Goal: Register for event/course

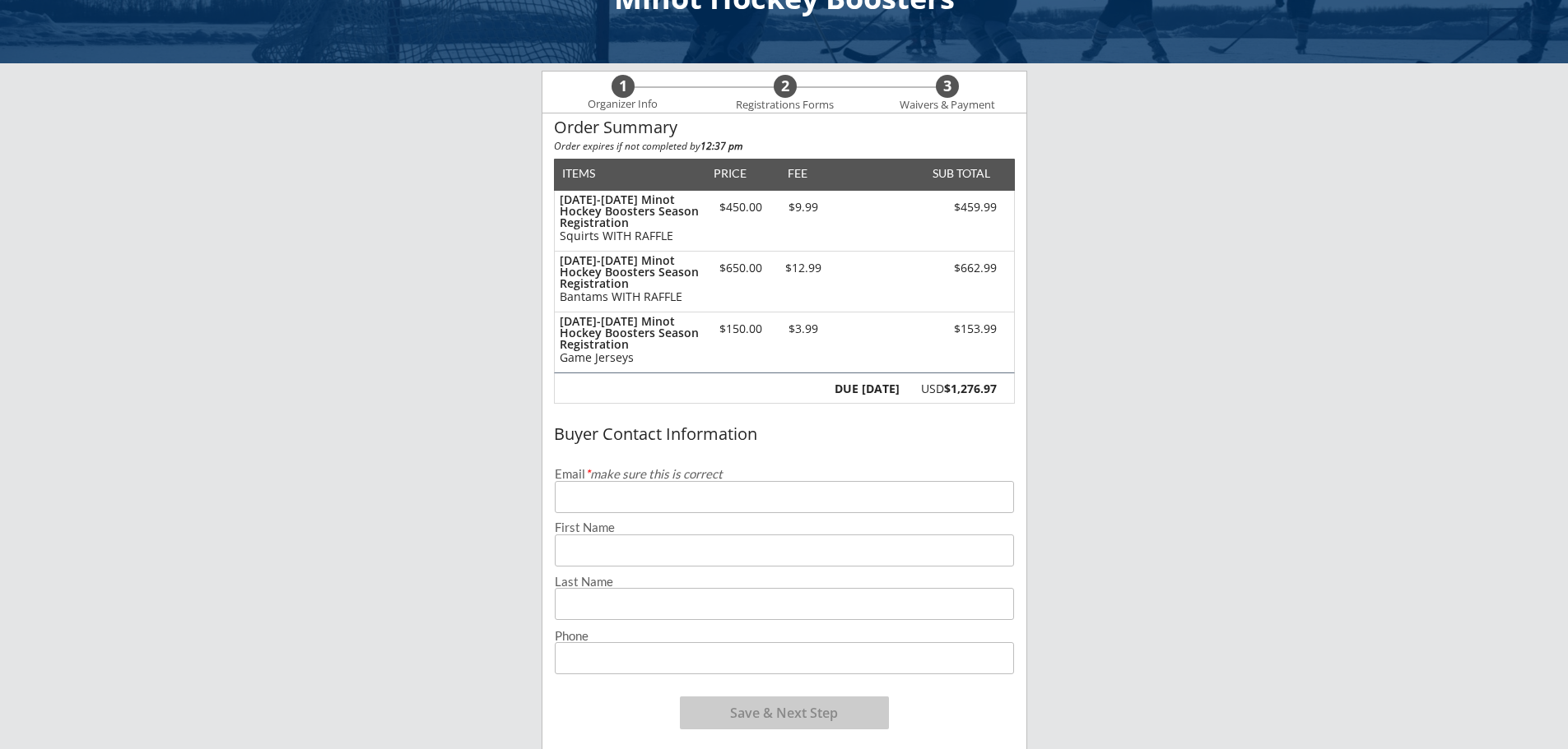
scroll to position [165, 0]
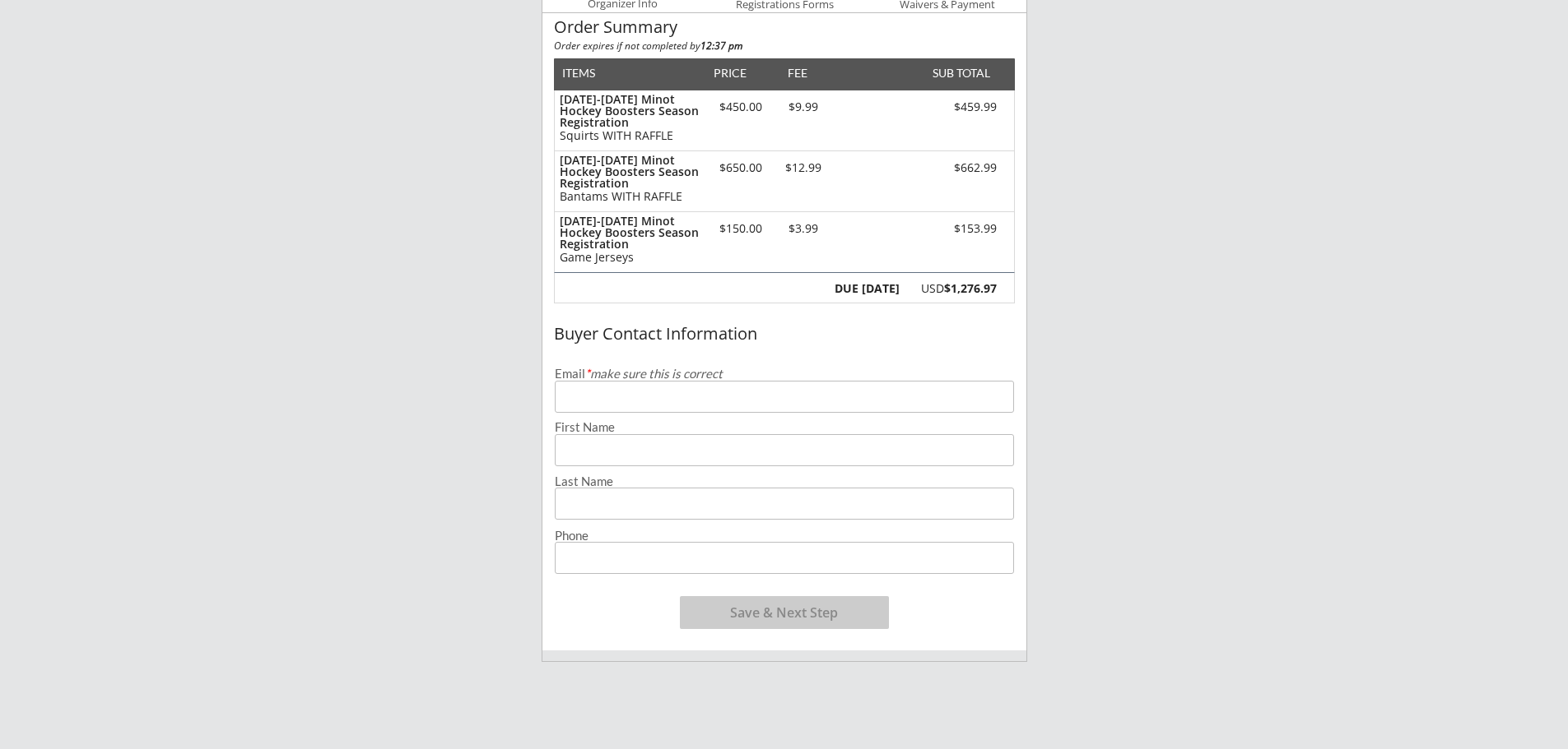
drag, startPoint x: 624, startPoint y: 398, endPoint x: 664, endPoint y: 396, distance: 40.0
click at [624, 397] on input "email" at bounding box center [784, 397] width 459 height 32
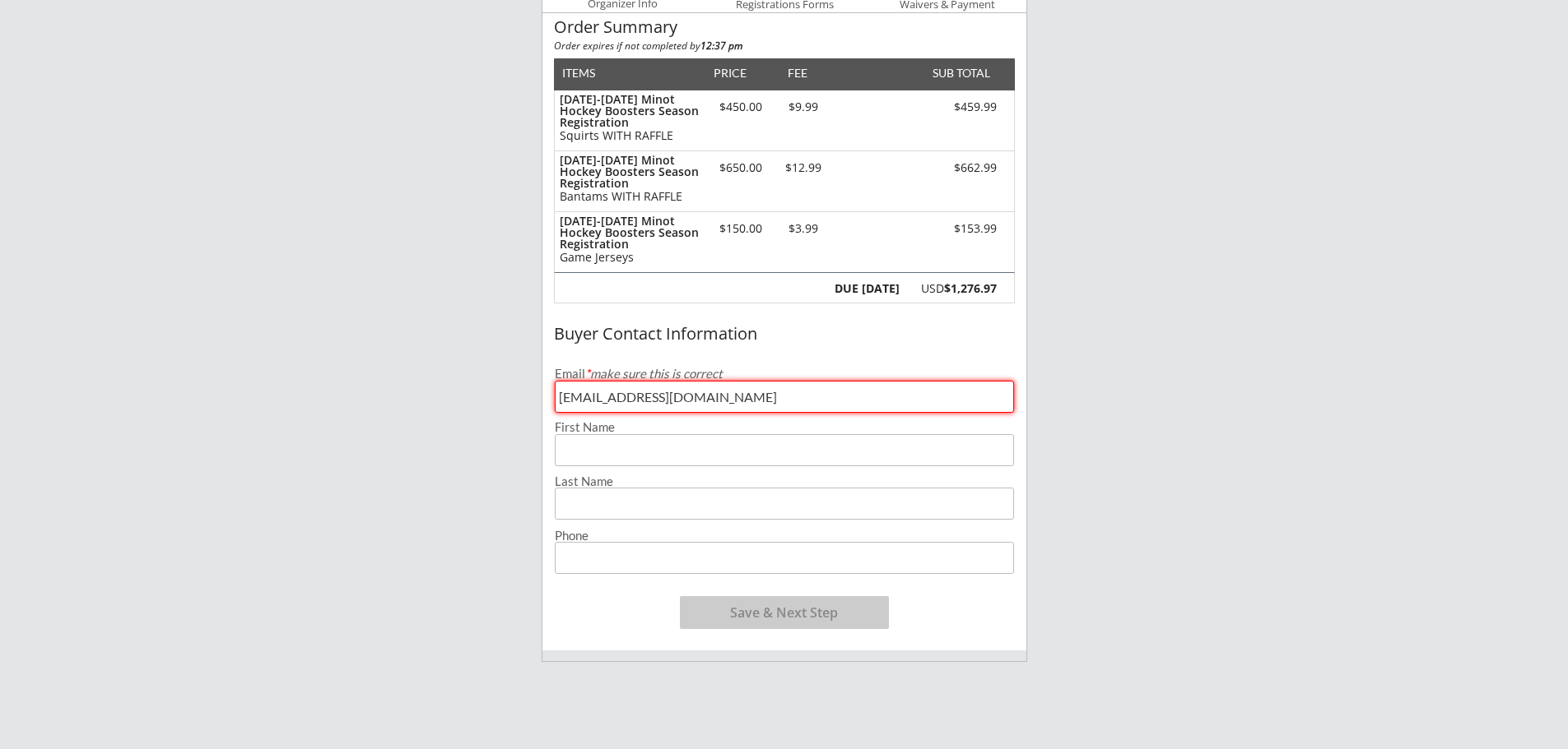
type input "[EMAIL_ADDRESS][DOMAIN_NAME]"
click at [648, 456] on input "input" at bounding box center [784, 450] width 459 height 32
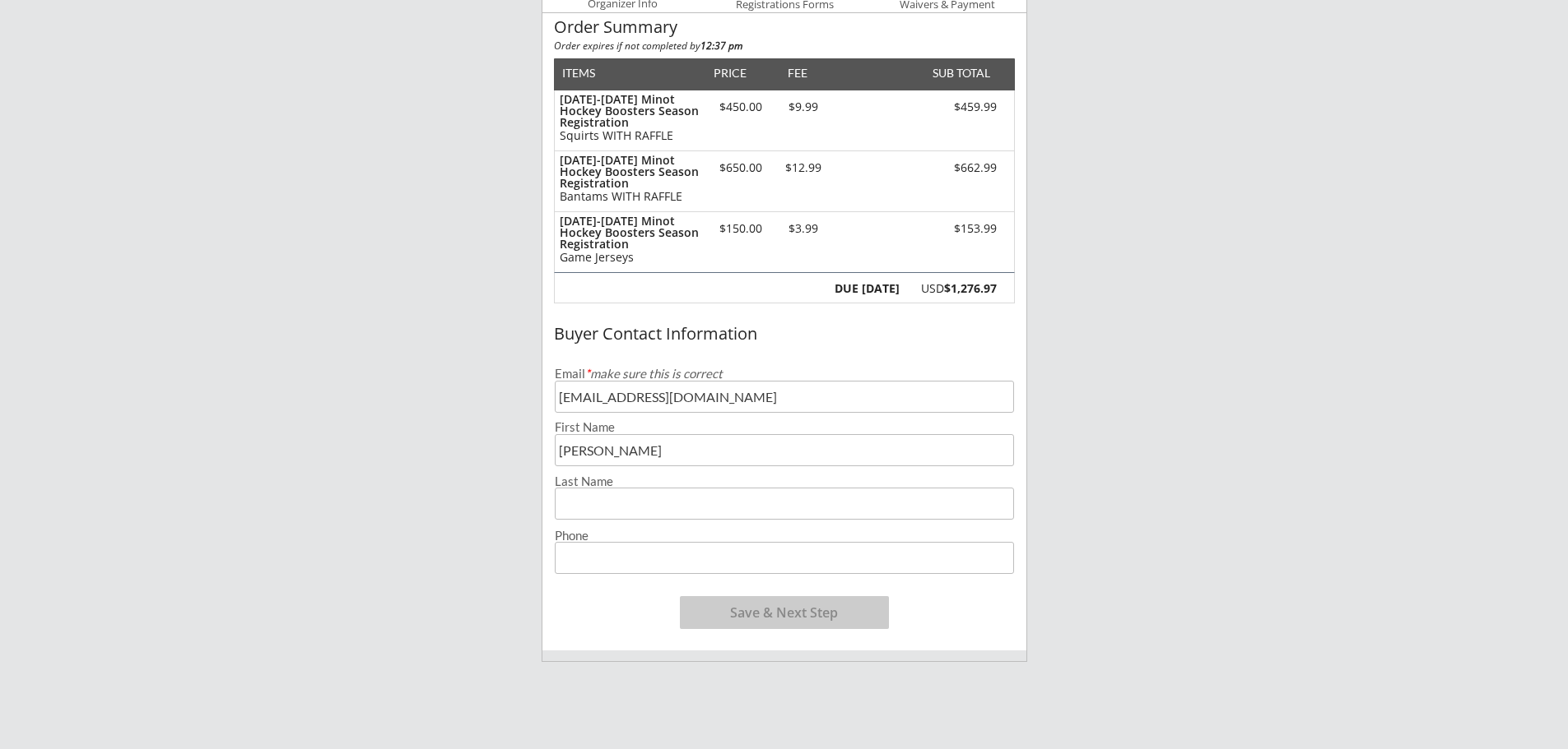
type input "[PERSON_NAME]"
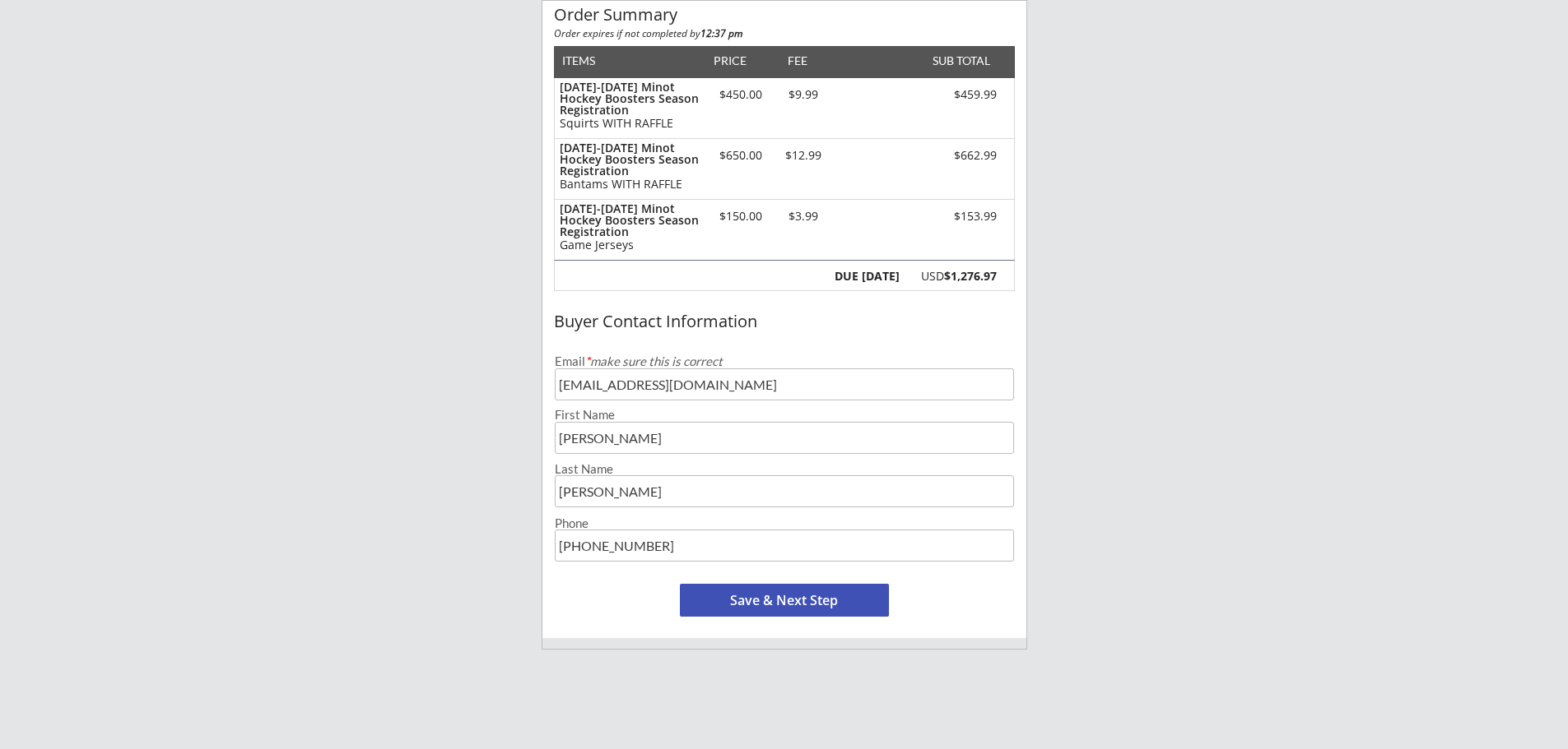
scroll to position [247, 0]
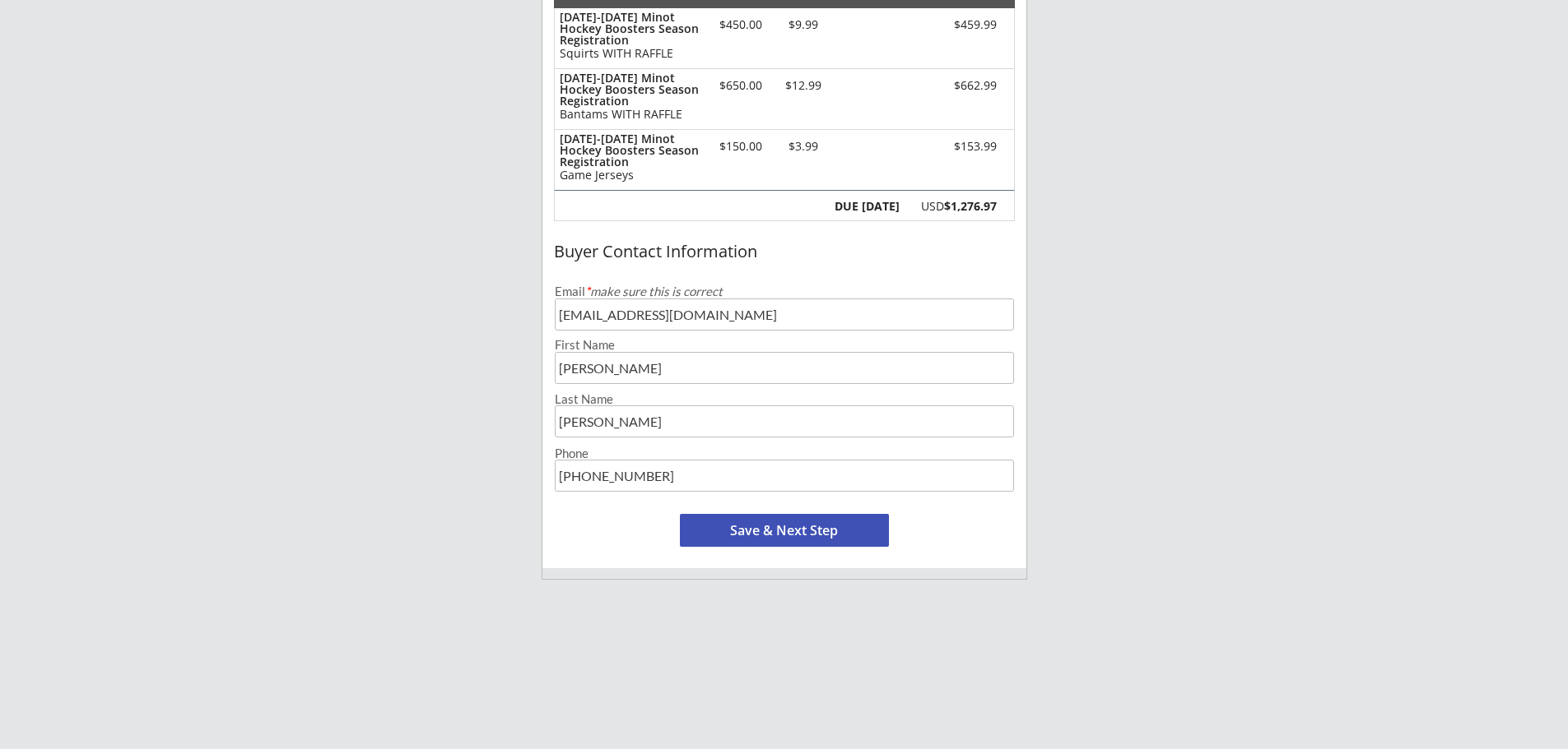
type input "[PHONE_NUMBER]"
click at [788, 520] on button "Save & Next Step" at bounding box center [784, 530] width 209 height 33
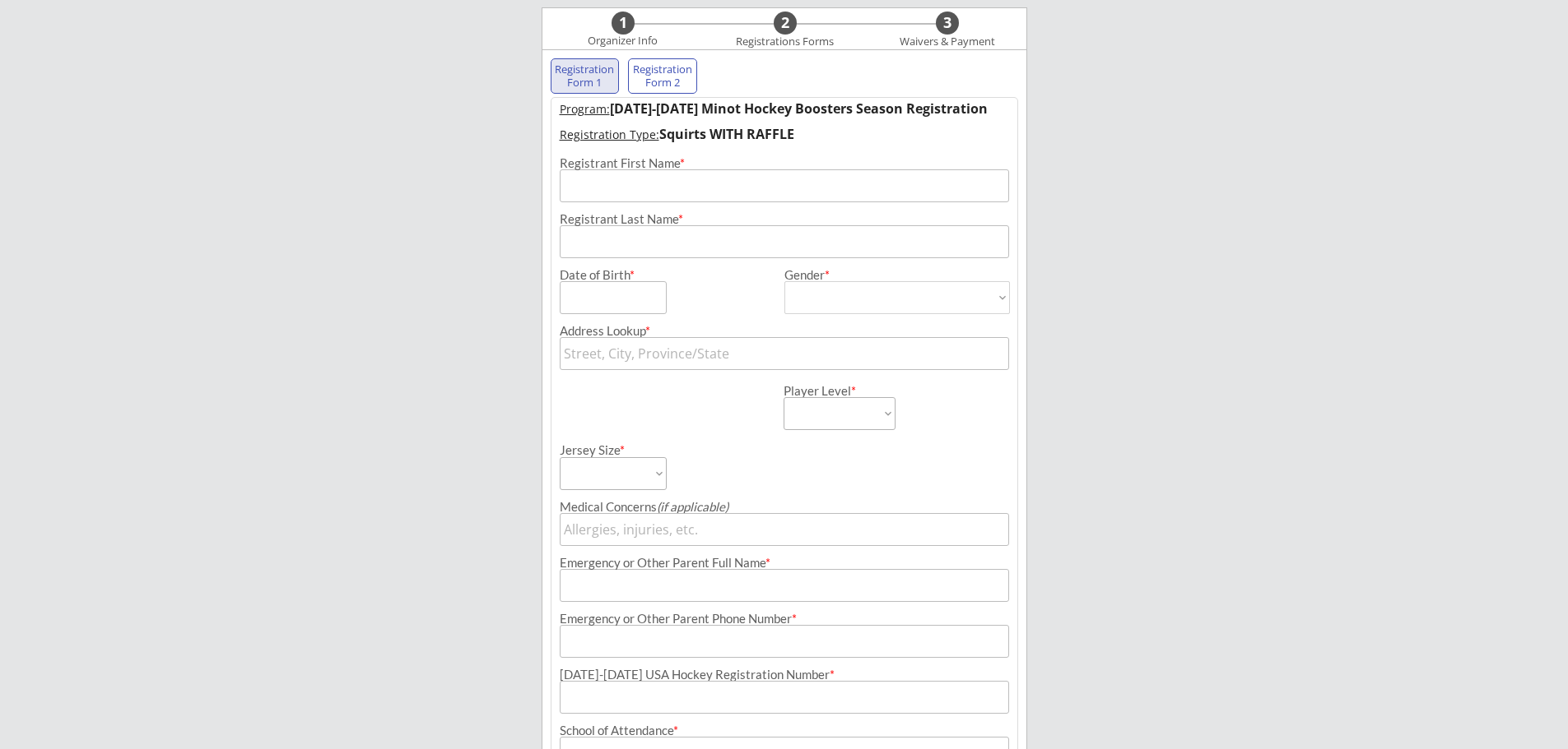
scroll to position [119, 0]
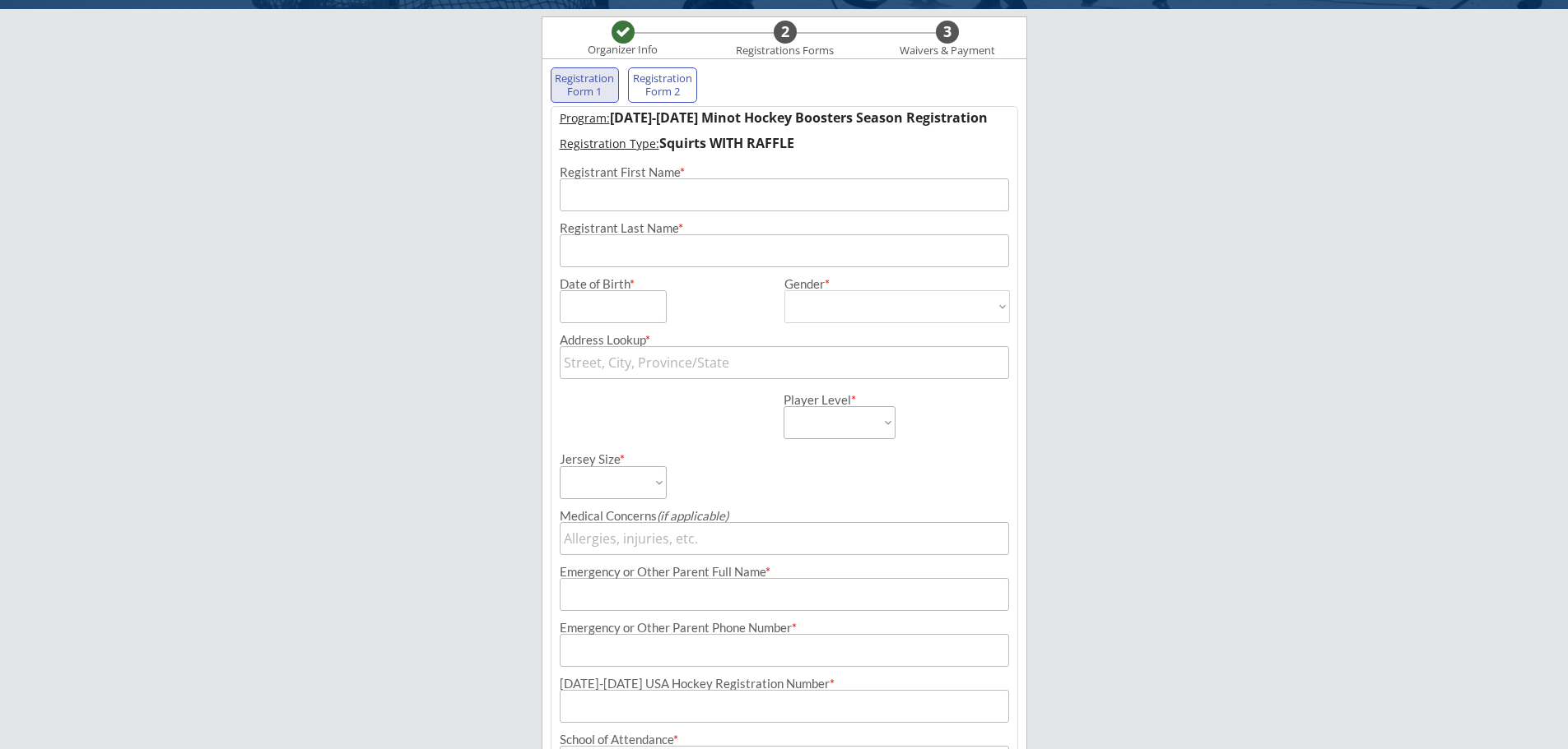
click at [655, 200] on input "input" at bounding box center [784, 194] width 449 height 33
type input "[PERSON_NAME]"
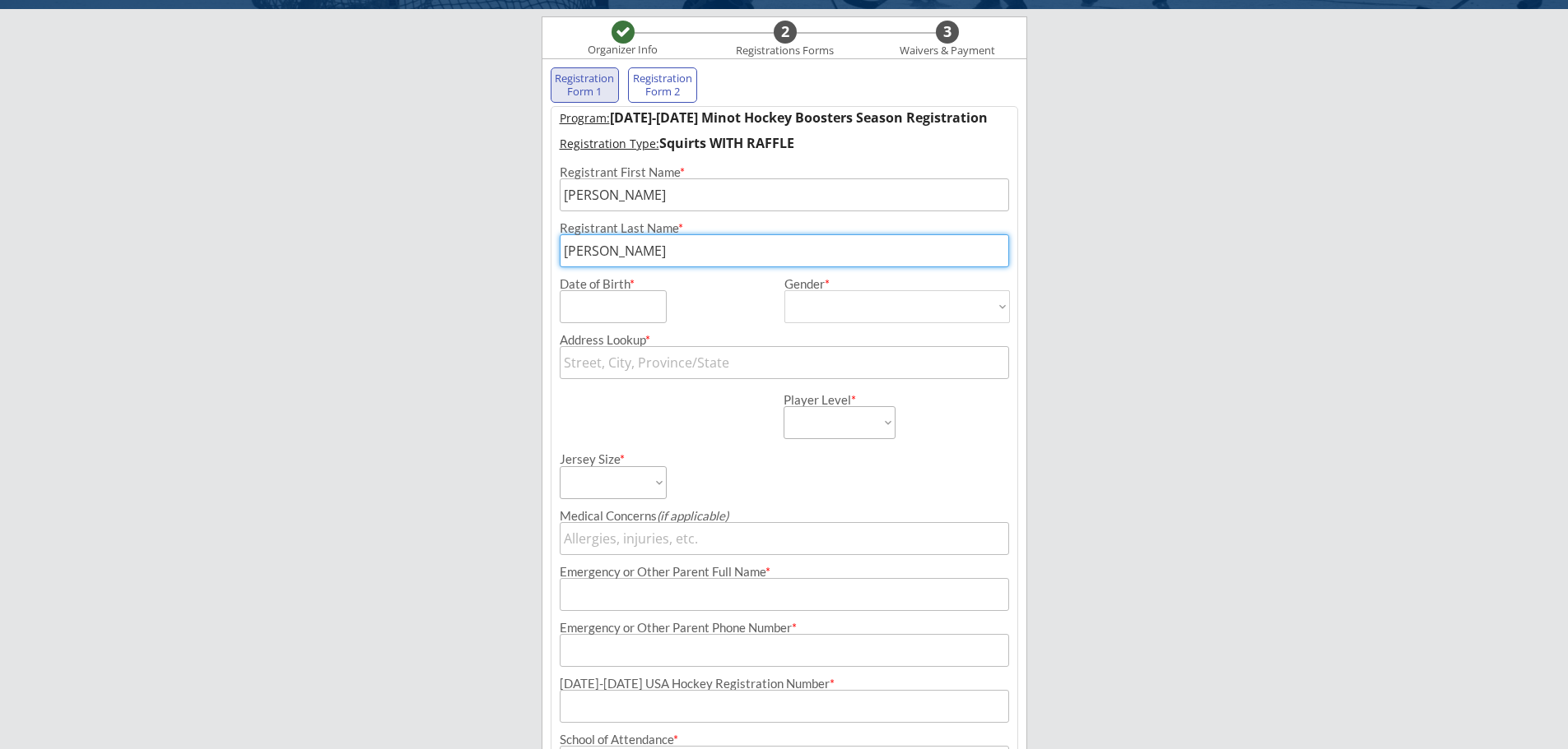
type input "[PERSON_NAME]"
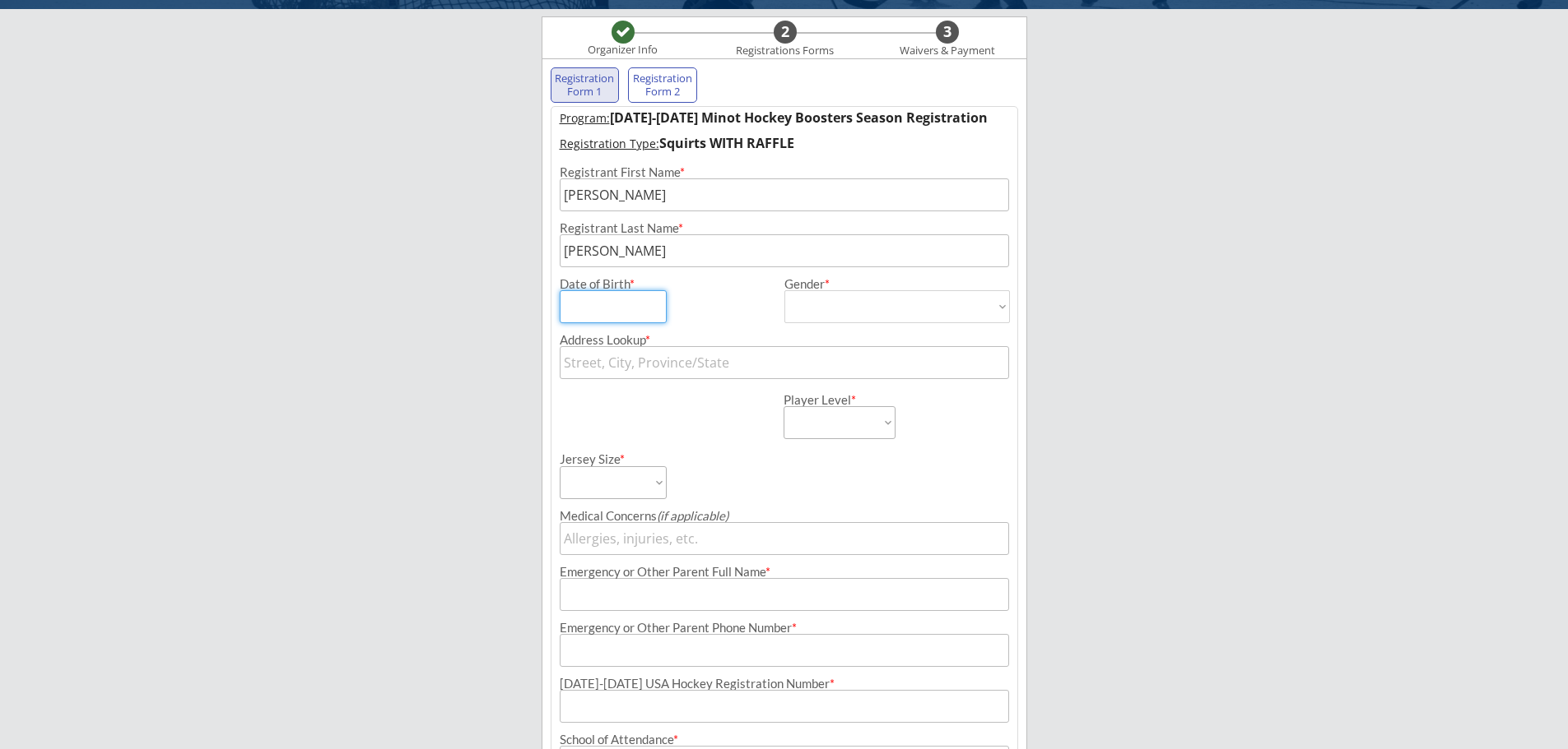
click at [619, 313] on input "input" at bounding box center [612, 307] width 107 height 33
type input "[DATE]"
click at [810, 313] on select "[DEMOGRAPHIC_DATA] [DEMOGRAPHIC_DATA]" at bounding box center [897, 307] width 225 height 33
select select ""[DEMOGRAPHIC_DATA]""
click at [784, 291] on select "[DEMOGRAPHIC_DATA] [DEMOGRAPHIC_DATA]" at bounding box center [897, 307] width 225 height 33
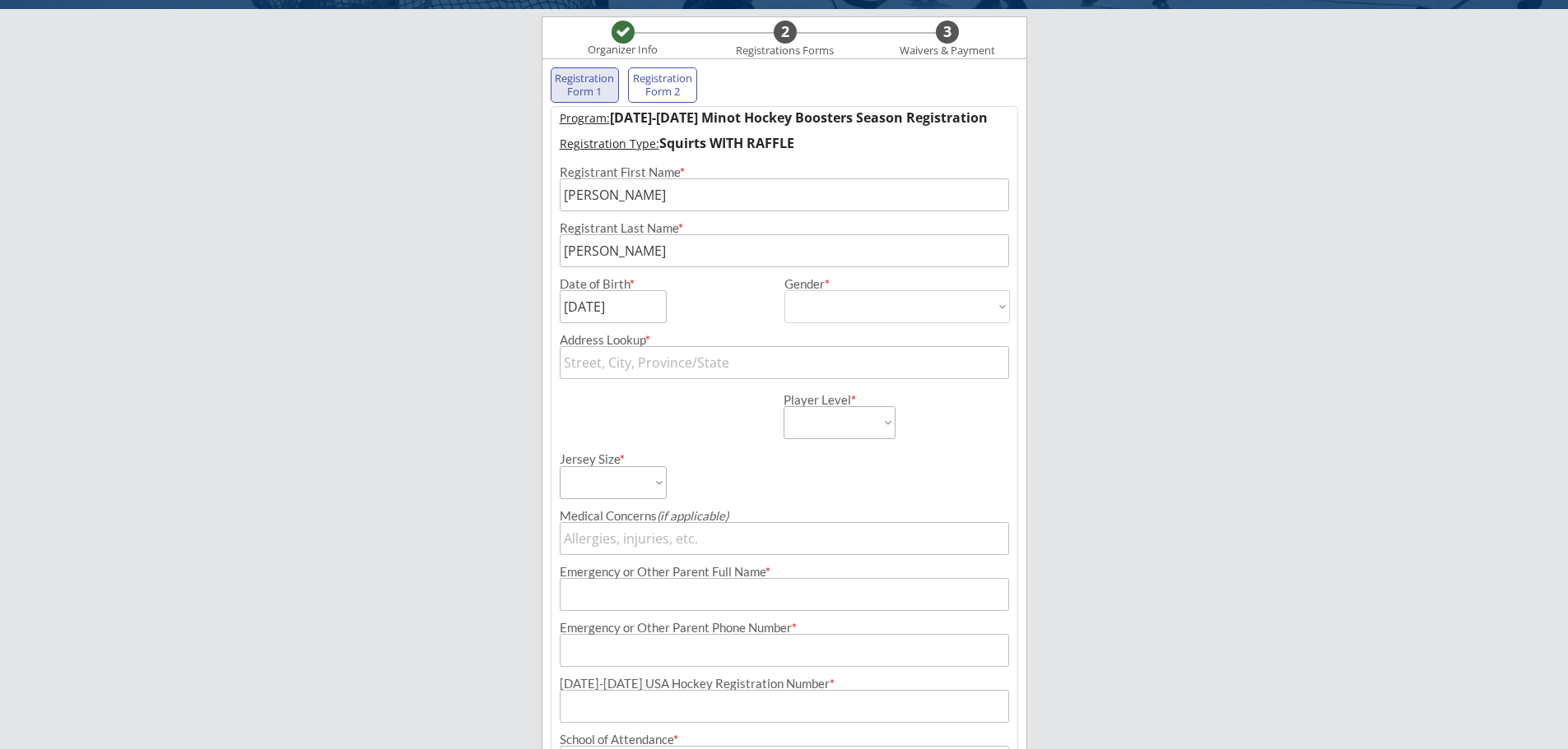
type input "[DEMOGRAPHIC_DATA]"
click at [690, 353] on input "text" at bounding box center [784, 363] width 449 height 33
type input "2020"
type input "[STREET_ADDRESS]"
type input "2020"
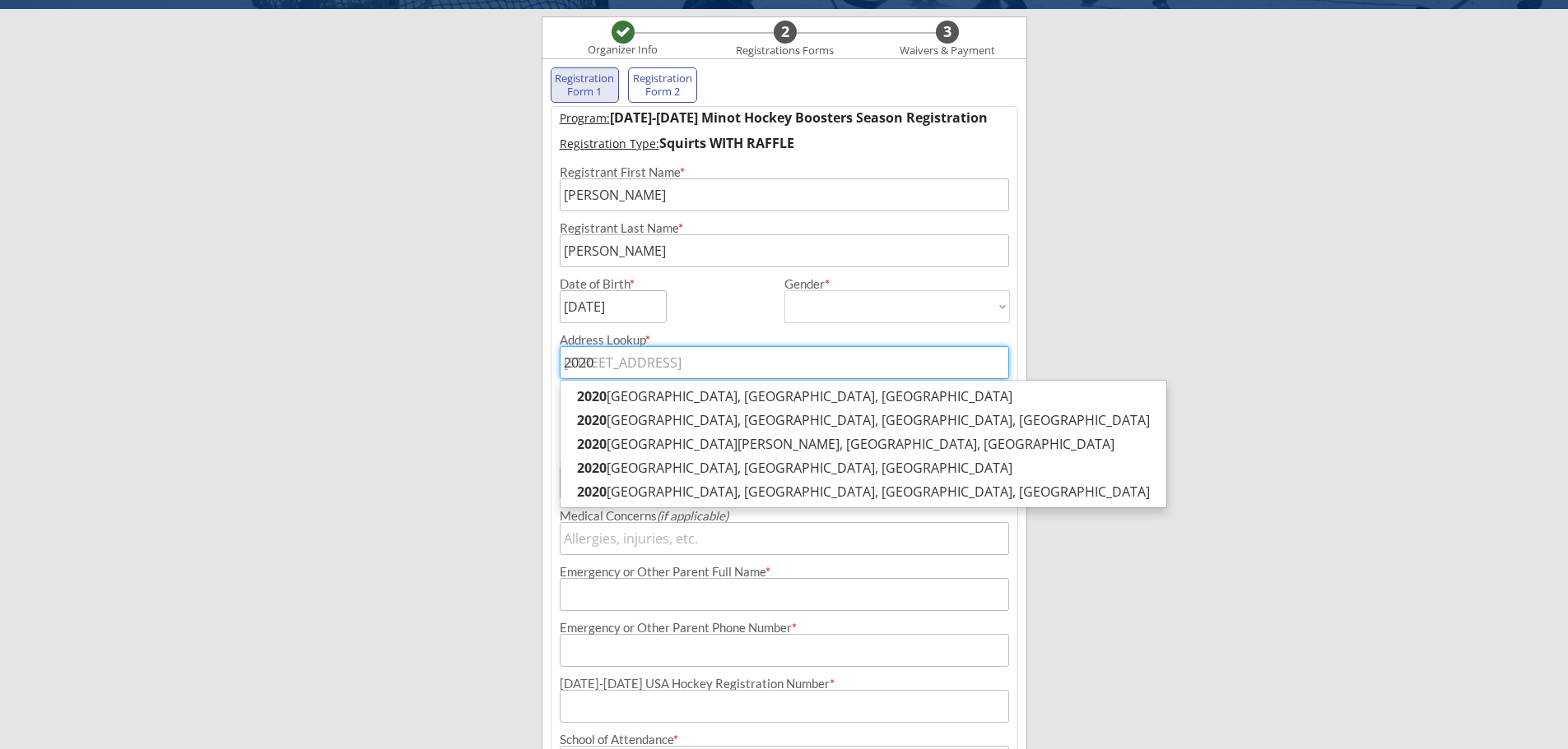
type input "[STREET_ADDRESS]"
type input "2020 3"
type input "[STREET_ADDRESS]"
type input "2020 35"
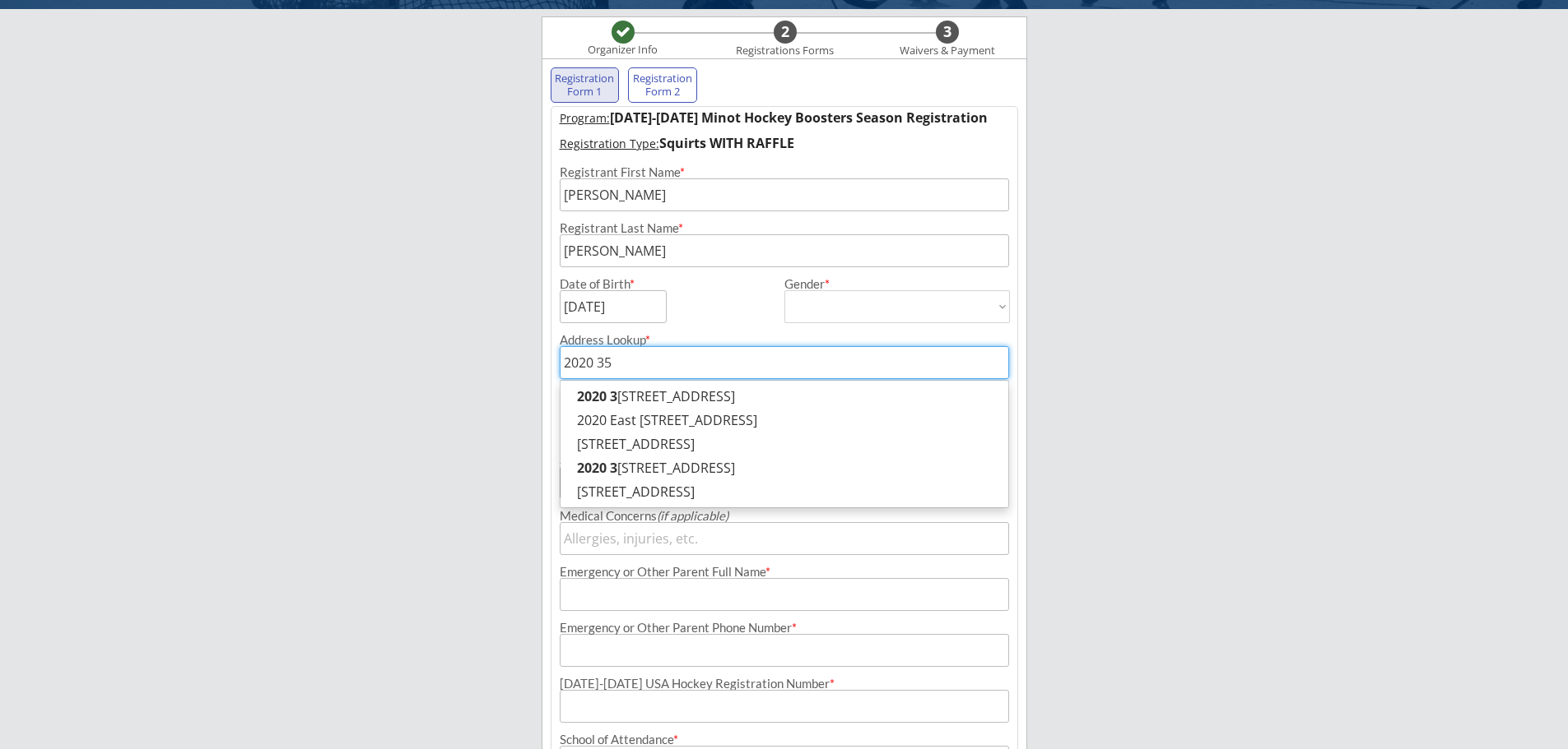
type input "[STREET_ADDRESS]"
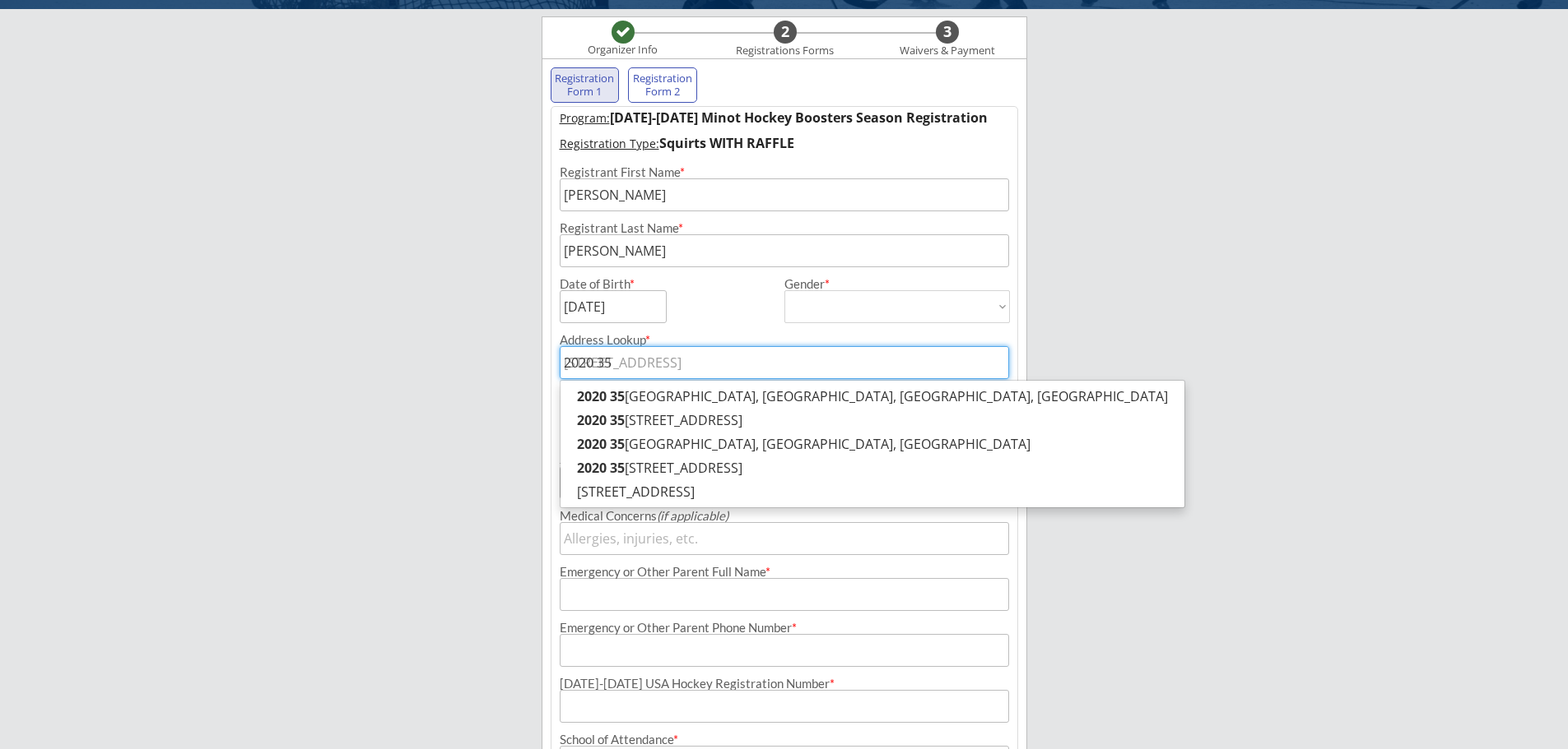
type input "2020 35t"
type input "[STREET_ADDRESS]"
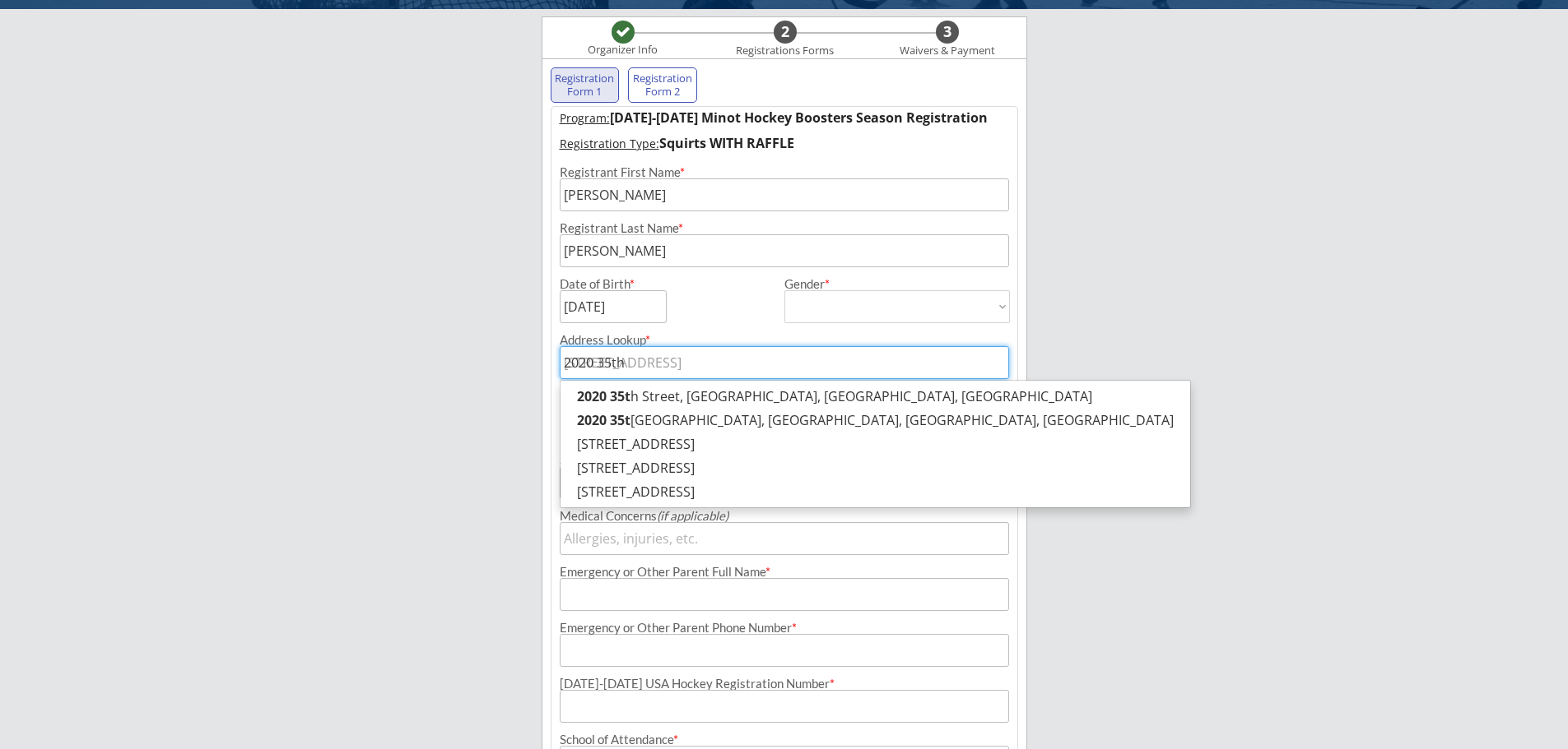
type input "2020 35th"
type input "2020 35th a"
type input "[STREET_ADDRESS]"
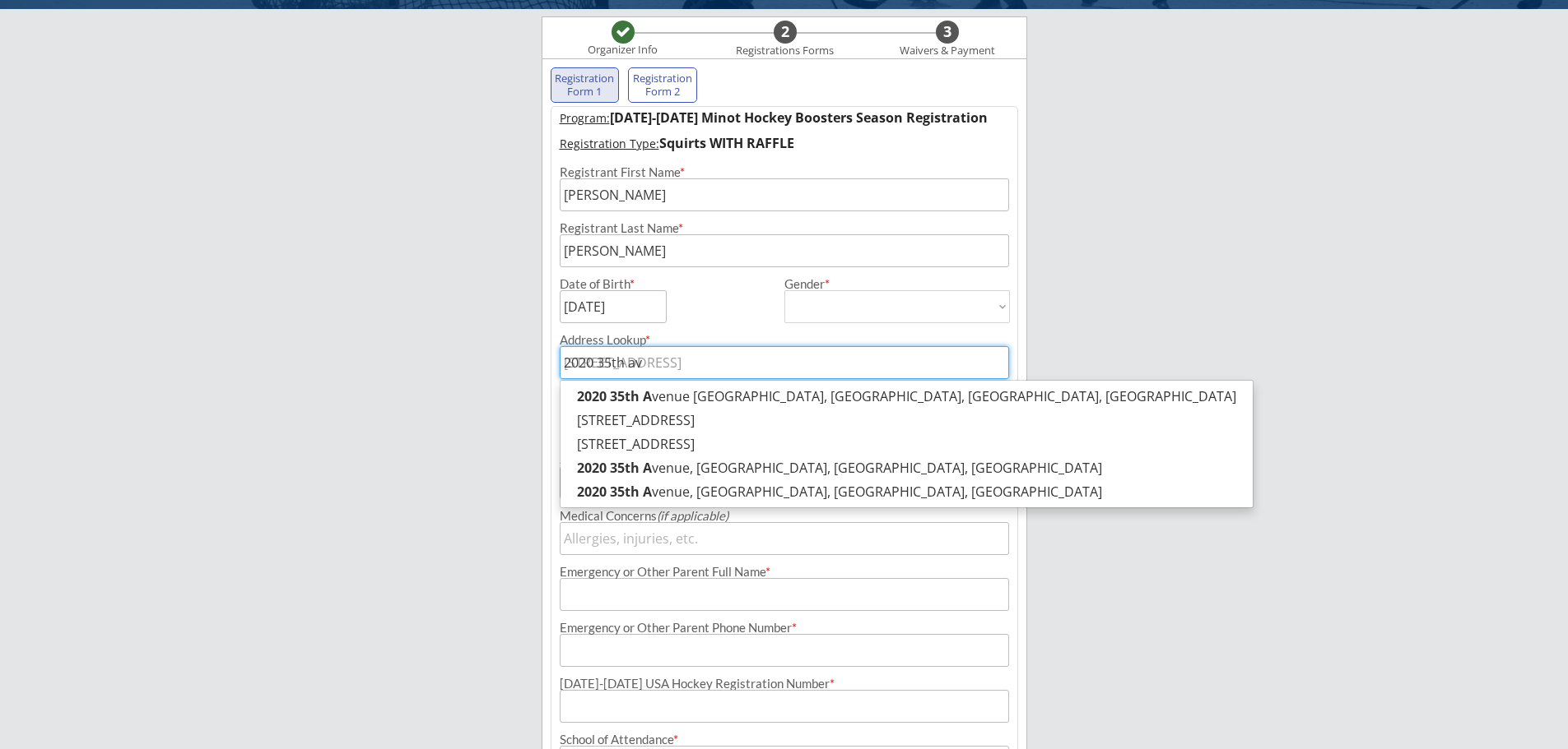
type input "[STREET_ADDRESS]"
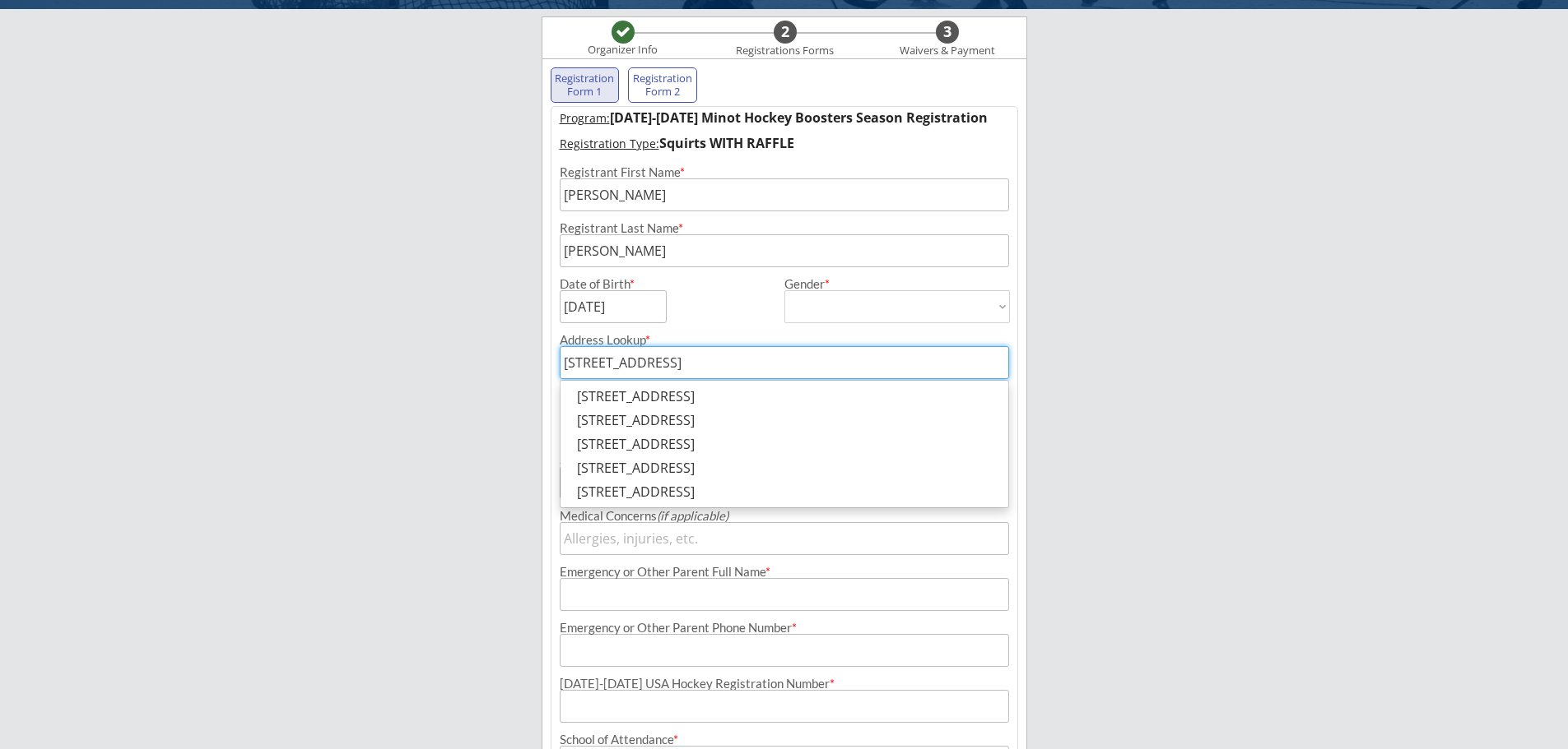
type input "[STREET_ADDRESS]"
type input "[STREET_ADDRESS][PERSON_NAME]"
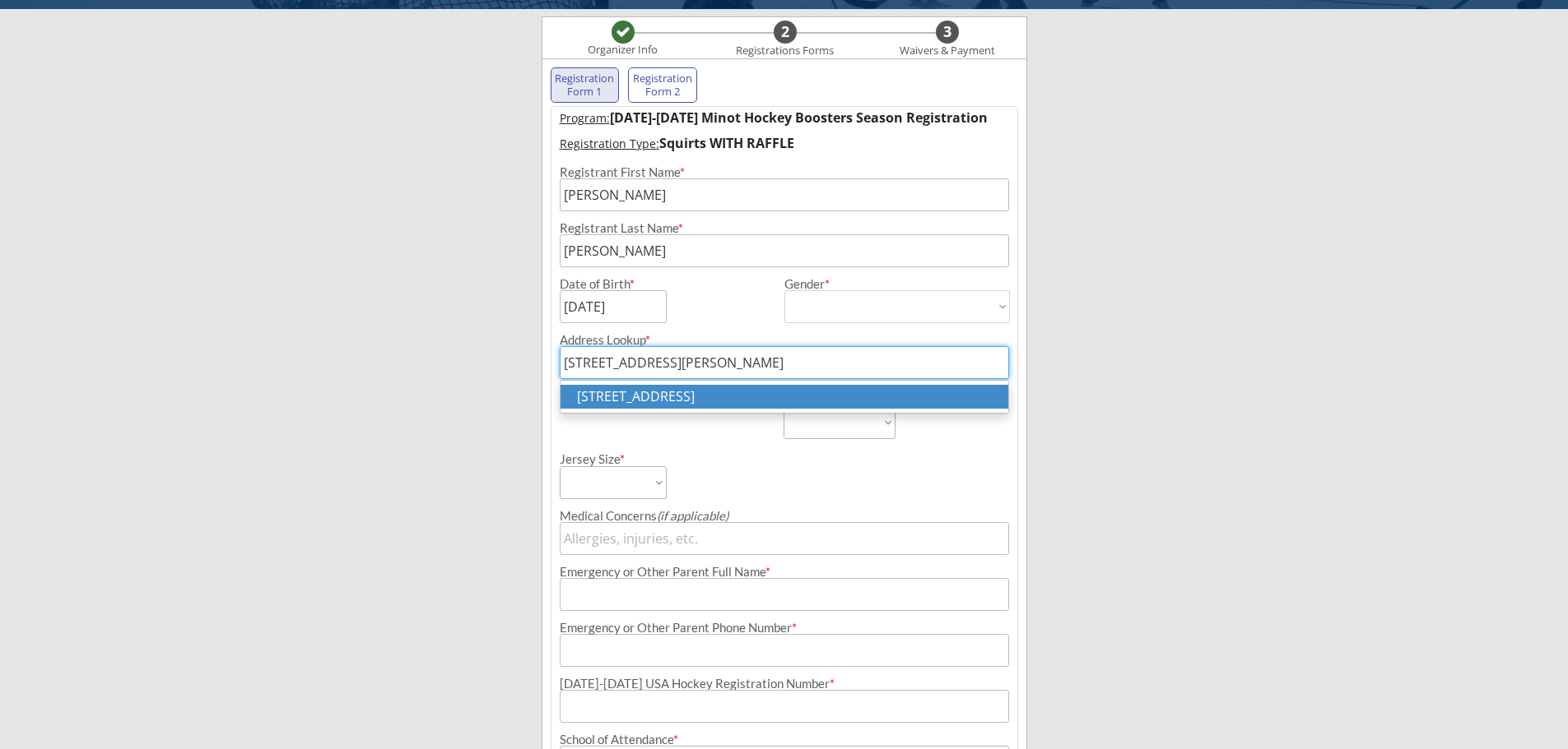
click at [711, 405] on p "[STREET_ADDRESS]" at bounding box center [784, 397] width 448 height 23
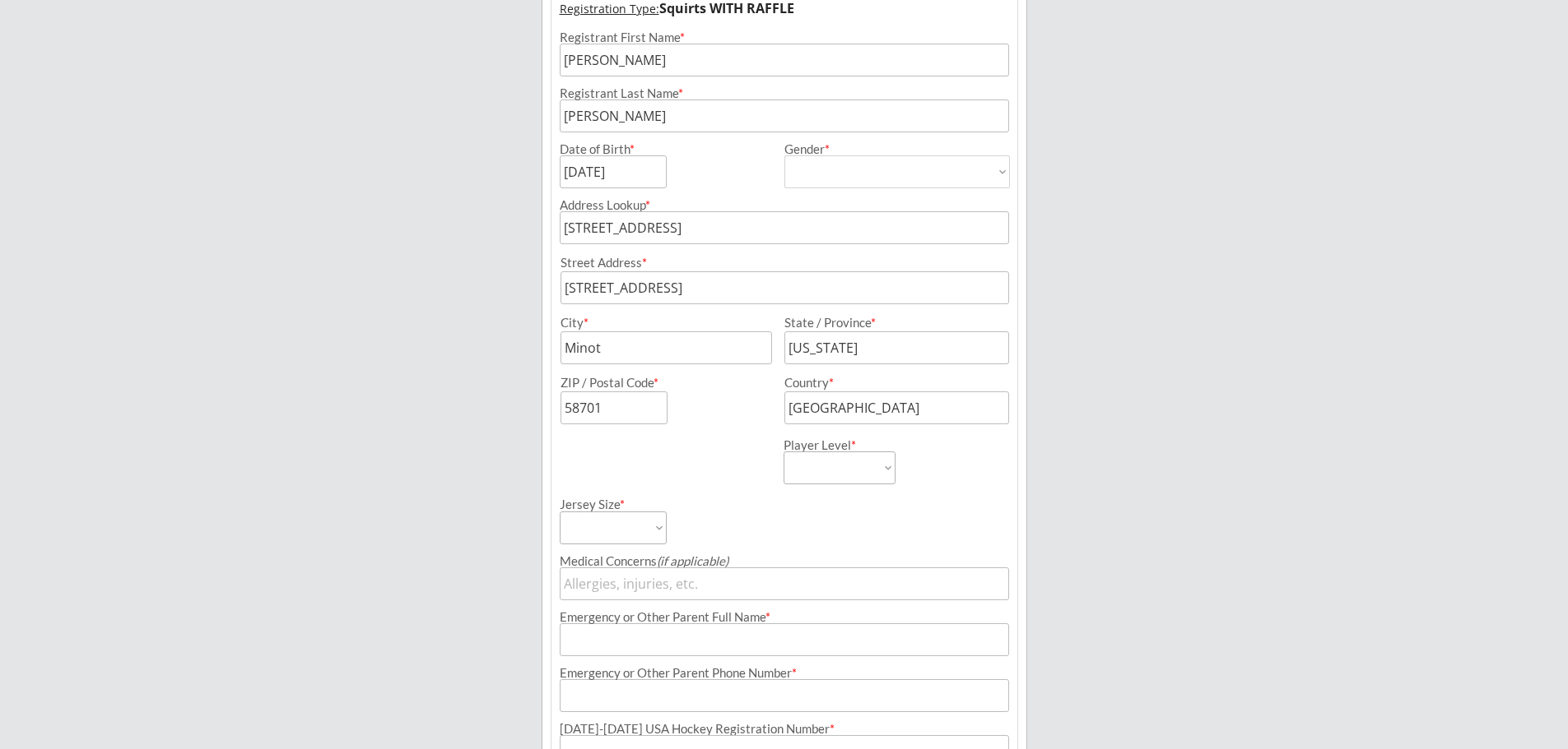
scroll to position [283, 0]
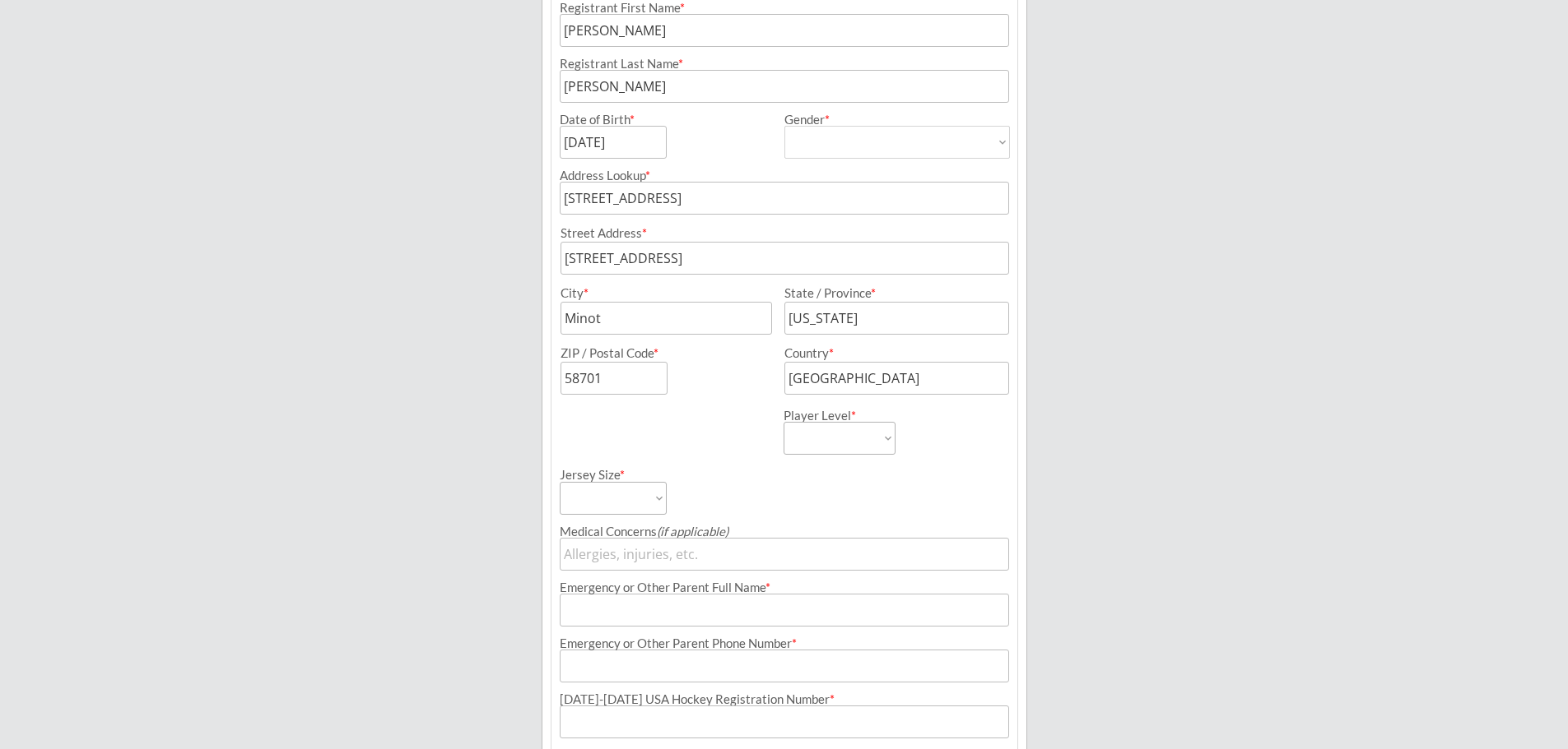
type input "[STREET_ADDRESS]"
click at [829, 451] on select "Learn to Play Boys Learn to Play Girls Maroon Mites Gold/White Mites Squirts Pe…" at bounding box center [839, 438] width 112 height 33
select select ""Squirts""
click at [784, 422] on select "Learn to Play Boys Learn to Play Girls Maroon Mites Gold/White Mites Squirts Pe…" at bounding box center [839, 438] width 112 height 33
click at [620, 486] on select "Adult Small Adult Medium Adult Large Adult XL Goalie Cut" at bounding box center [612, 498] width 107 height 33
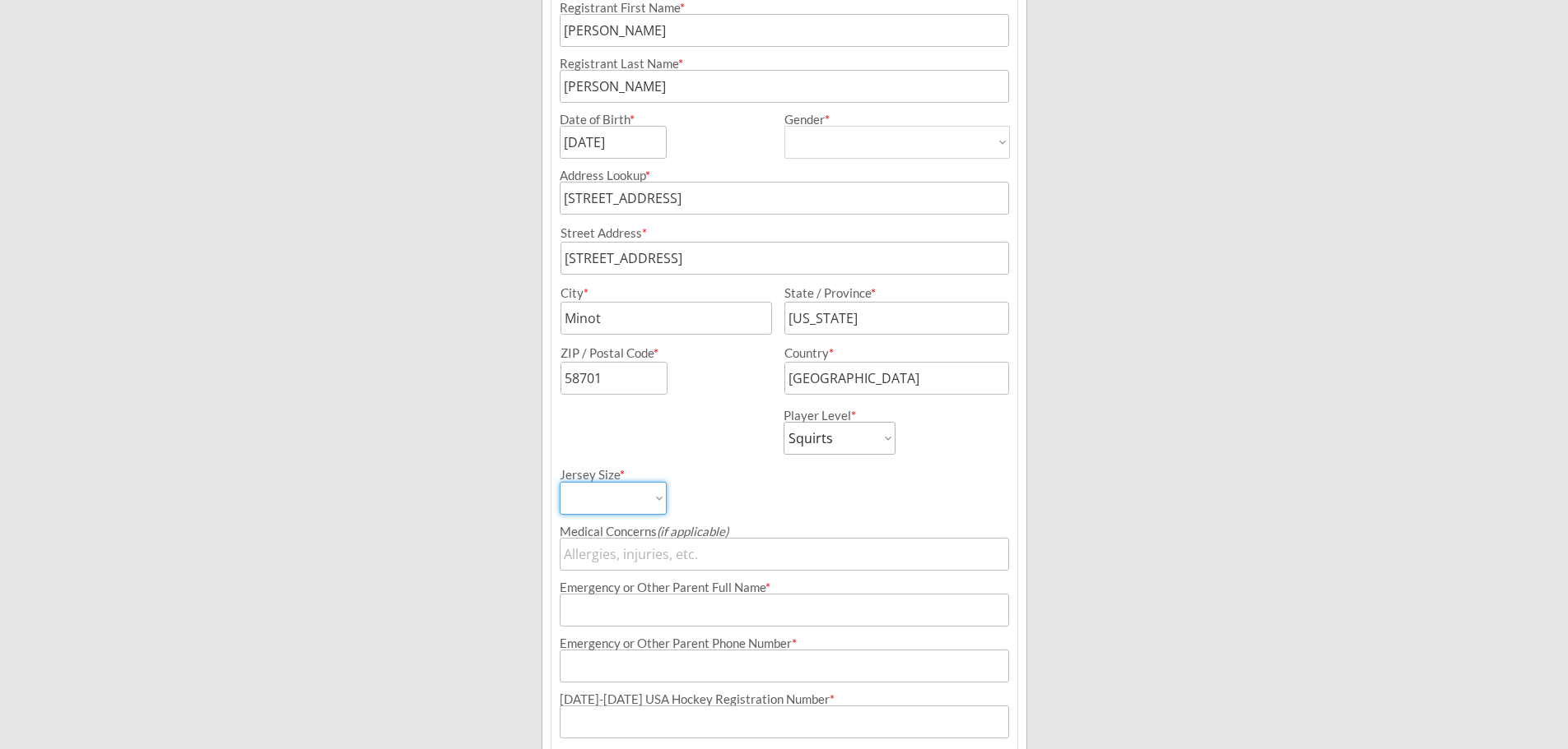
select select ""Adult Medium""
click at [559, 482] on select "Adult Small Adult Medium Adult Large Adult XL Goalie Cut" at bounding box center [612, 498] width 107 height 33
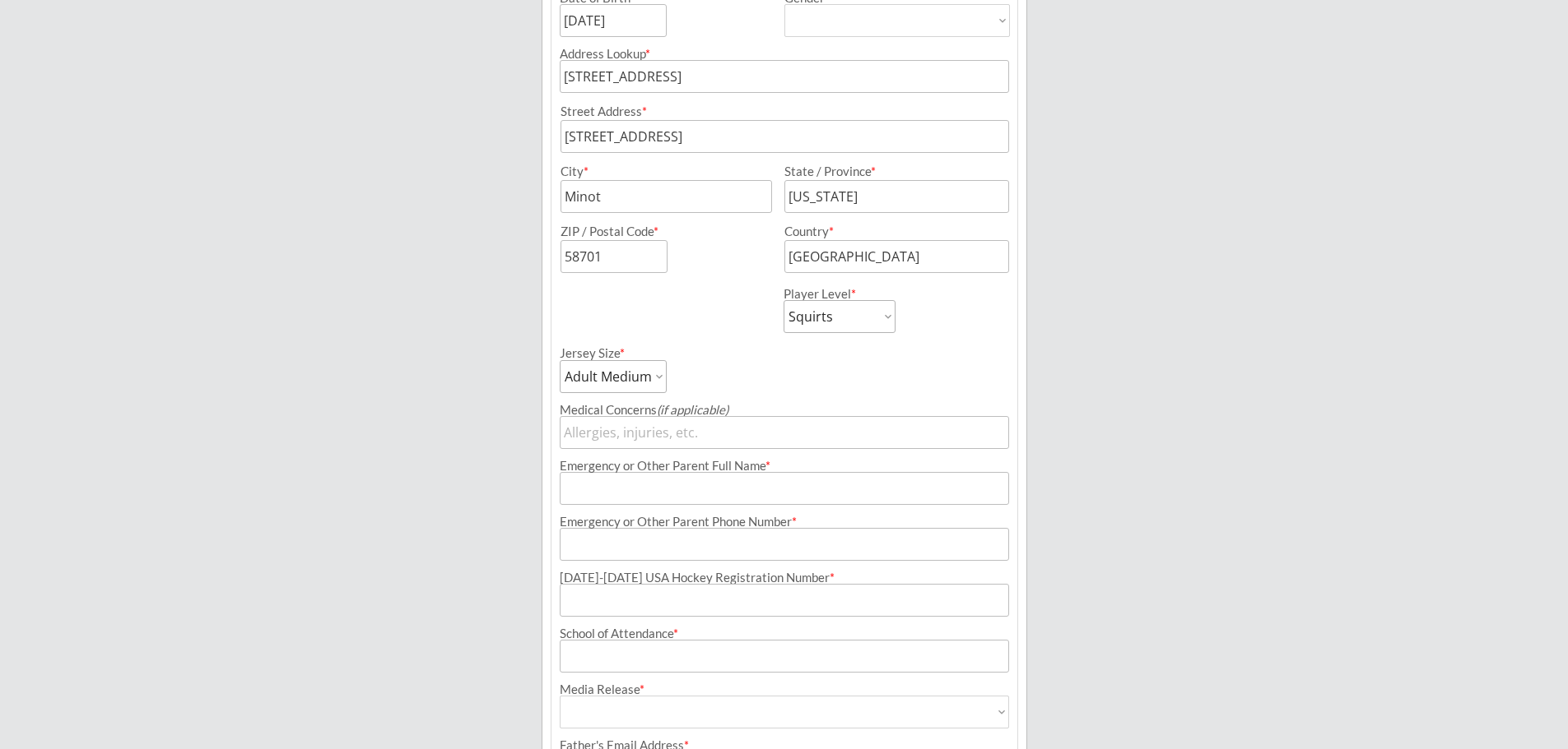
scroll to position [447, 0]
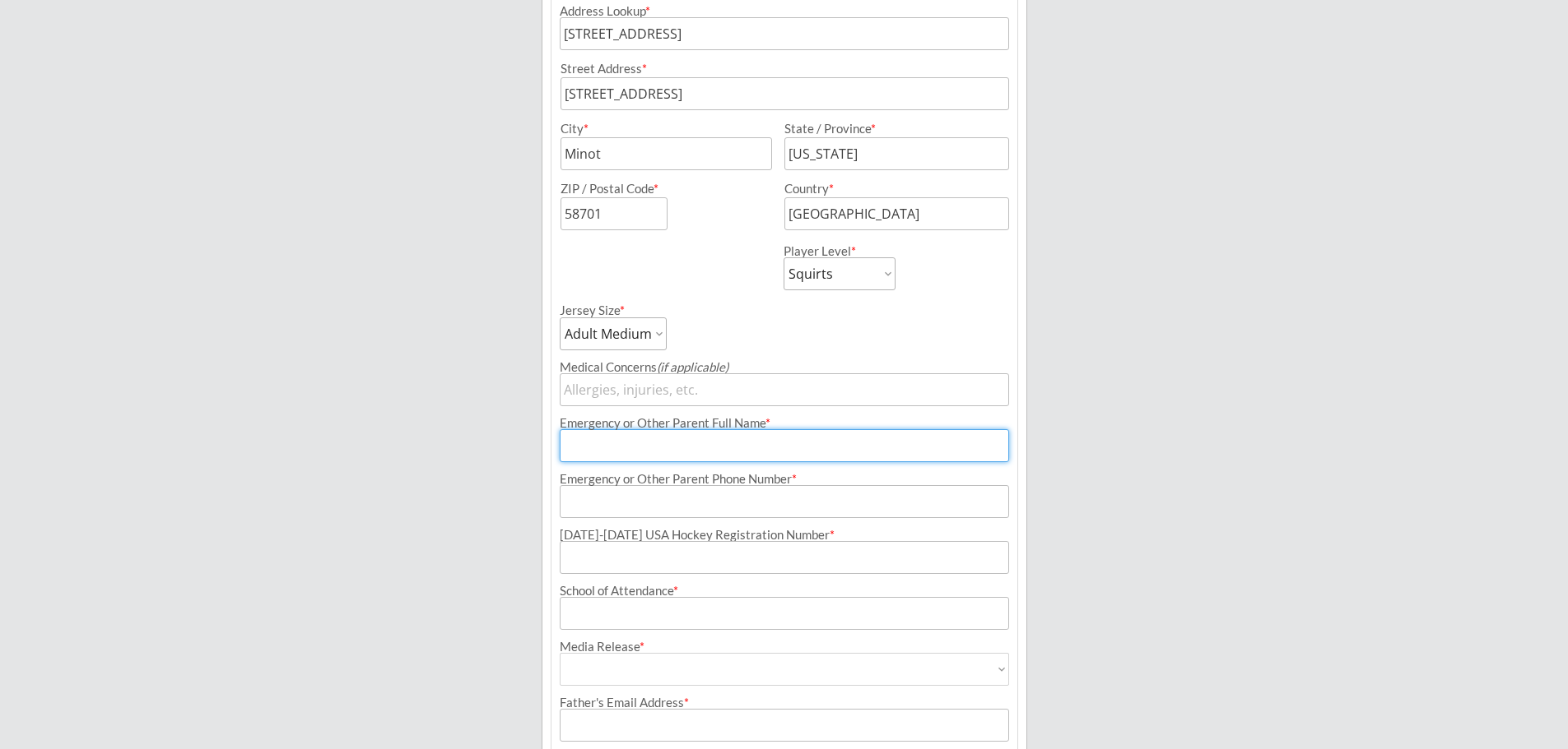
click at [628, 445] on input "input" at bounding box center [784, 446] width 449 height 33
type input "[PERSON_NAME]"
click at [651, 497] on input "input" at bounding box center [784, 501] width 449 height 33
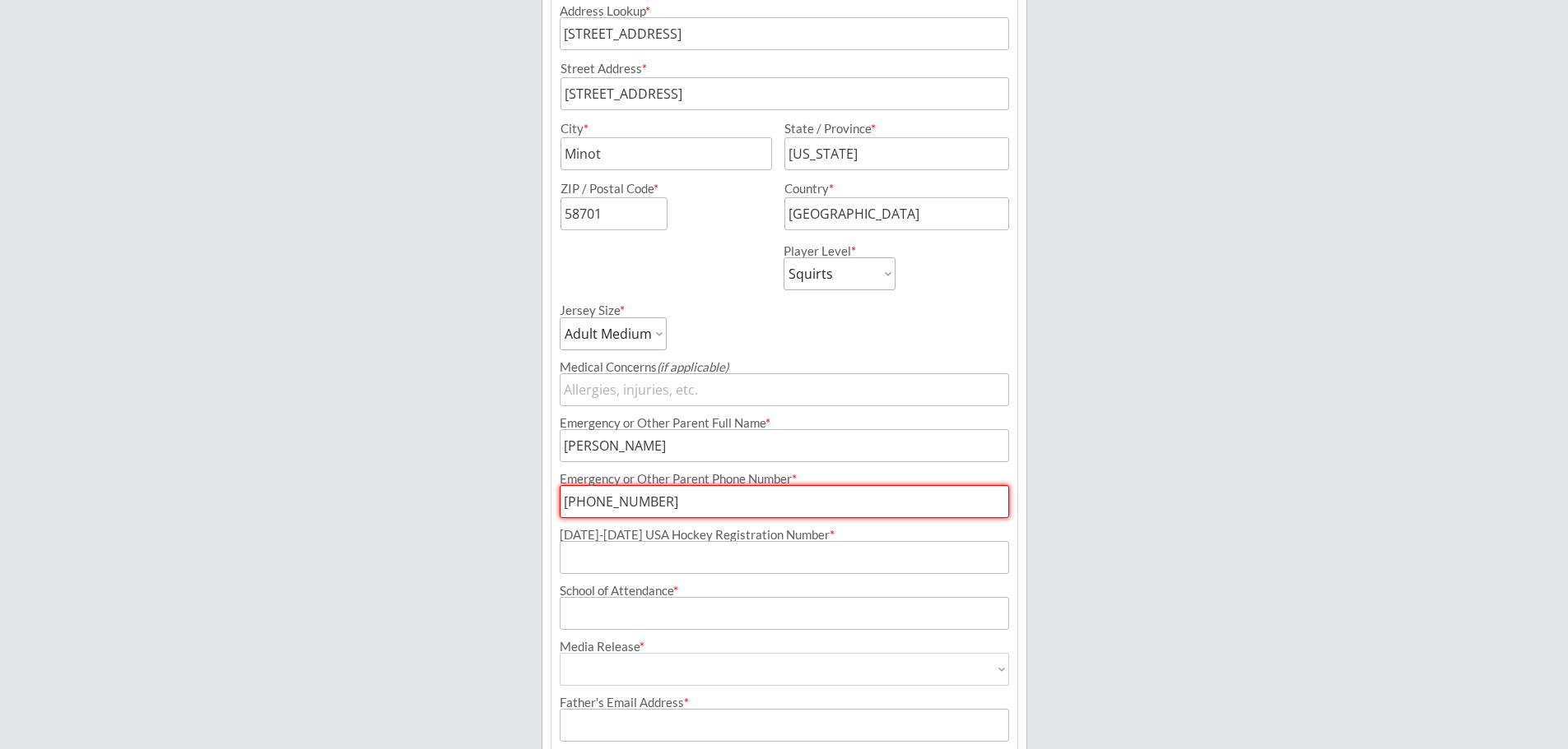
type input "[PHONE_NUMBER]"
click at [723, 562] on input "input" at bounding box center [784, 557] width 449 height 33
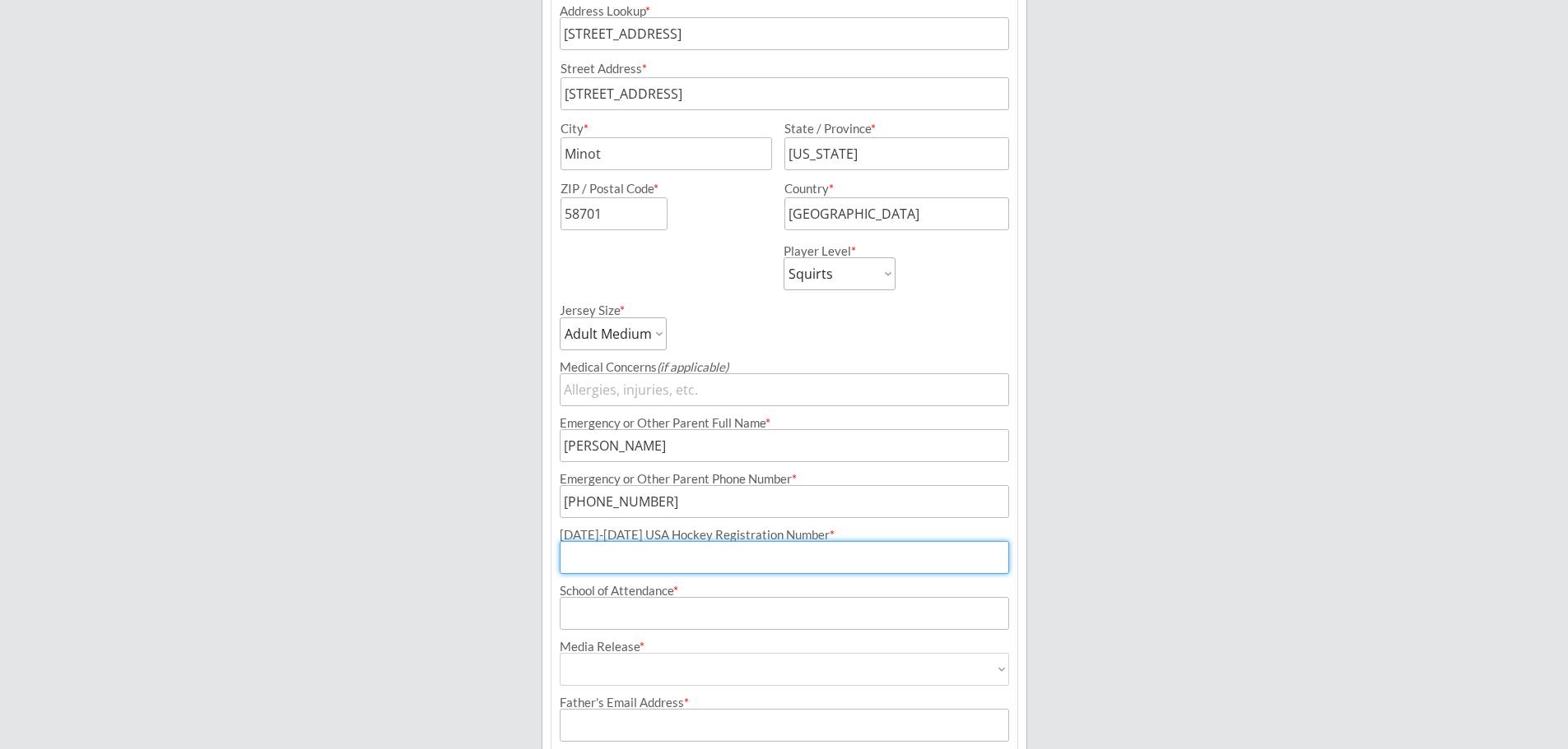
click at [610, 564] on input "input" at bounding box center [784, 557] width 449 height 33
drag, startPoint x: 610, startPoint y: 559, endPoint x: 631, endPoint y: 558, distance: 21.0
click at [610, 559] on input "input" at bounding box center [784, 557] width 449 height 33
type input "246602170MOREY"
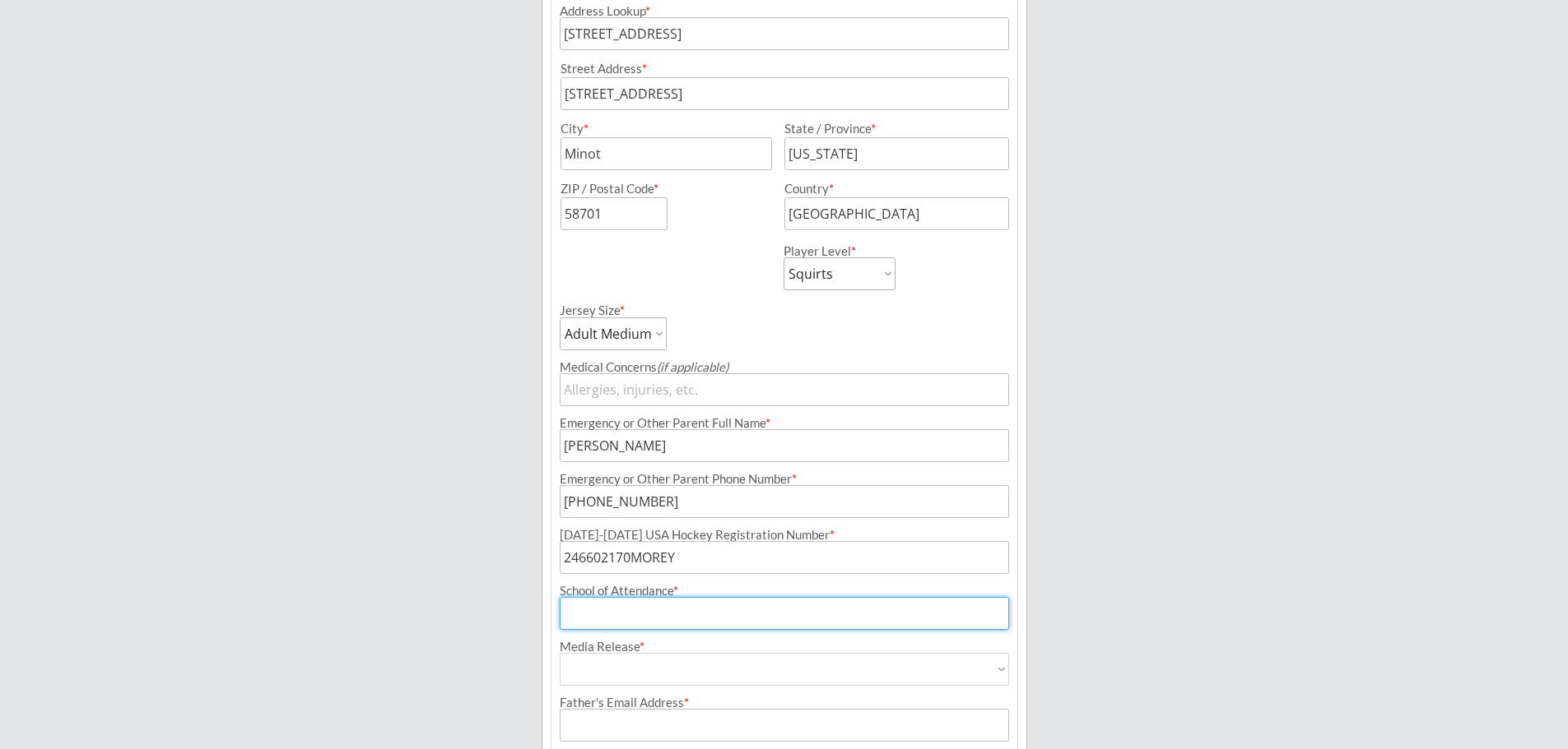
click at [626, 620] on input "input" at bounding box center [784, 613] width 449 height 33
click at [585, 618] on input "input" at bounding box center [784, 613] width 449 height 33
type input "Nedrose"
click at [668, 672] on select "Yes No" at bounding box center [784, 670] width 449 height 33
select select ""Yes""
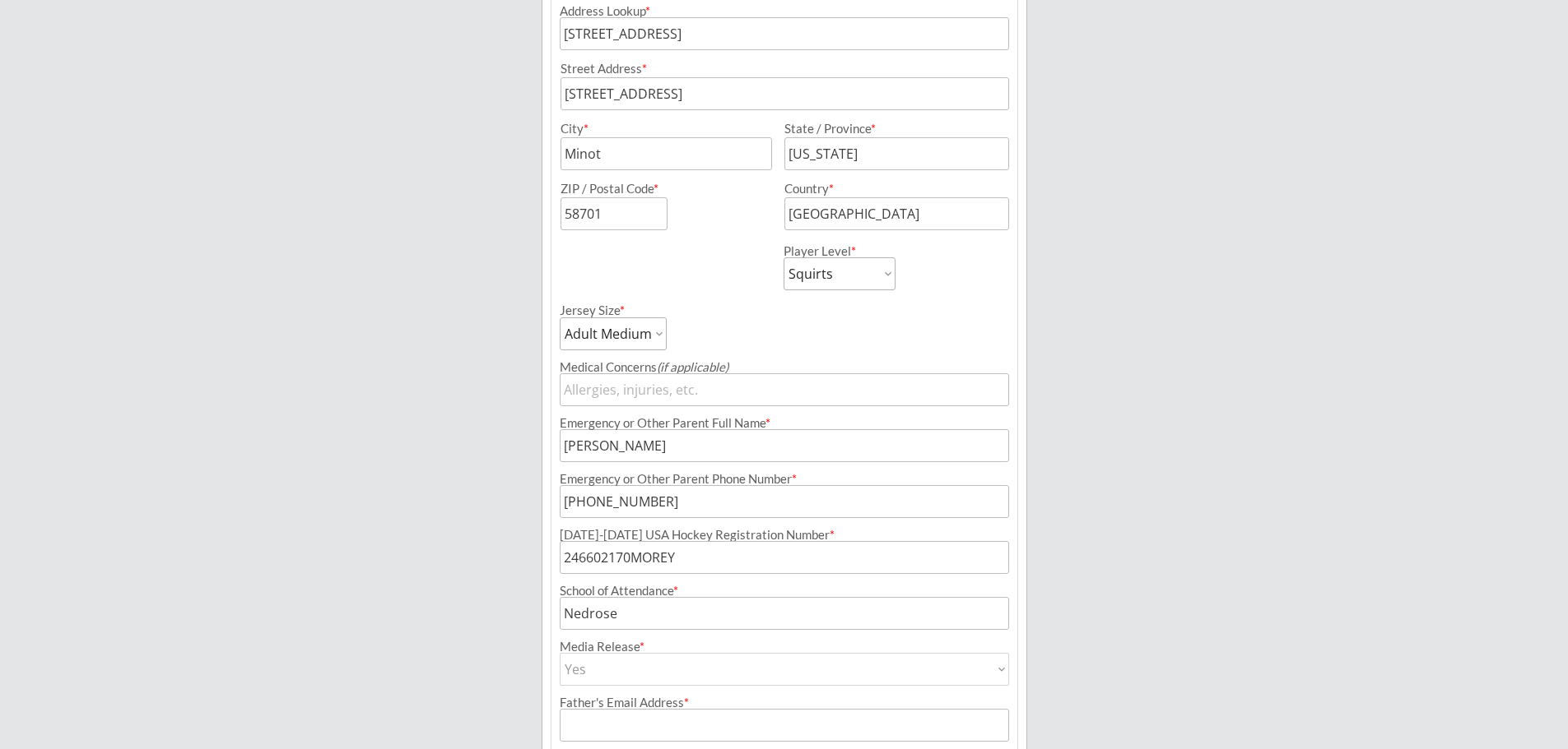
click at [559, 654] on select "Yes No" at bounding box center [784, 670] width 449 height 33
type input "Yes"
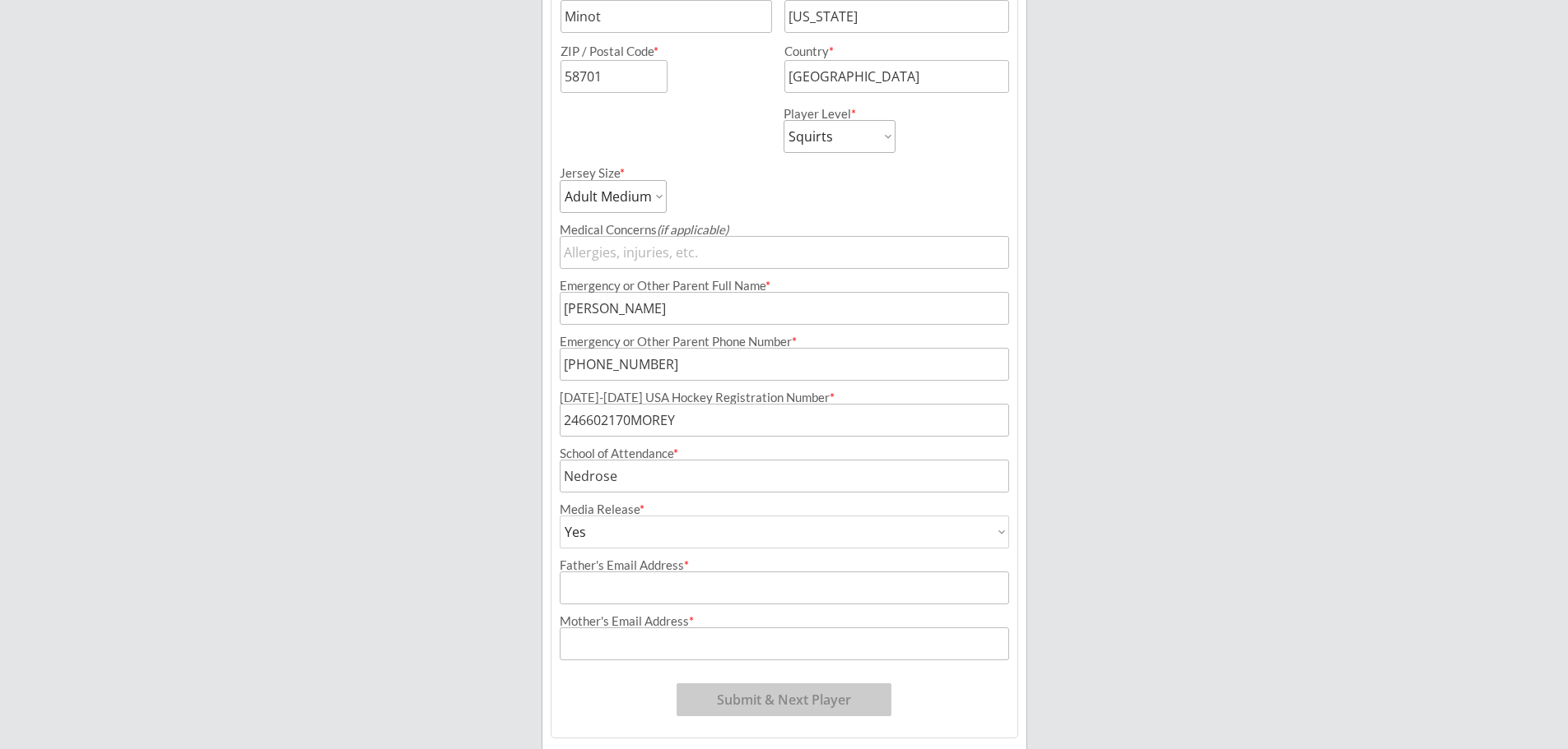
scroll to position [612, 0]
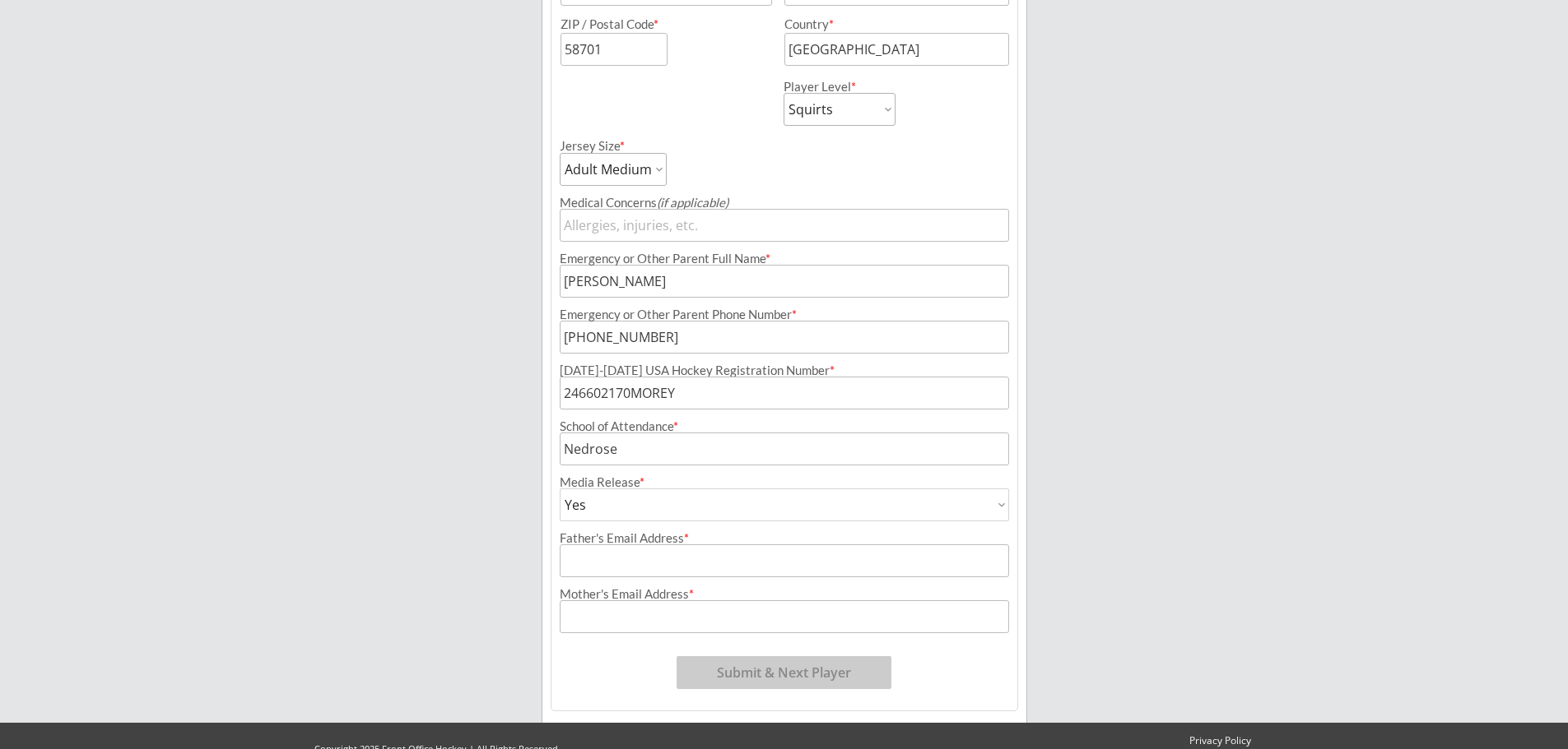
click at [648, 570] on input "input" at bounding box center [784, 561] width 449 height 33
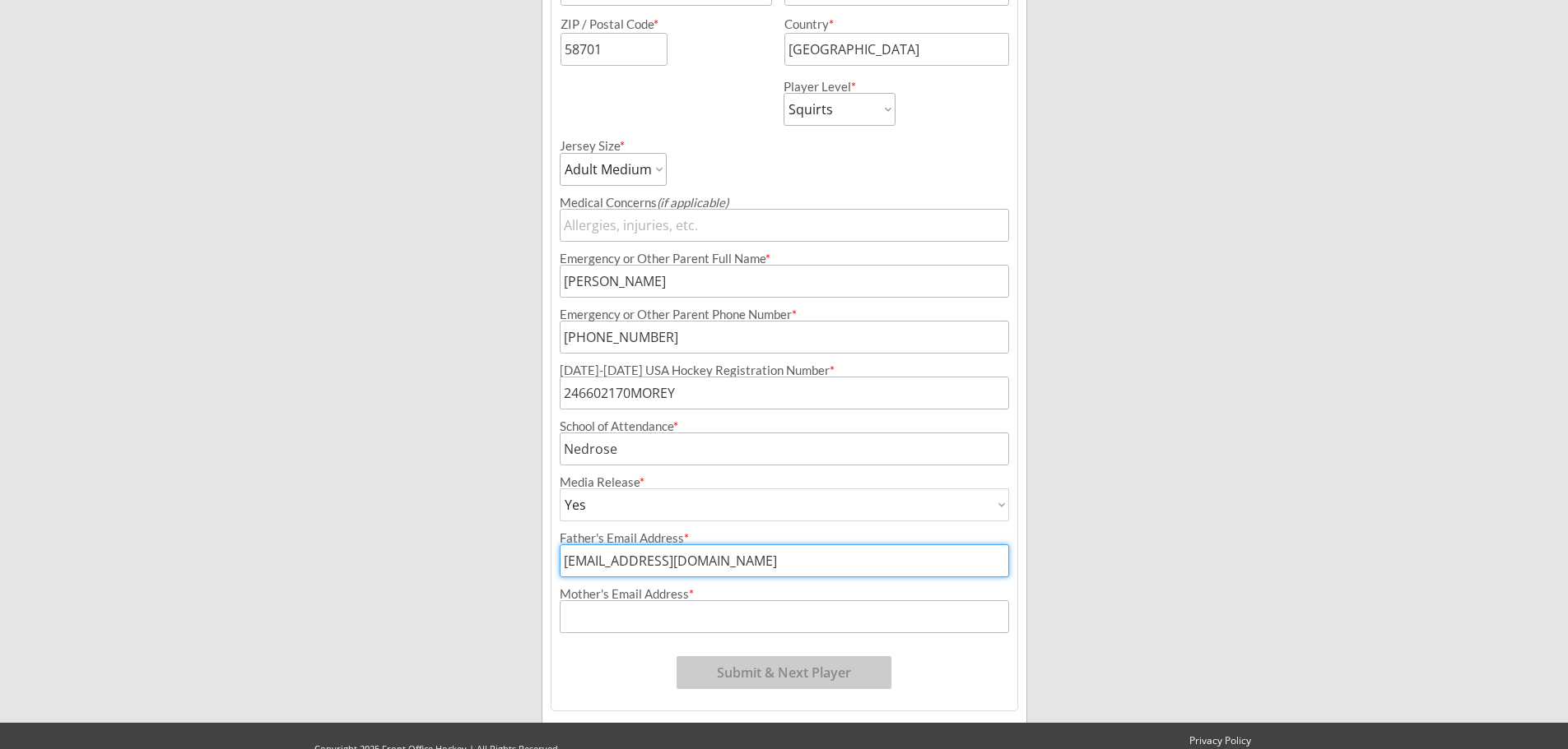
type input "[EMAIL_ADDRESS][DOMAIN_NAME]"
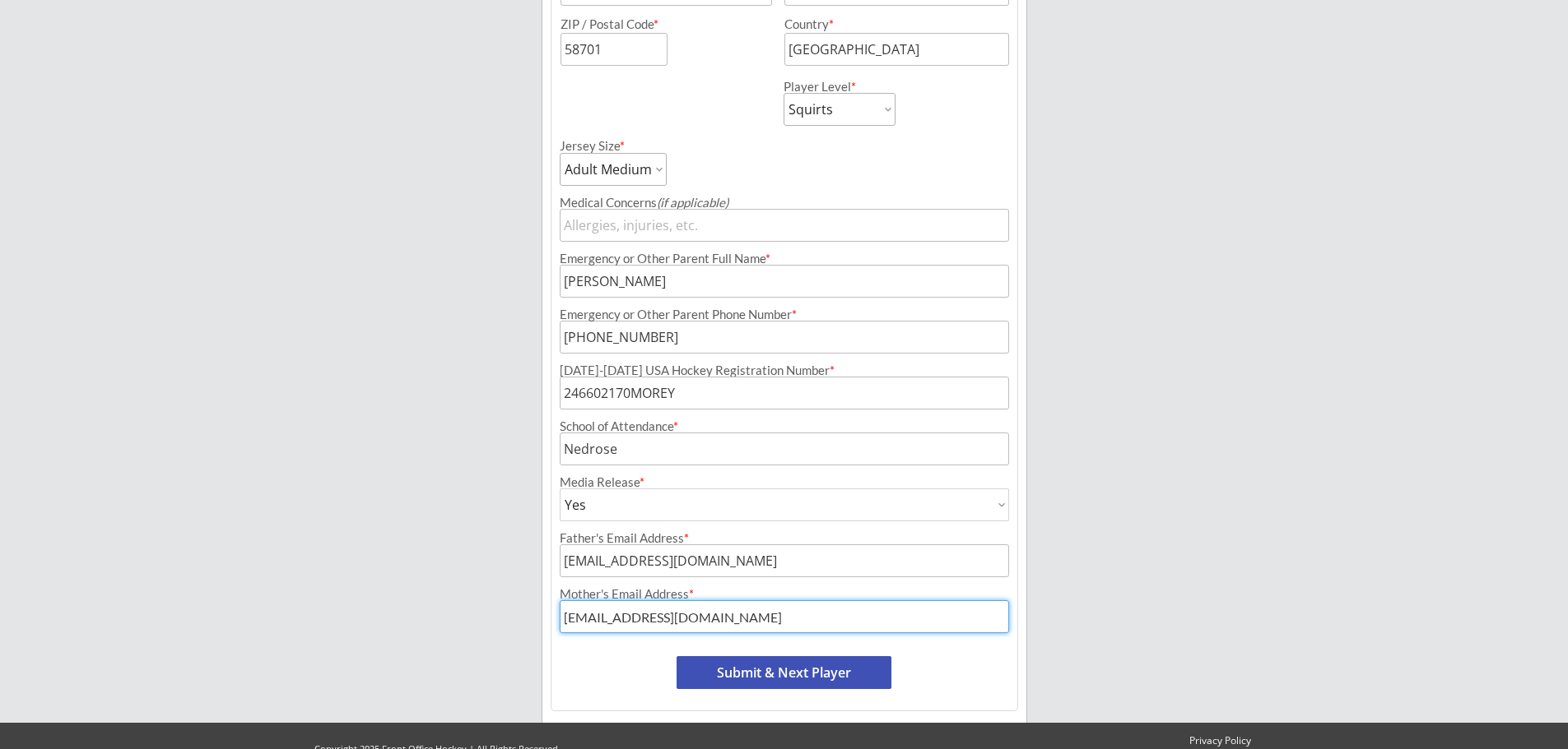
type input "[EMAIL_ADDRESS][DOMAIN_NAME]"
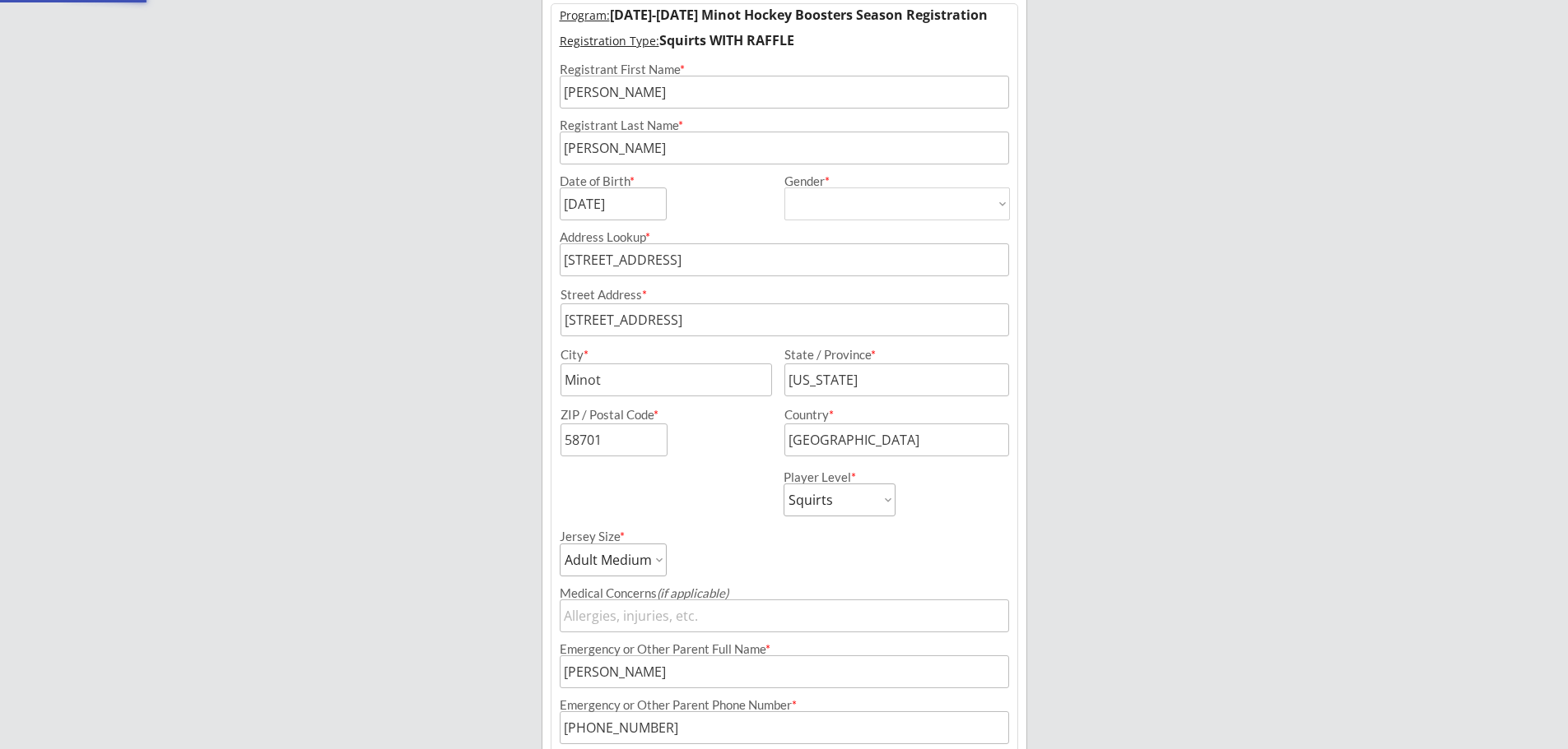
select select ""PLACEHOLDER_1427118222253""
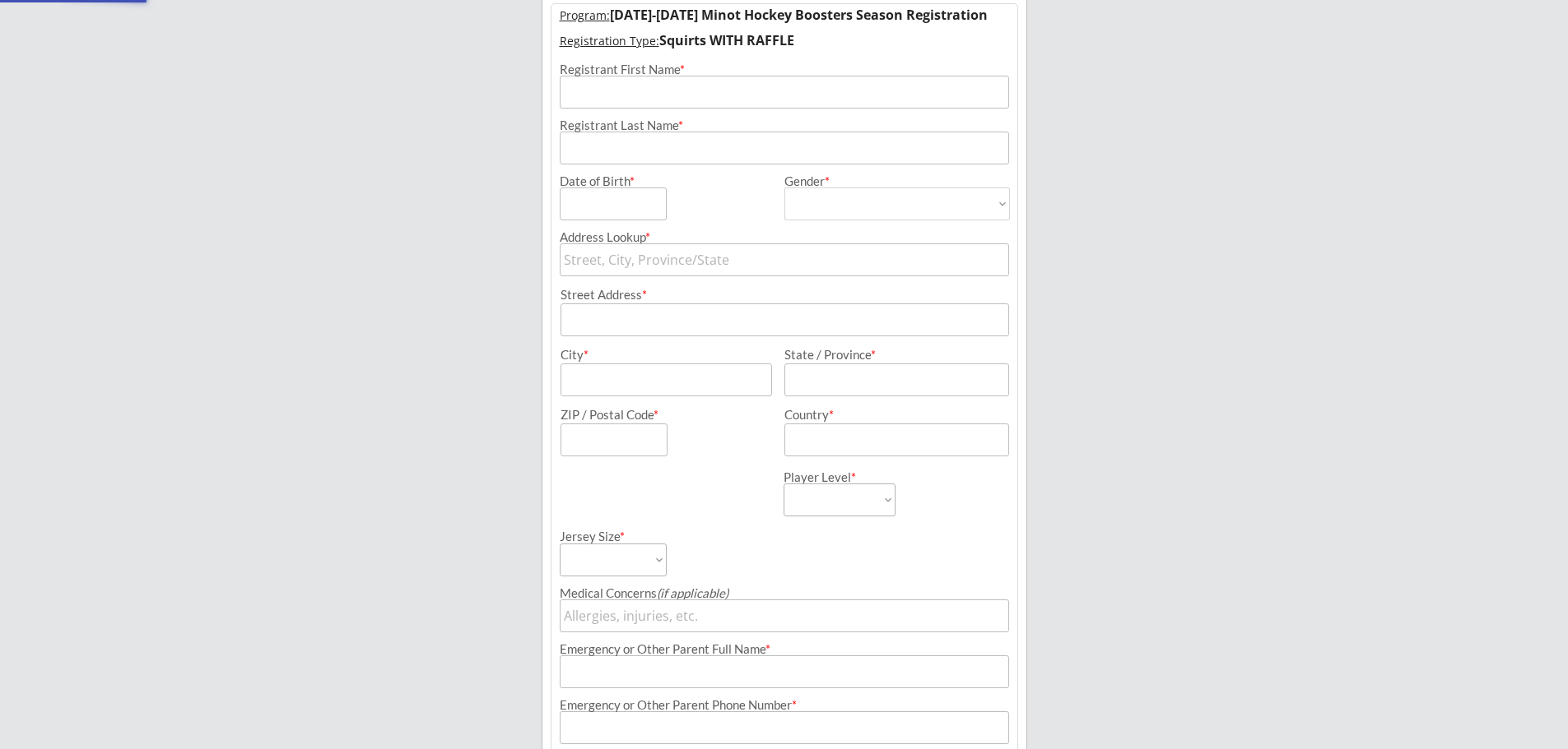
scroll to position [135, 0]
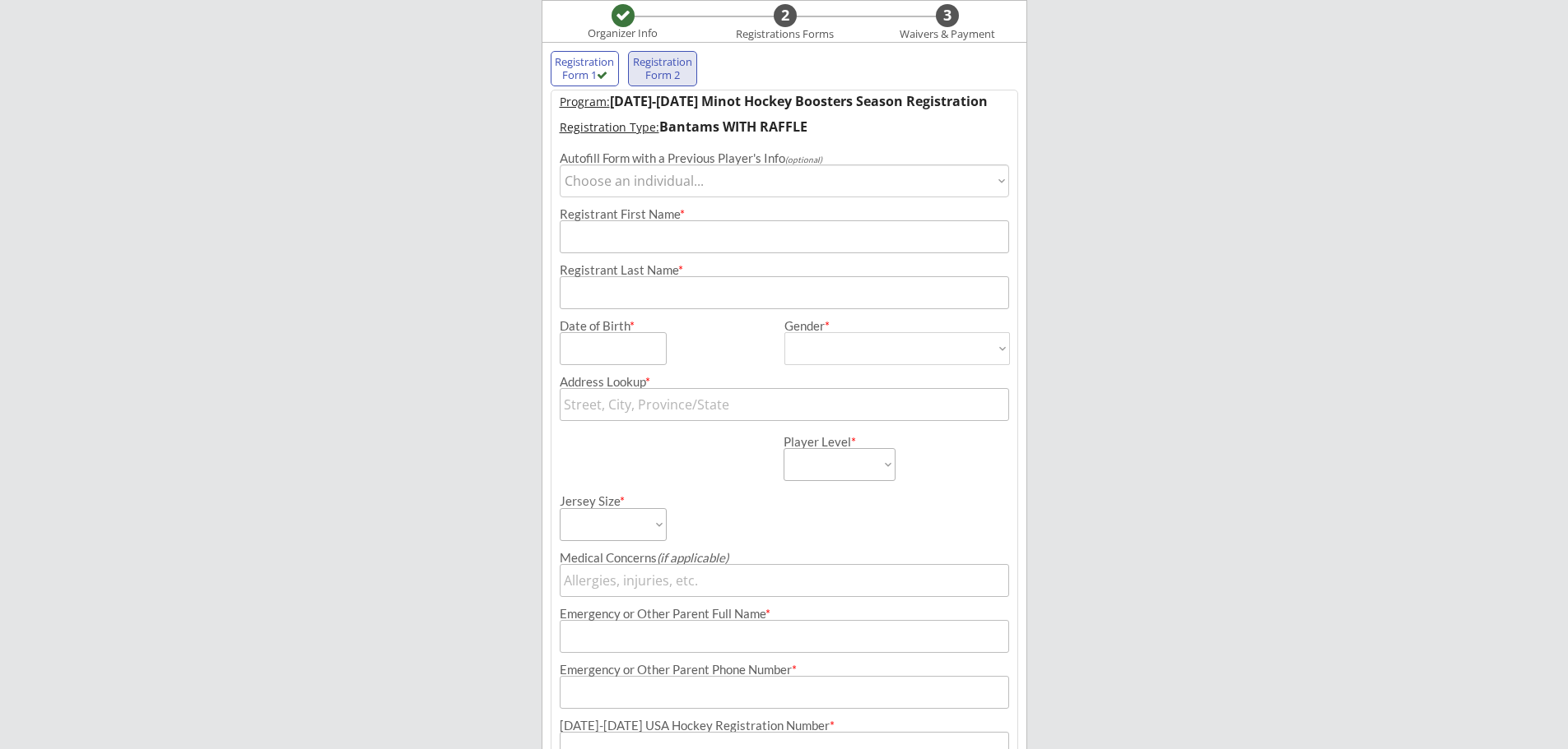
click at [616, 187] on select "Choose an individual... [GEOGRAPHIC_DATA]" at bounding box center [784, 181] width 449 height 33
click at [603, 239] on input "input" at bounding box center [784, 237] width 449 height 33
type input "[PERSON_NAME]"
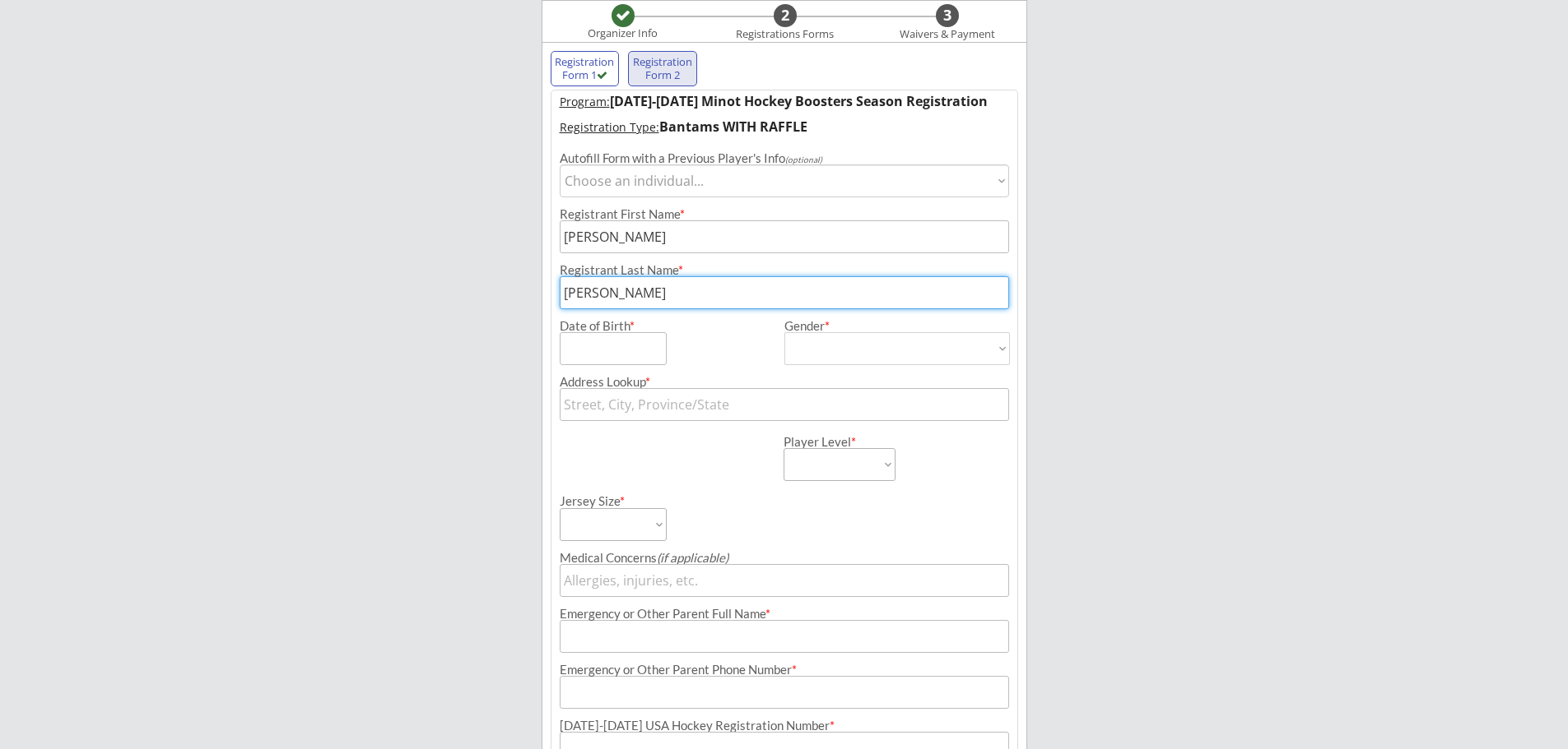
click at [560, 355] on input "input" at bounding box center [612, 348] width 107 height 33
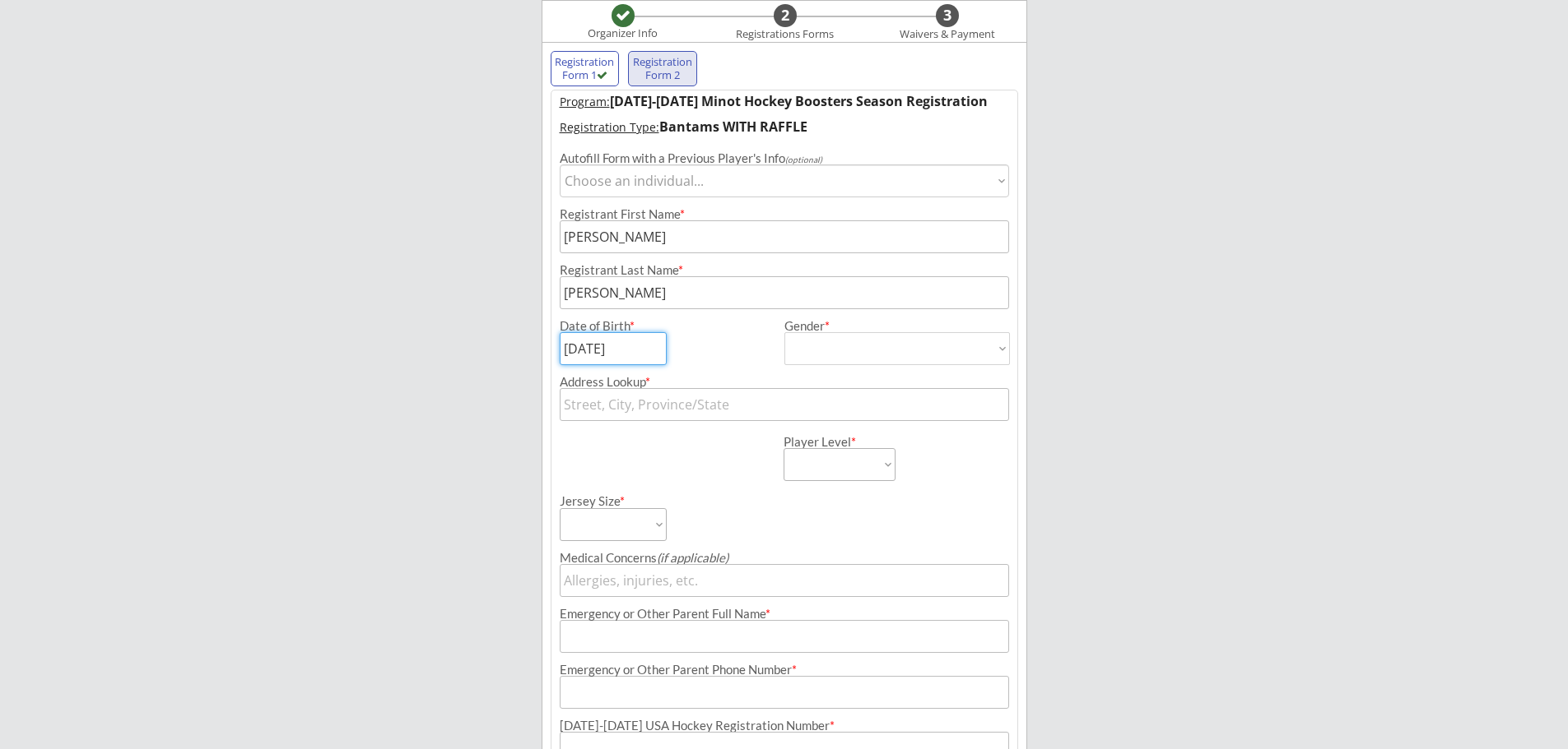
type input "[DATE]"
click at [802, 338] on select "[DEMOGRAPHIC_DATA] [DEMOGRAPHIC_DATA]" at bounding box center [897, 348] width 225 height 33
select select ""[DEMOGRAPHIC_DATA]""
click at [784, 332] on select "[DEMOGRAPHIC_DATA] [DEMOGRAPHIC_DATA]" at bounding box center [897, 348] width 225 height 33
type input "[DEMOGRAPHIC_DATA]"
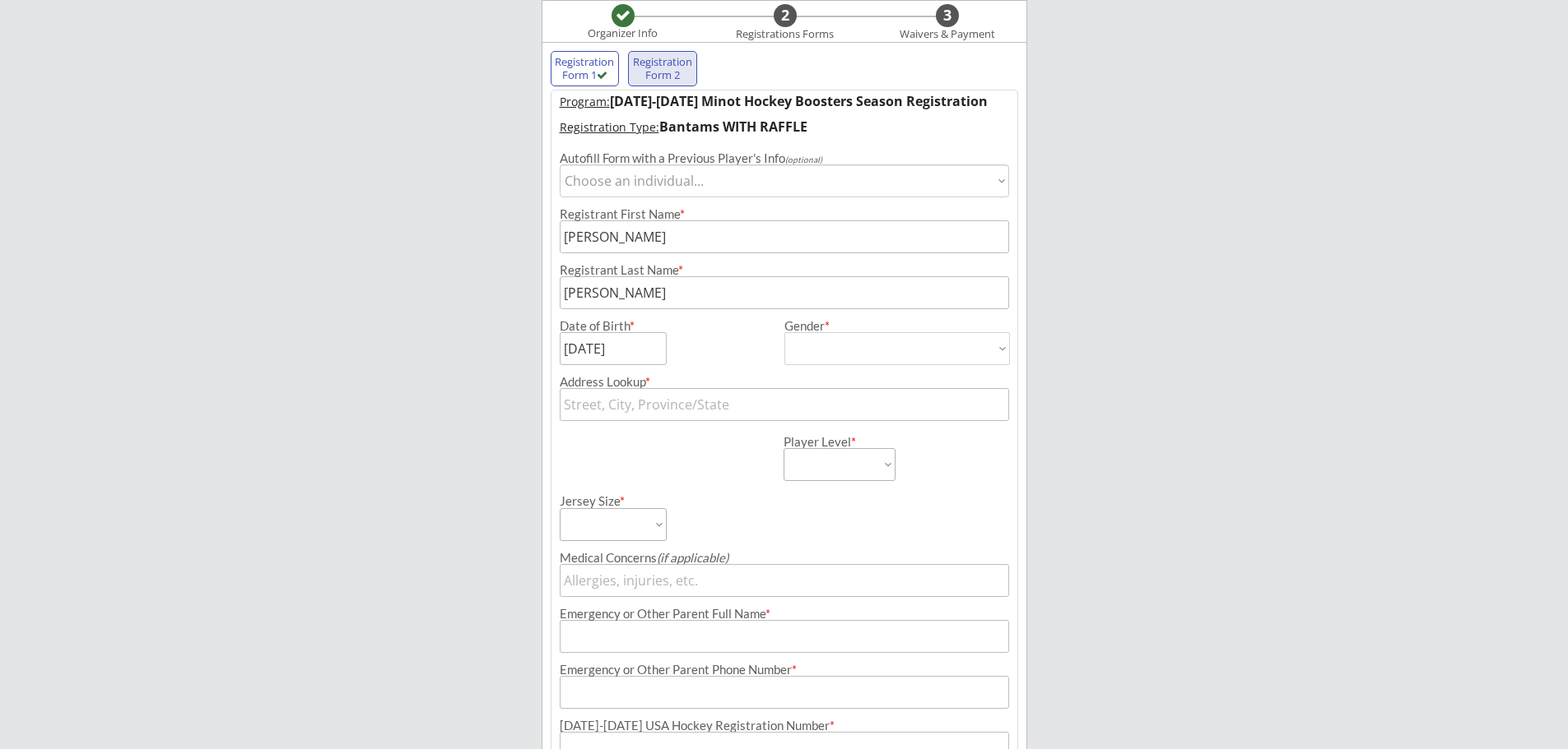
click at [676, 403] on input "text" at bounding box center [784, 404] width 449 height 33
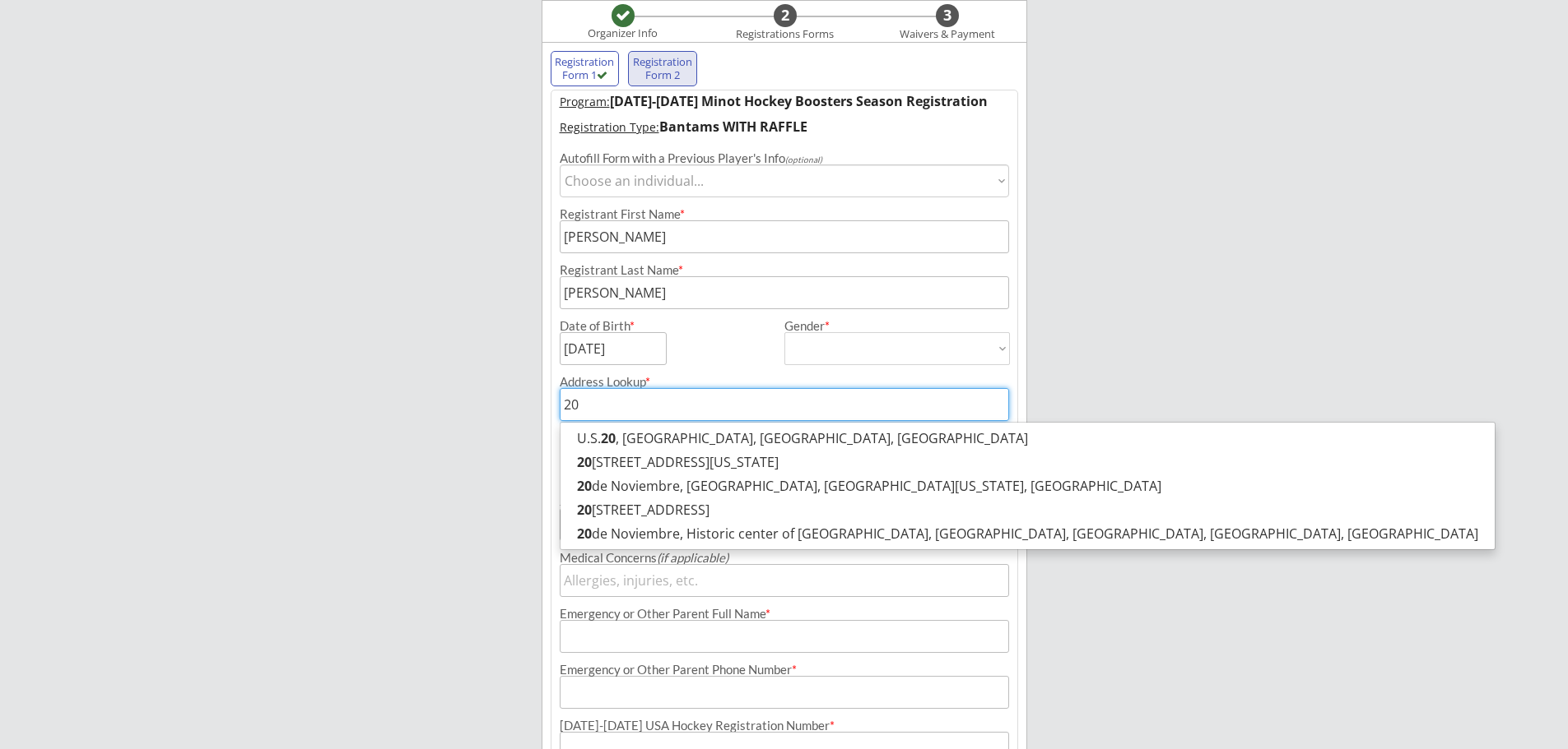
type input "202"
type input "[STREET_ADDRESS]"
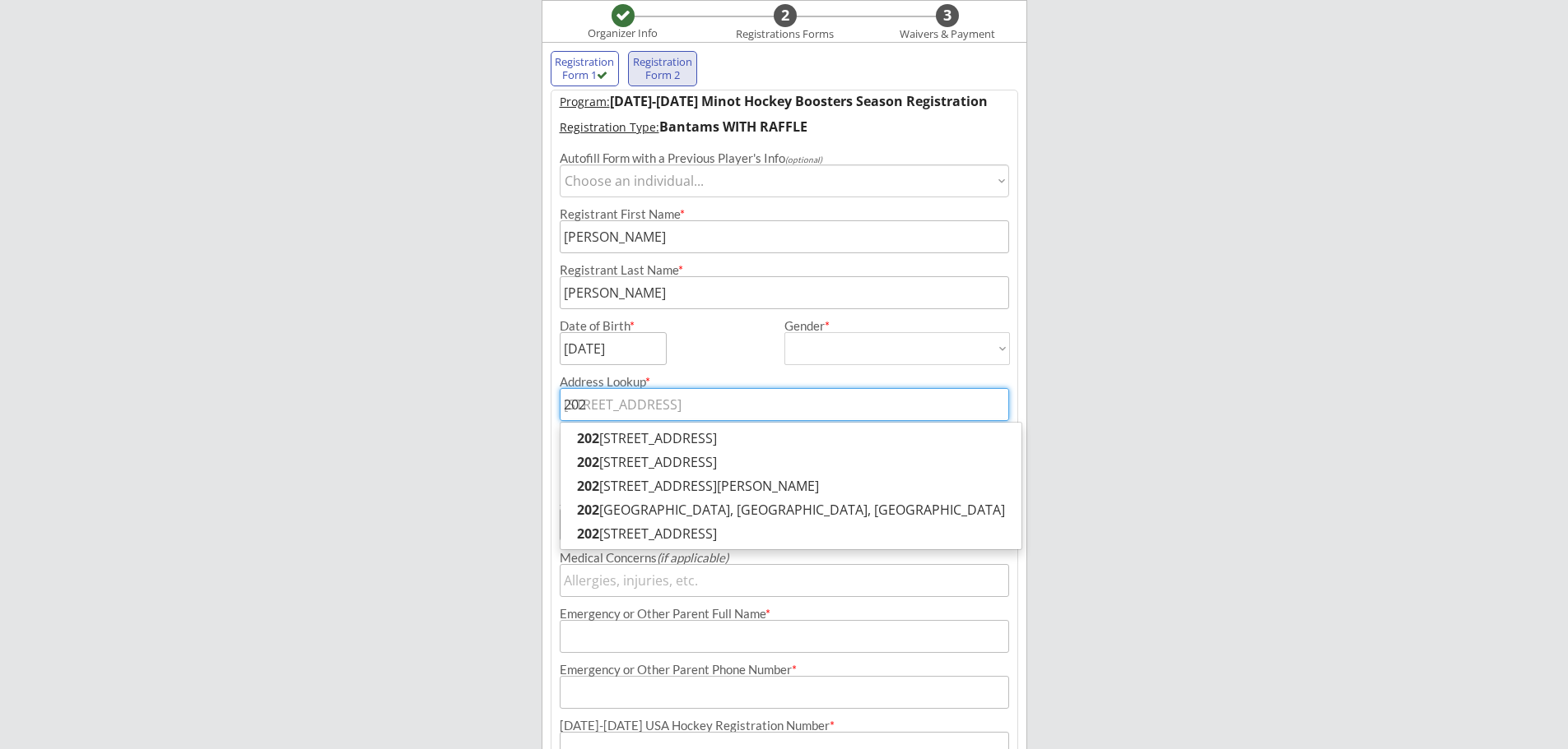
type input "2020"
type input "[STREET_ADDRESS]"
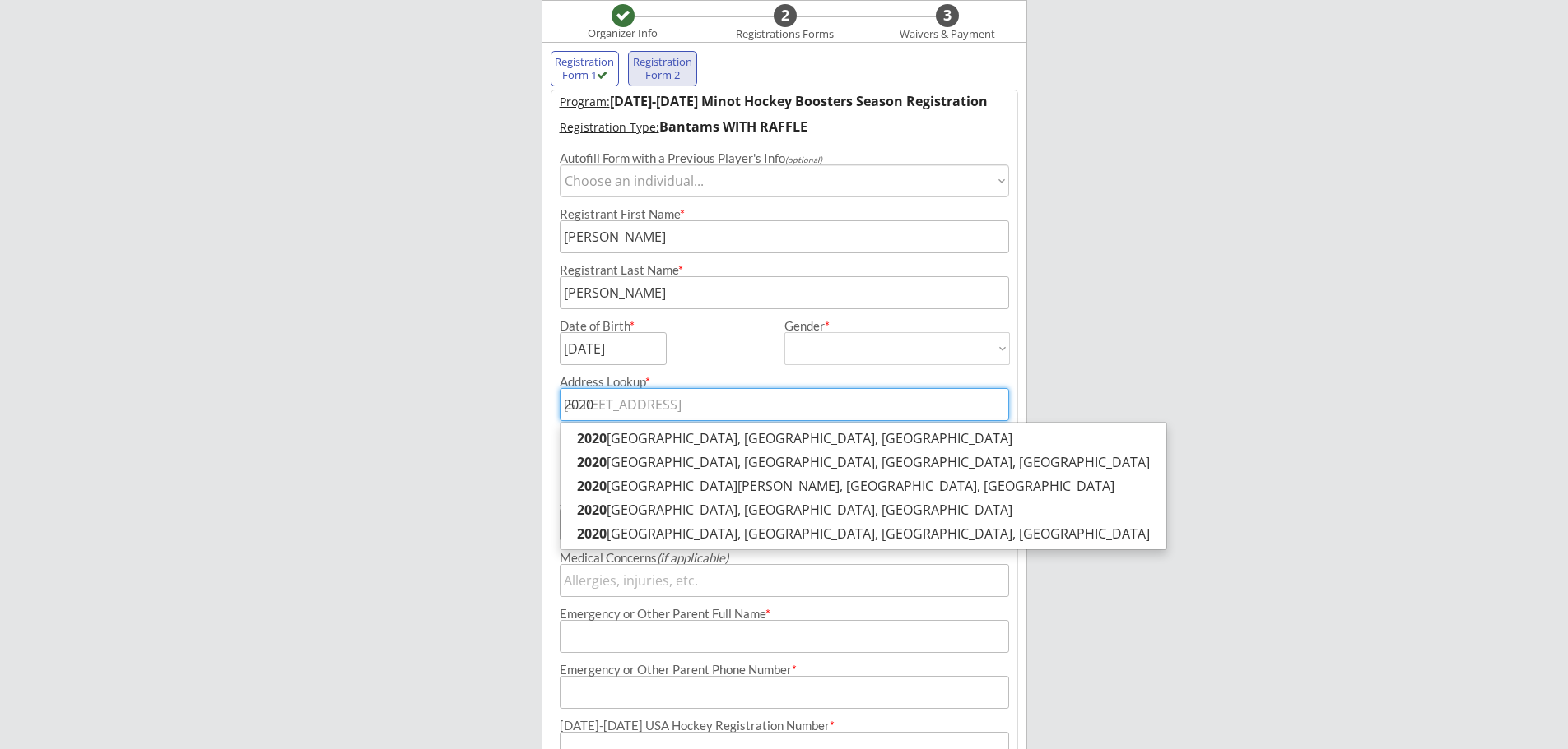
type input "2020"
type input "[STREET_ADDRESS]"
type input "2020 3"
type input "[STREET_ADDRESS]"
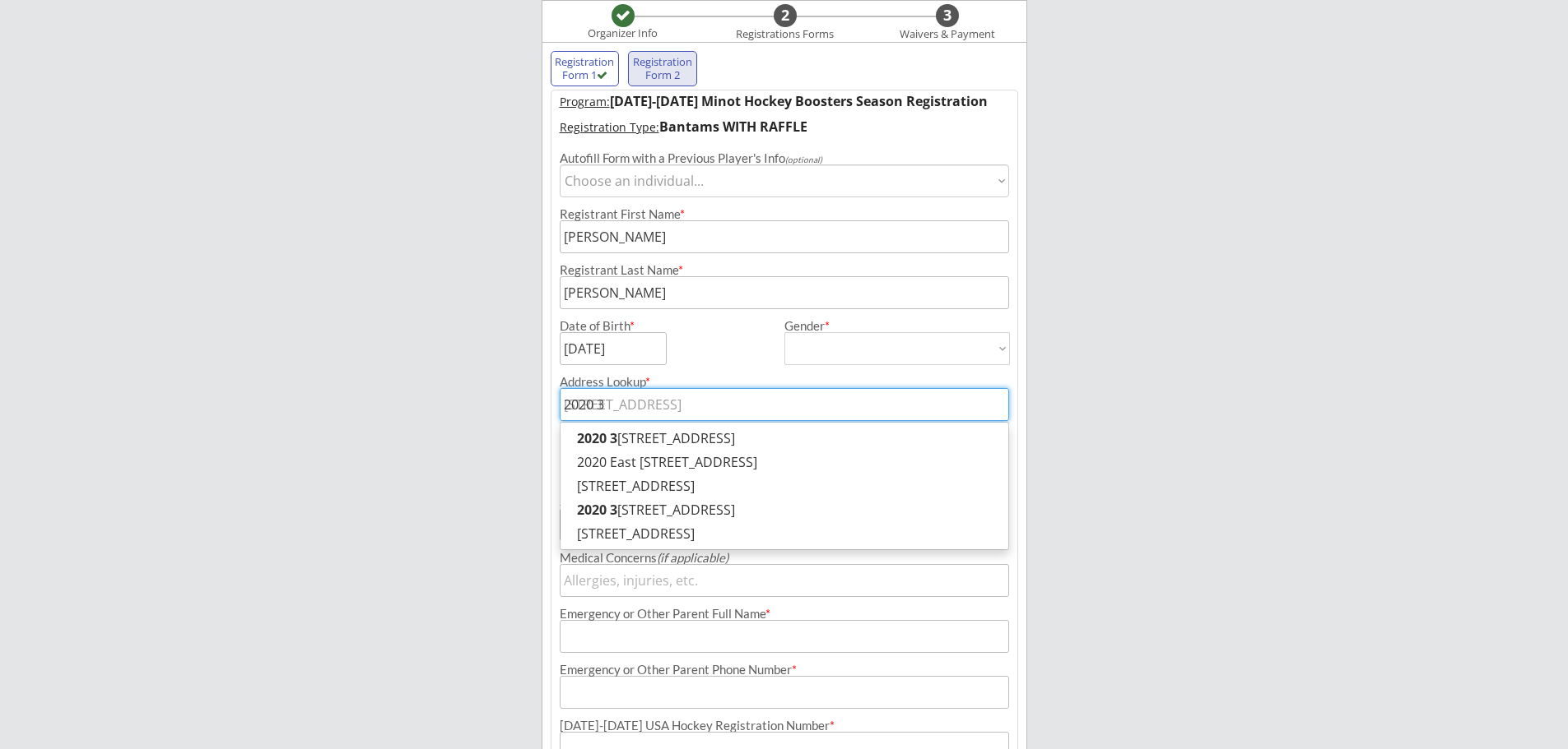
type input "2020 35"
type input "[STREET_ADDRESS]"
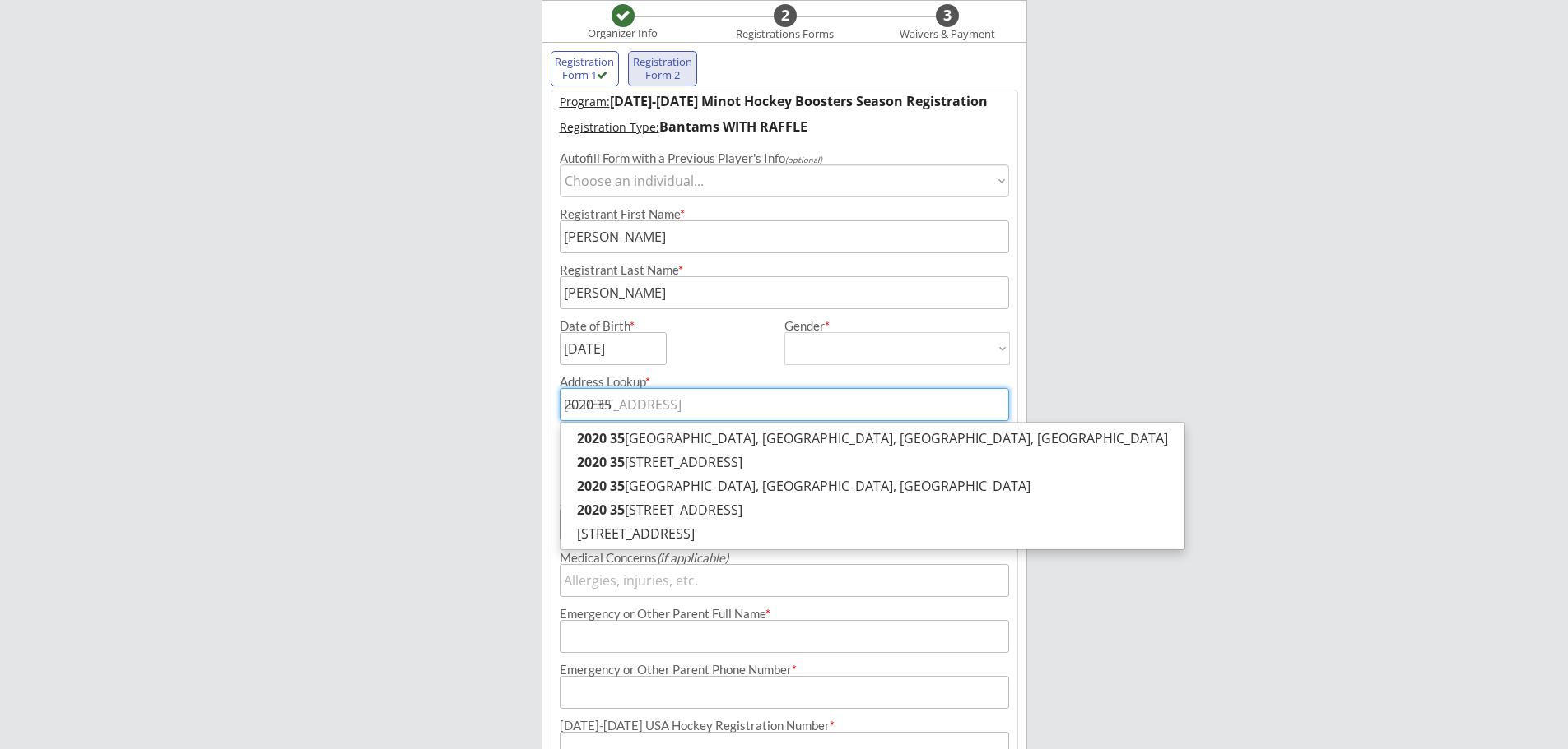
type input "2020 35t"
type input "[STREET_ADDRESS]"
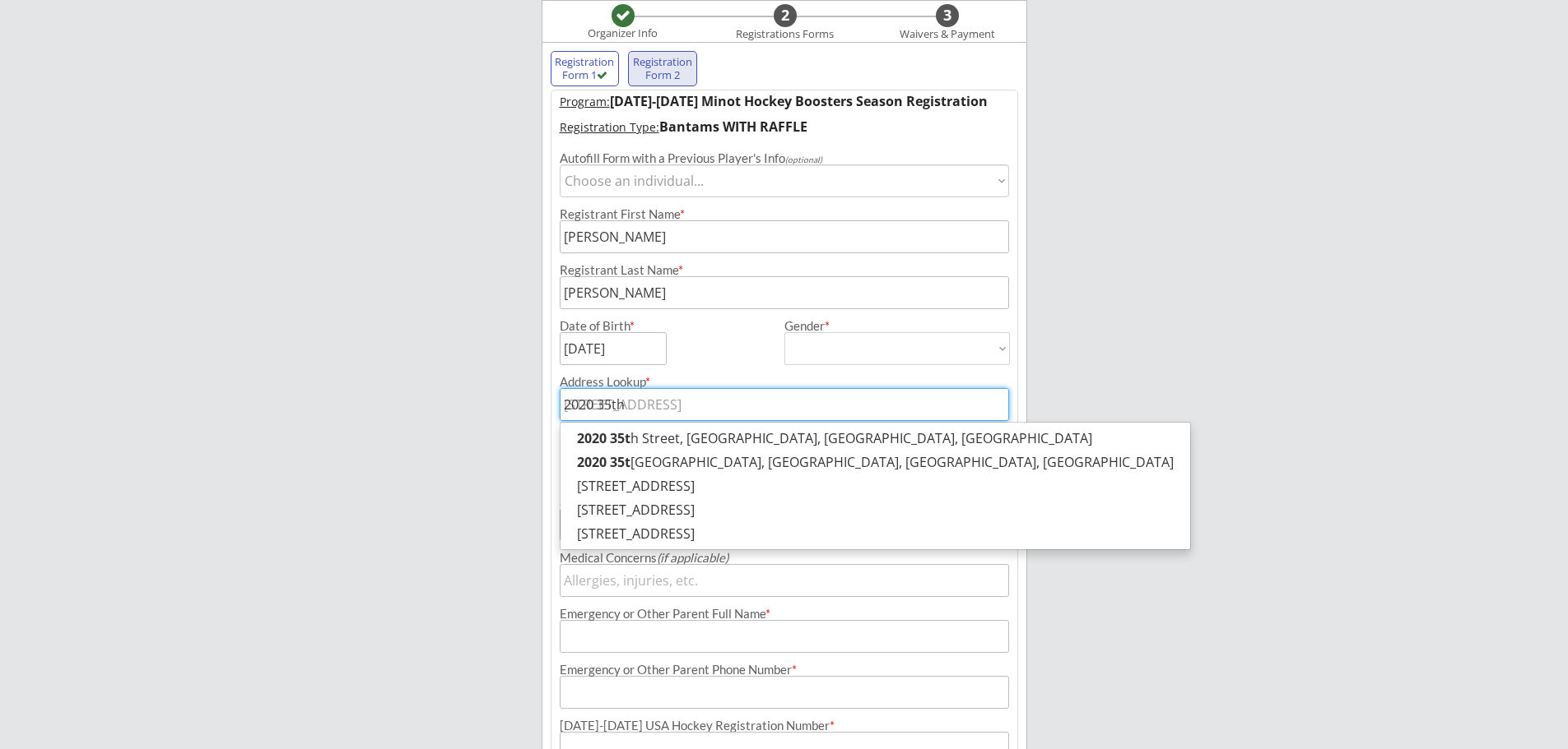
type input "2020 35th"
type input "2020 35th AV"
type input "2020 35th AVenue Northeast, [GEOGRAPHIC_DATA], [GEOGRAPHIC_DATA], [GEOGRAPHIC_D…"
type input "[STREET_ADDRESS]"
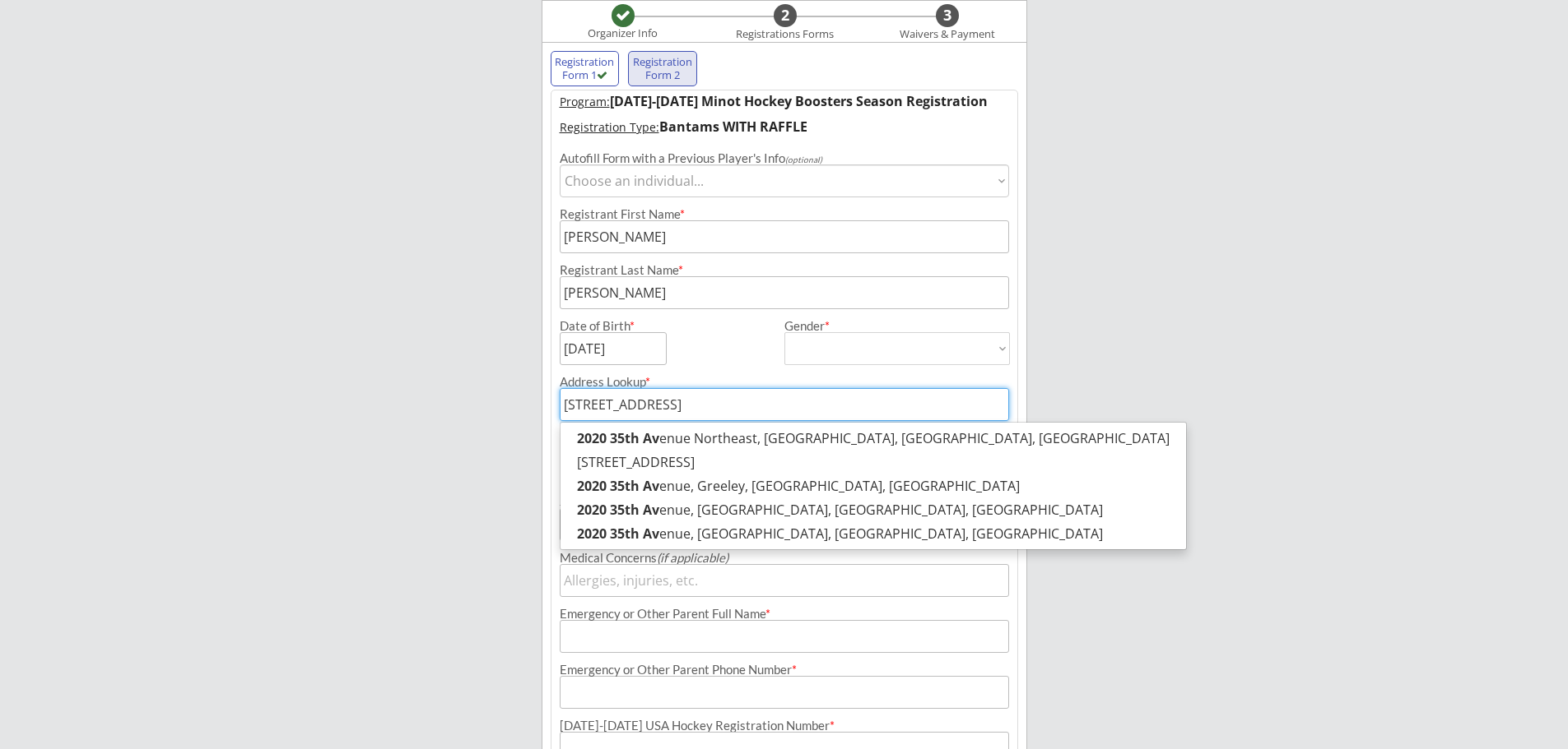
type input "[STREET_ADDRESS]"
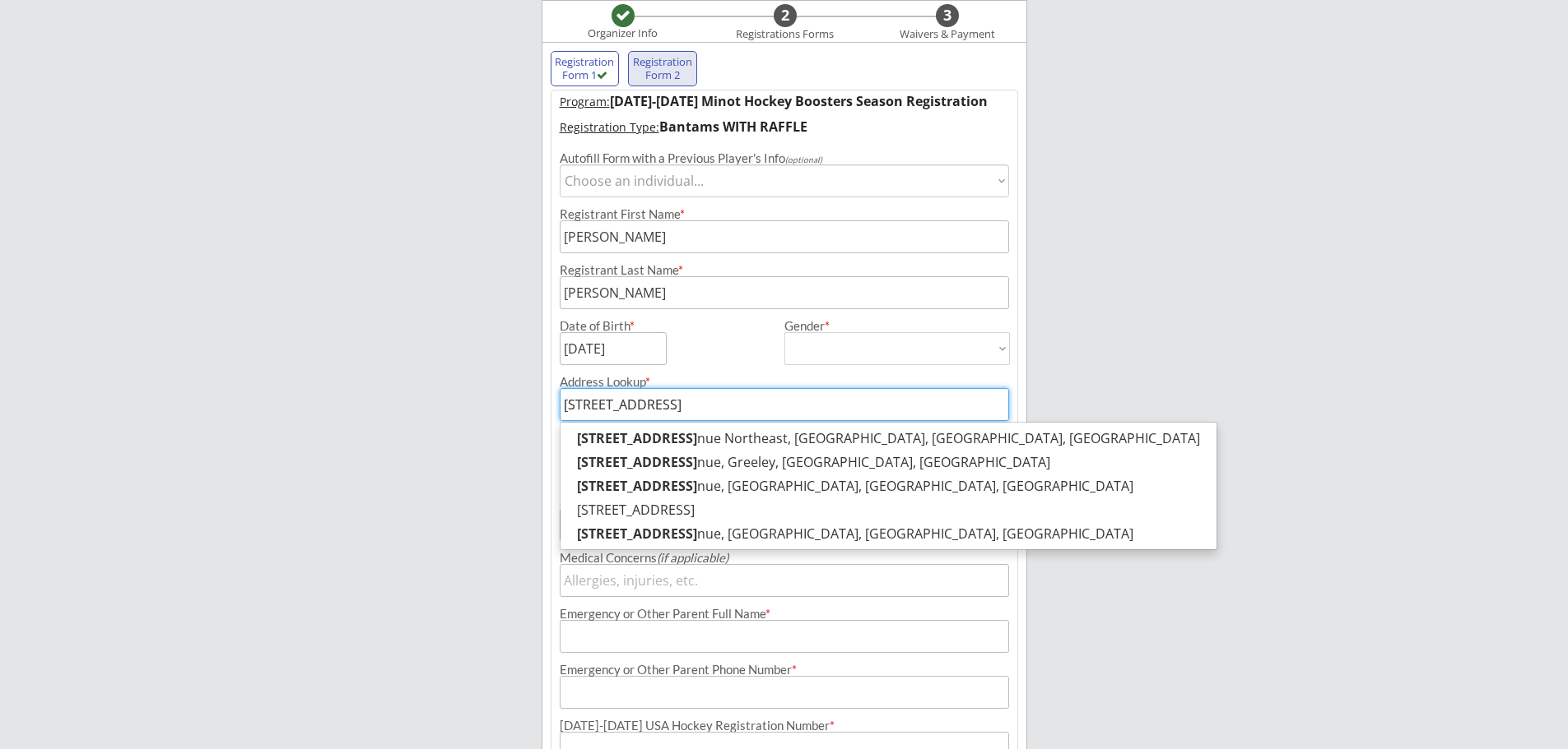
type input "2020 35th AV"
type input "2020 35th AVenue Northeast, [GEOGRAPHIC_DATA], [GEOGRAPHIC_DATA], [GEOGRAPHIC_D…"
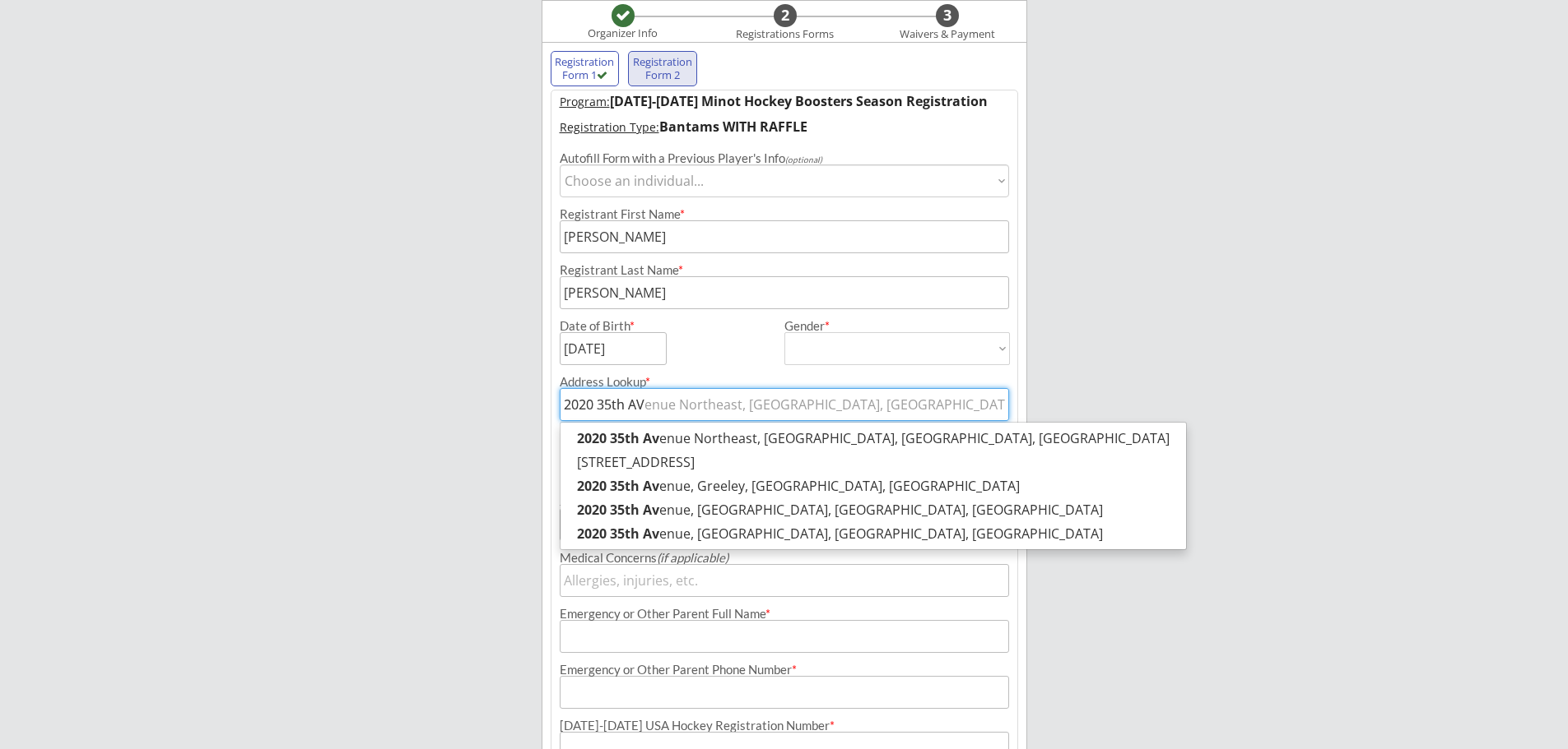
type input "2020 35th A"
type input "[STREET_ADDRESS]"
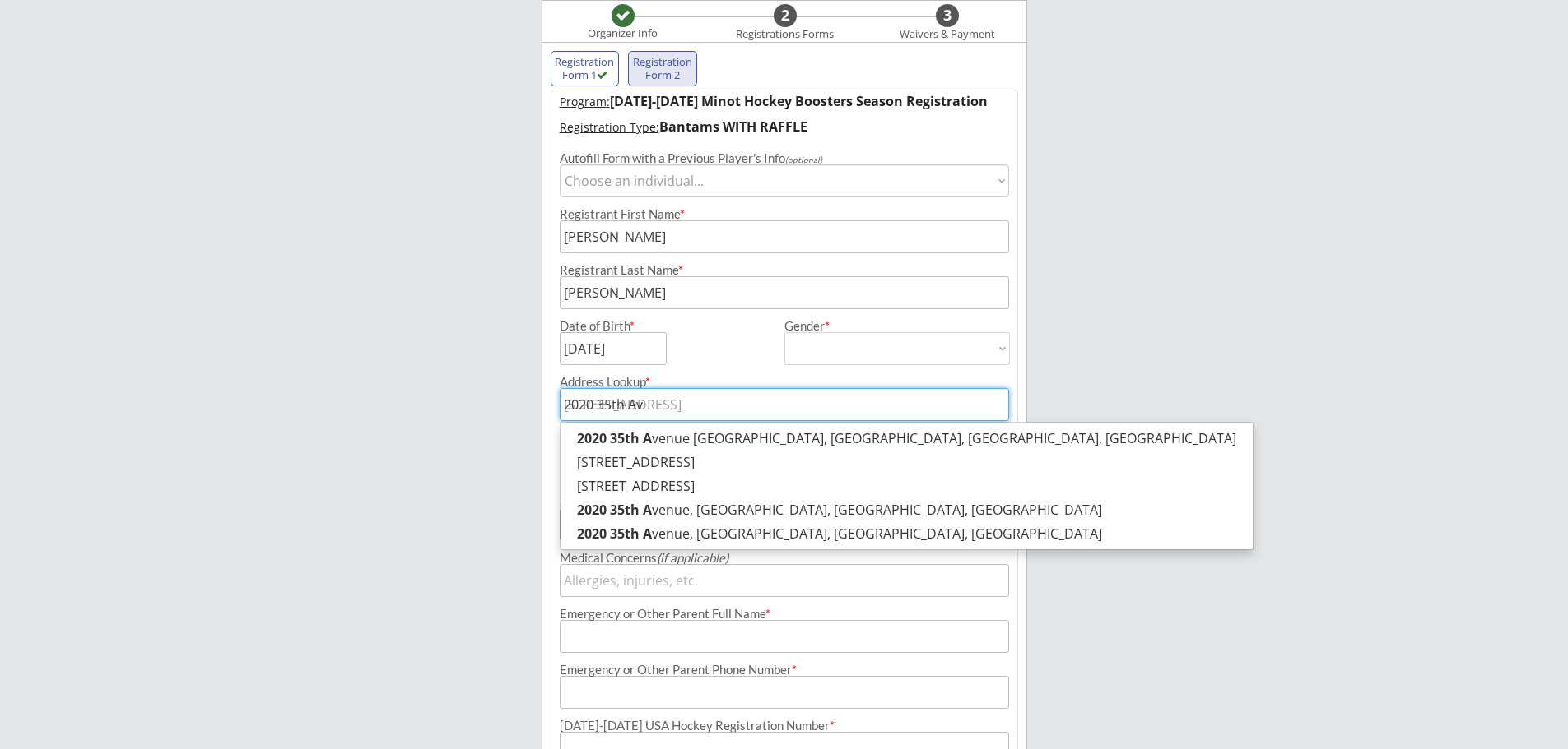
type input "[STREET_ADDRESS]"
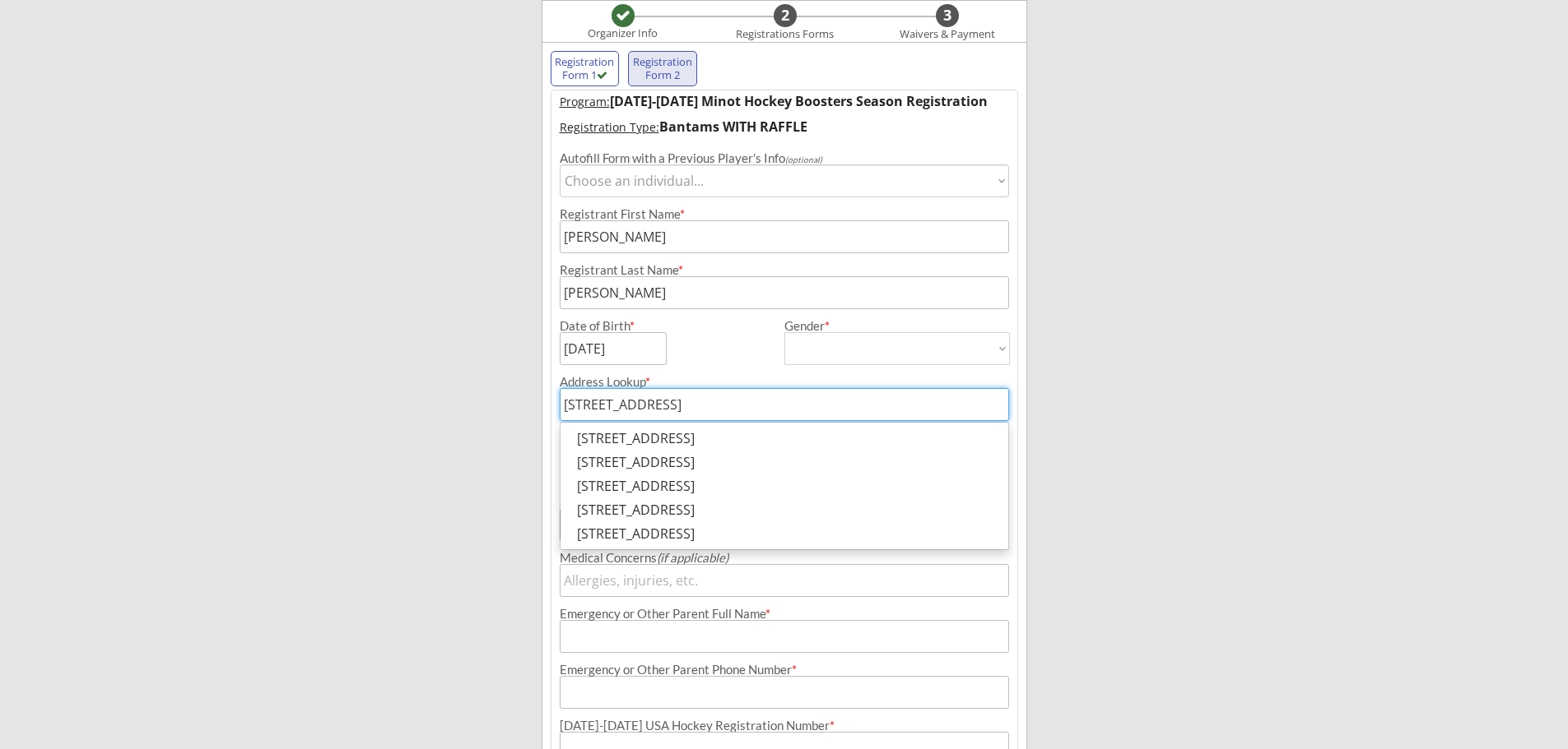
type input "[STREET_ADDRESS]"
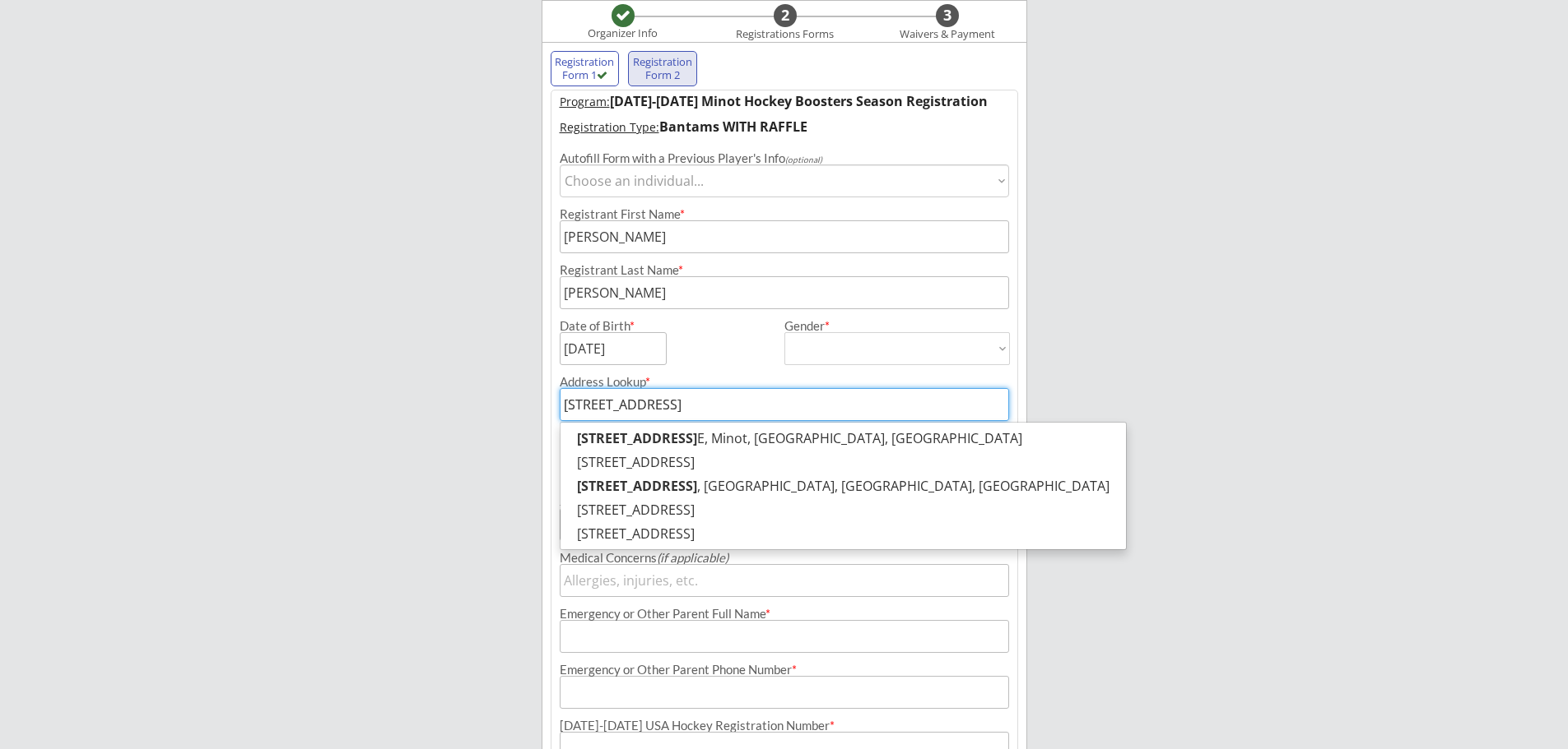
type input "[STREET_ADDRESS]"
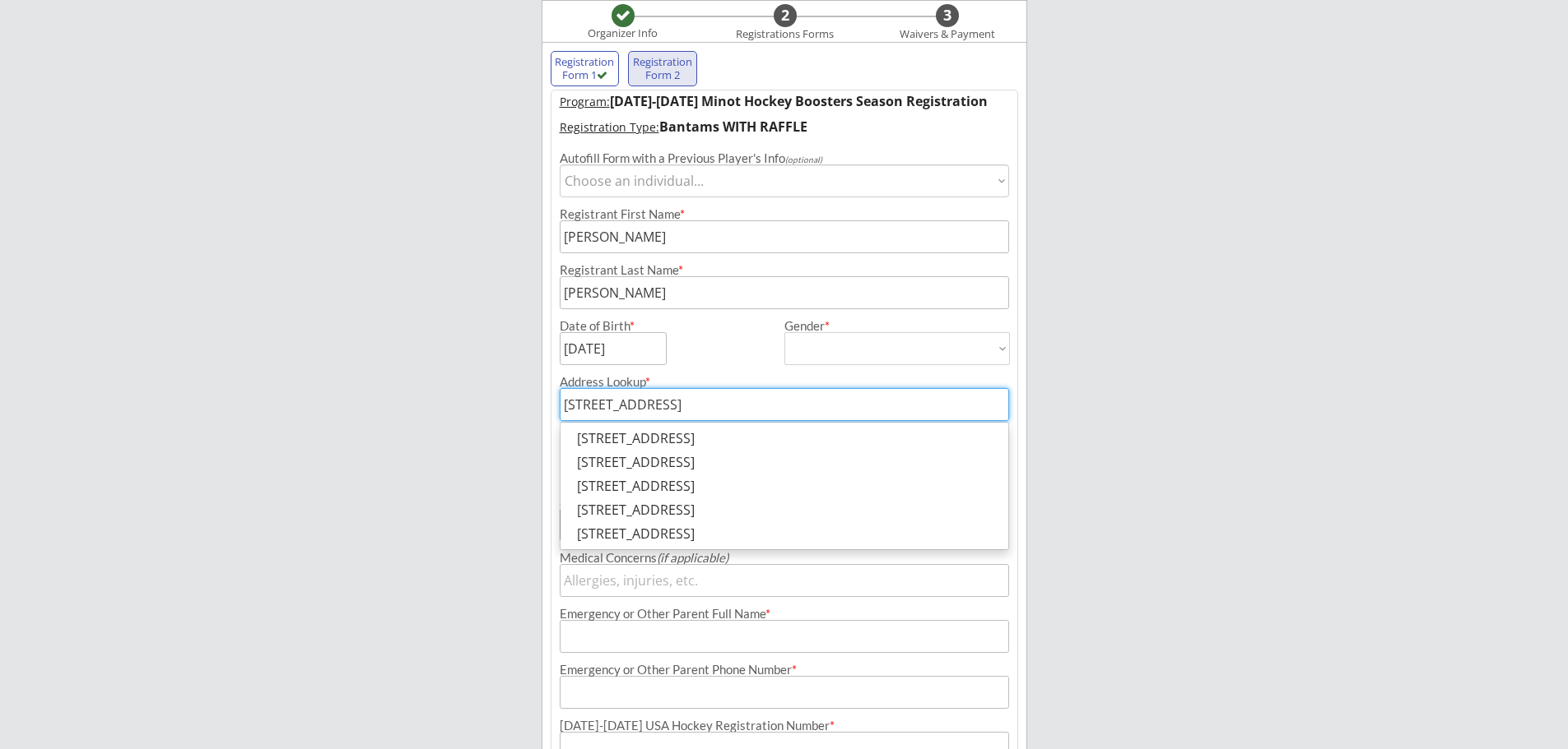
type input "[STREET_ADDRESS]"
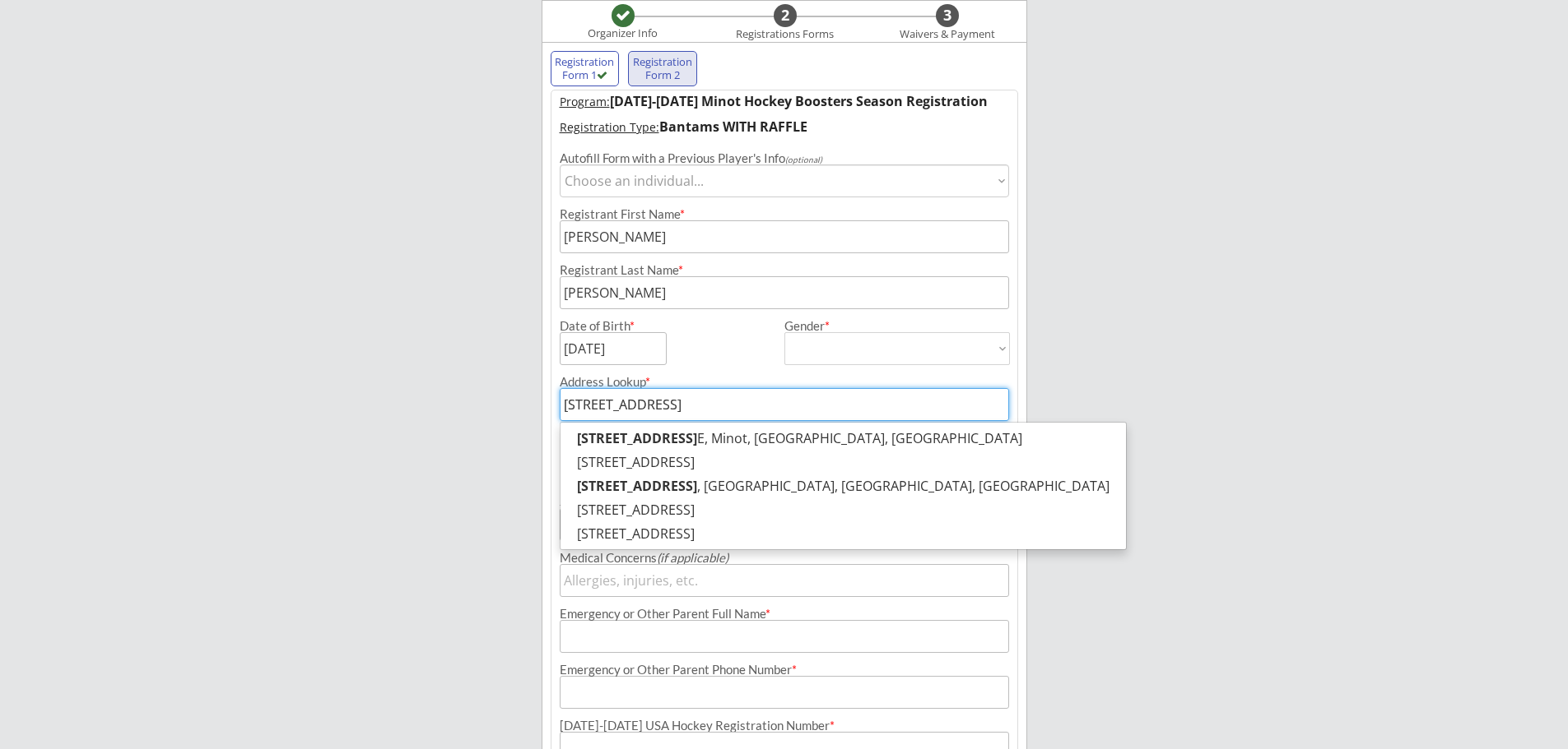
type input "[STREET_ADDRESS][PERSON_NAME]"
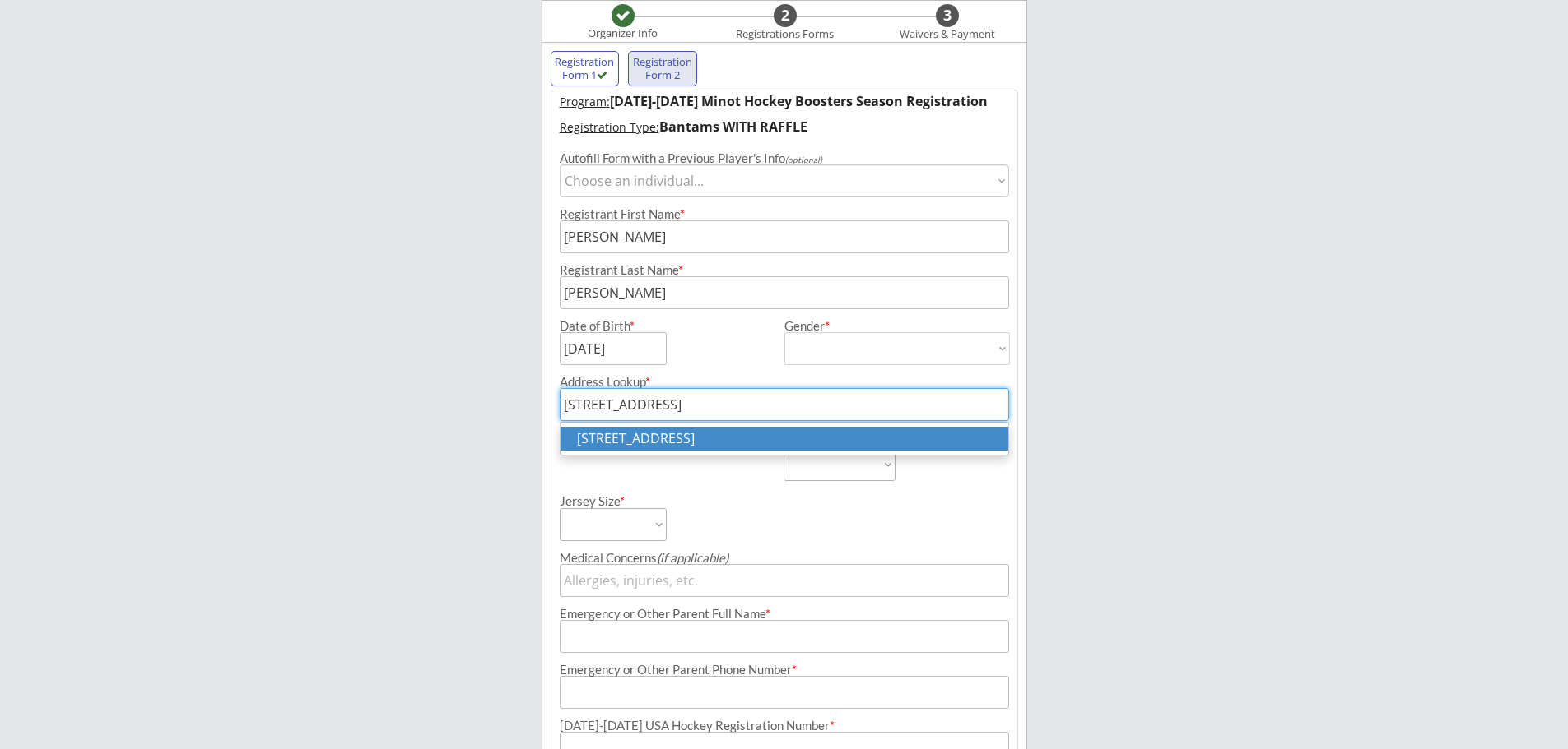
click at [675, 442] on p "[STREET_ADDRESS]" at bounding box center [784, 438] width 448 height 23
type input "[STREET_ADDRESS]"
type input "Minot"
type input "[US_STATE]"
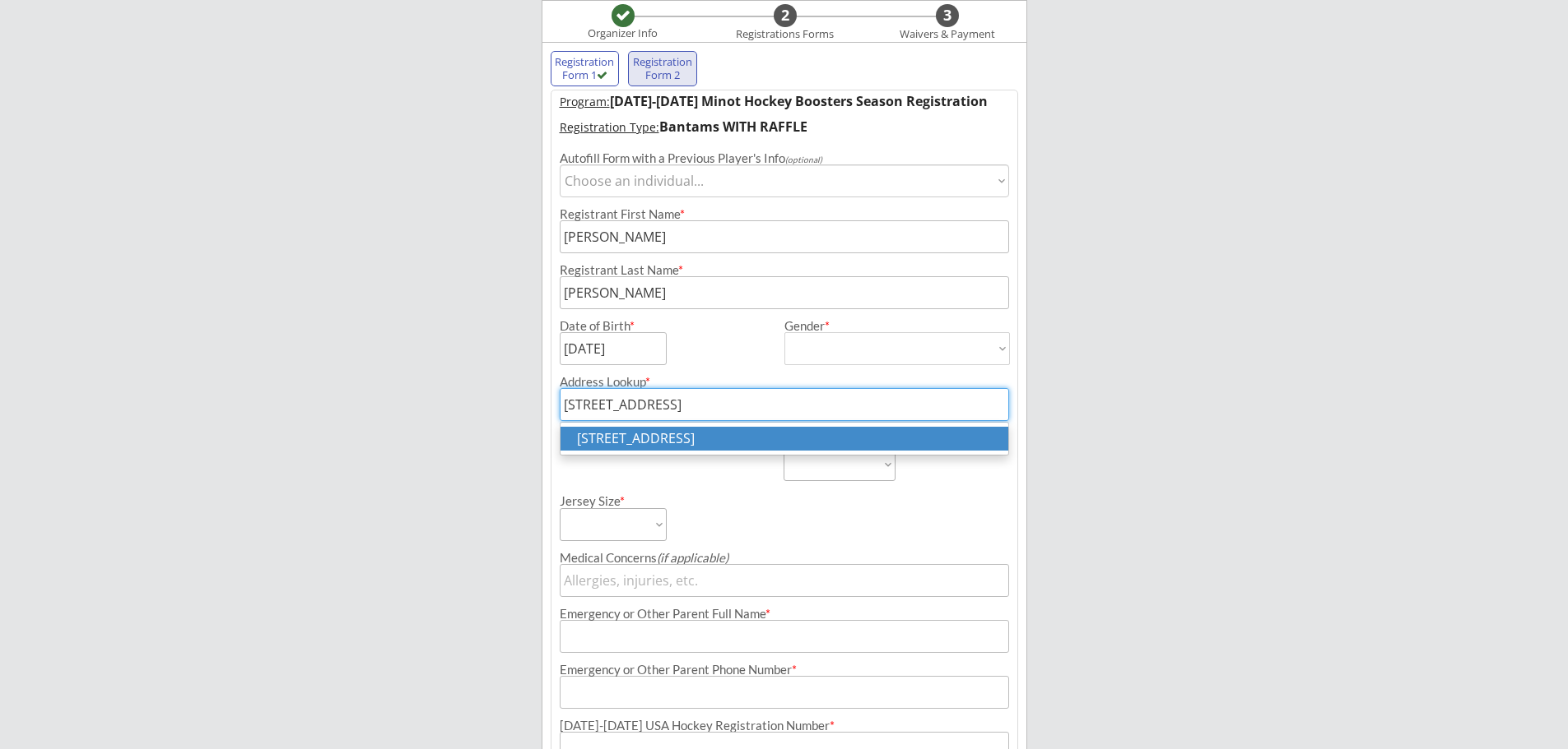
type input "58701"
type input "[GEOGRAPHIC_DATA]"
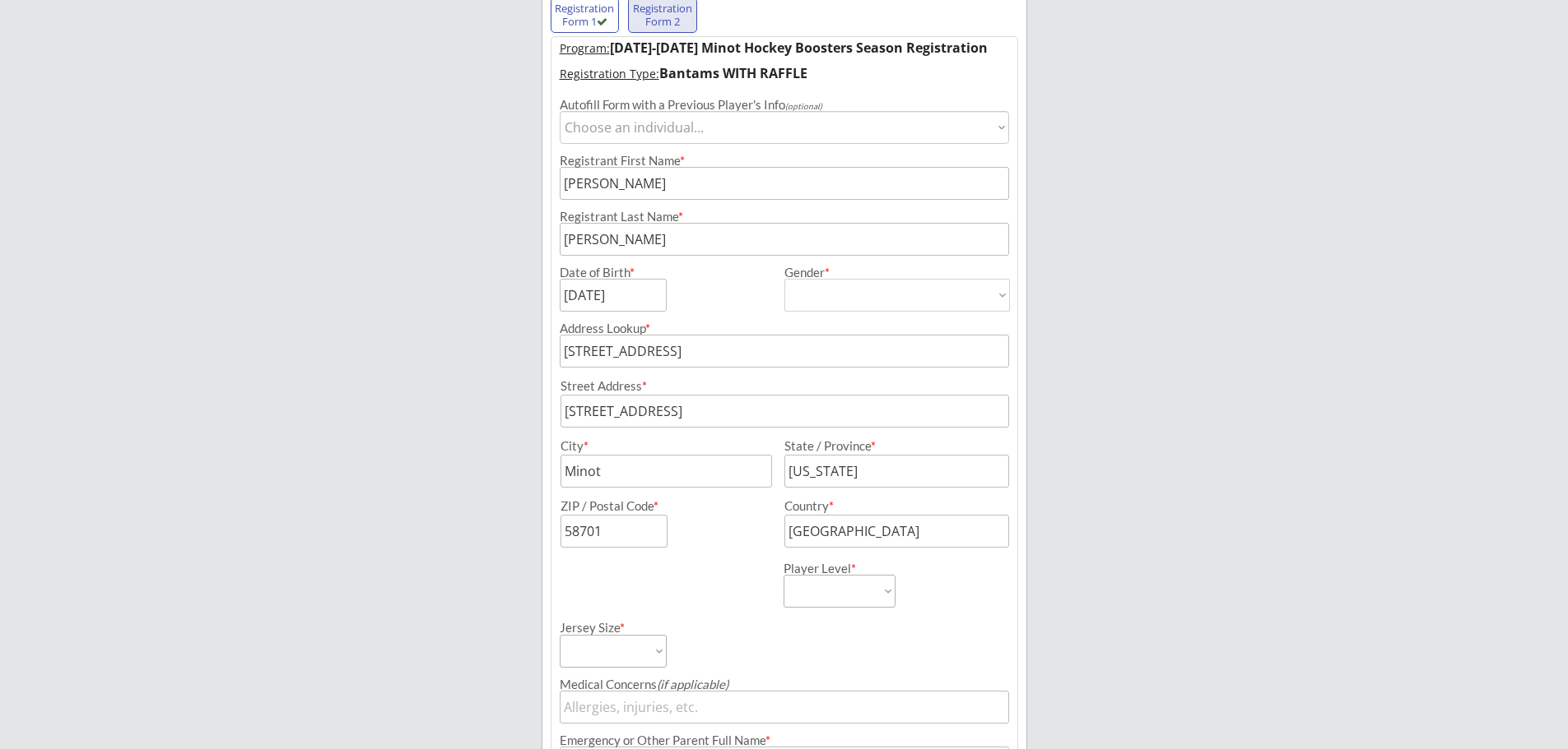
scroll to position [300, 0]
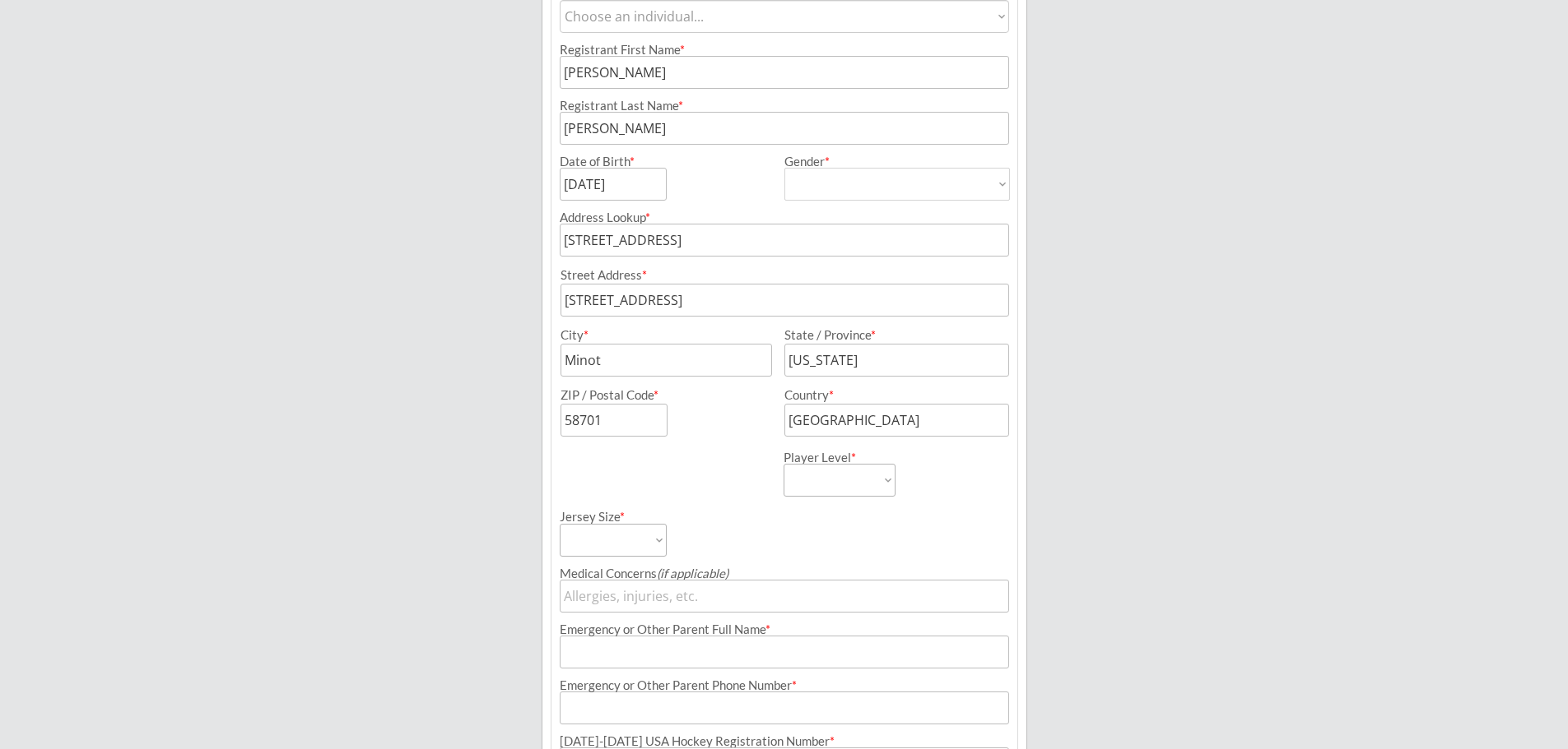
type input "[STREET_ADDRESS]"
click at [816, 484] on select "Learn to Play Boys Learn to Play Girls Maroon Mites Gold/White Mites Squirts Pe…" at bounding box center [839, 480] width 112 height 33
select select ""Bantams""
click at [784, 464] on select "Learn to Play Boys Learn to Play Girls Maroon Mites Gold/White Mites Squirts Pe…" at bounding box center [839, 480] width 112 height 33
click at [595, 544] on select "Adult Small Adult Medium Adult Large Adult XL Goalie Cut" at bounding box center [612, 540] width 107 height 33
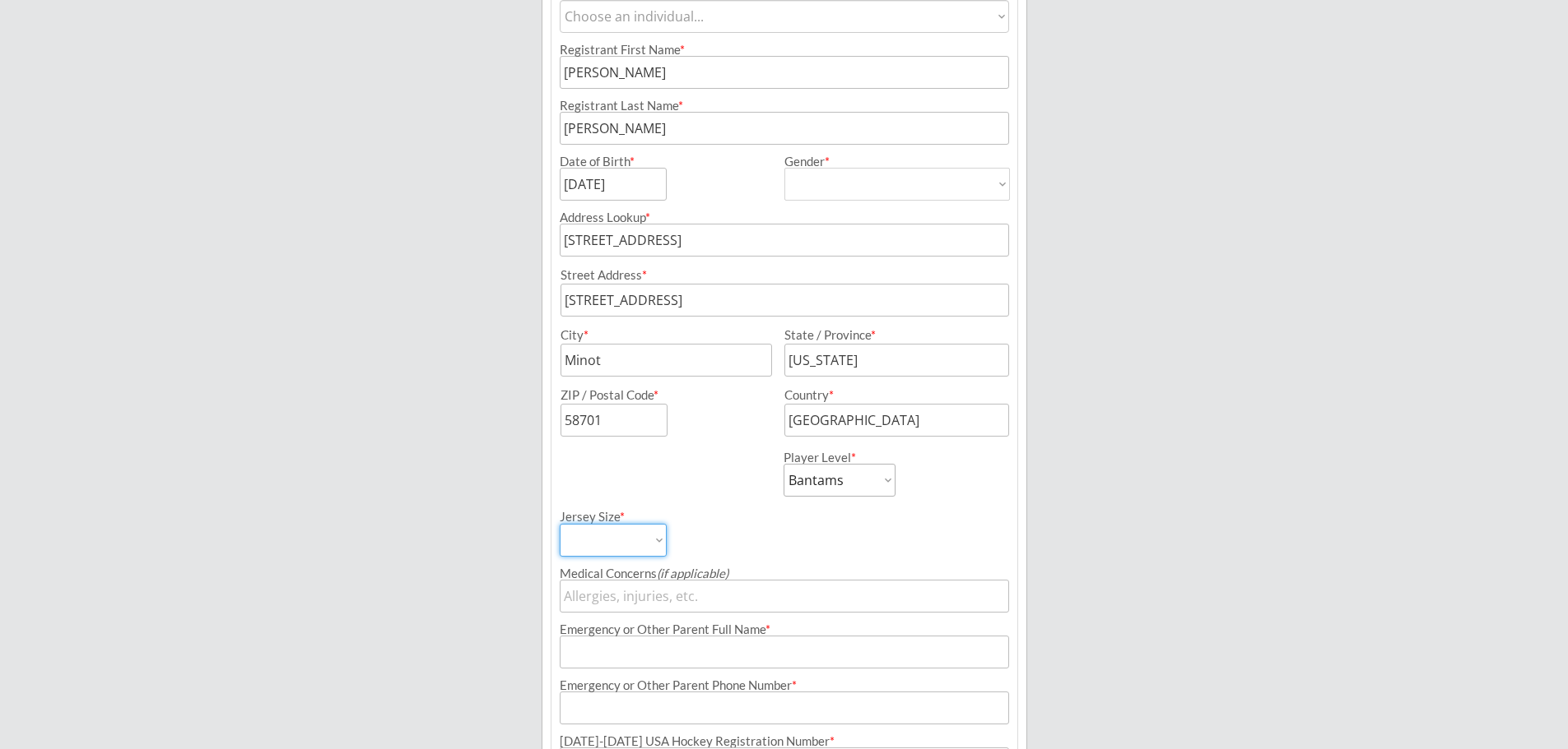
select select ""Adult XL""
click at [559, 524] on select "Adult Small Adult Medium Adult Large Adult XL Goalie Cut" at bounding box center [612, 540] width 107 height 33
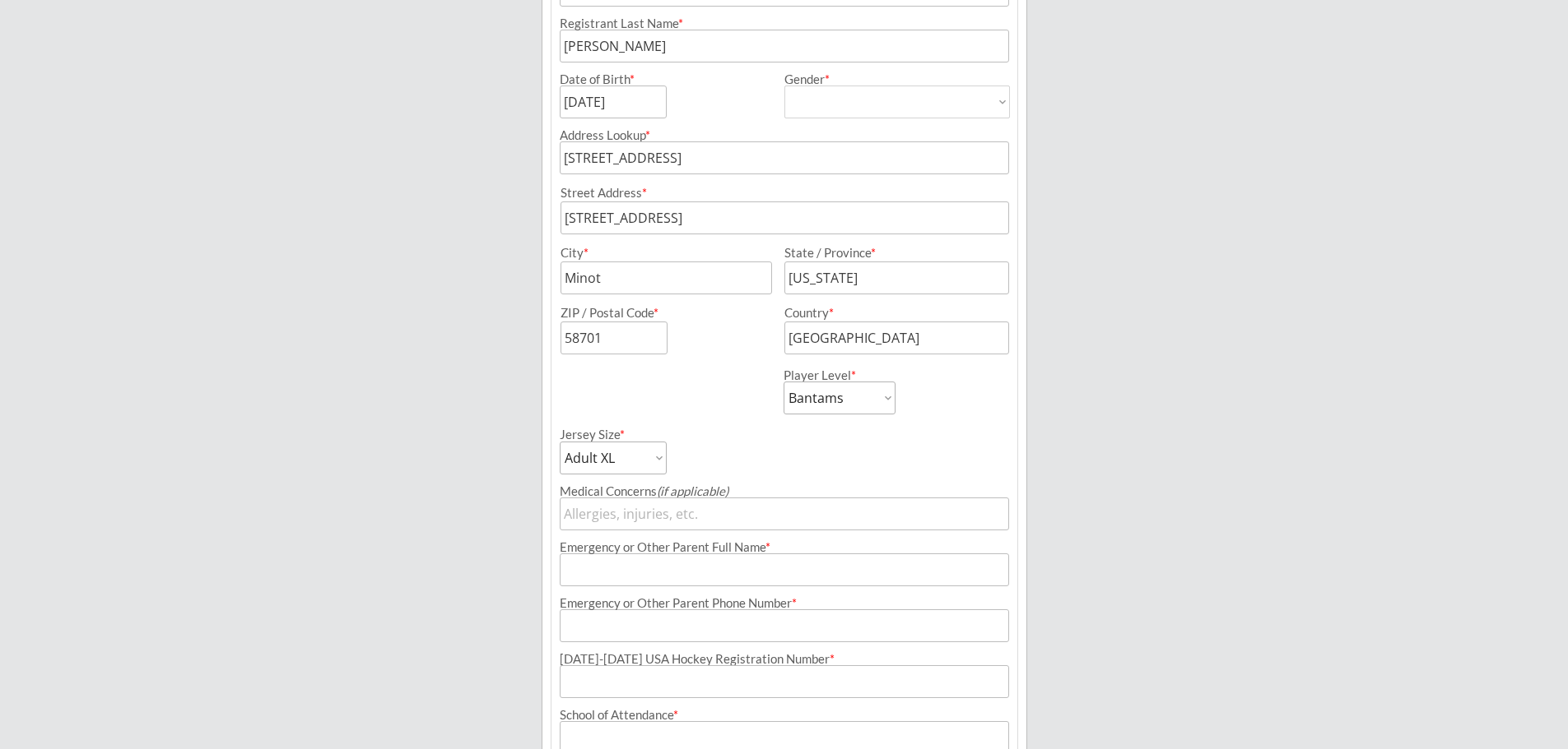
scroll to position [464, 0]
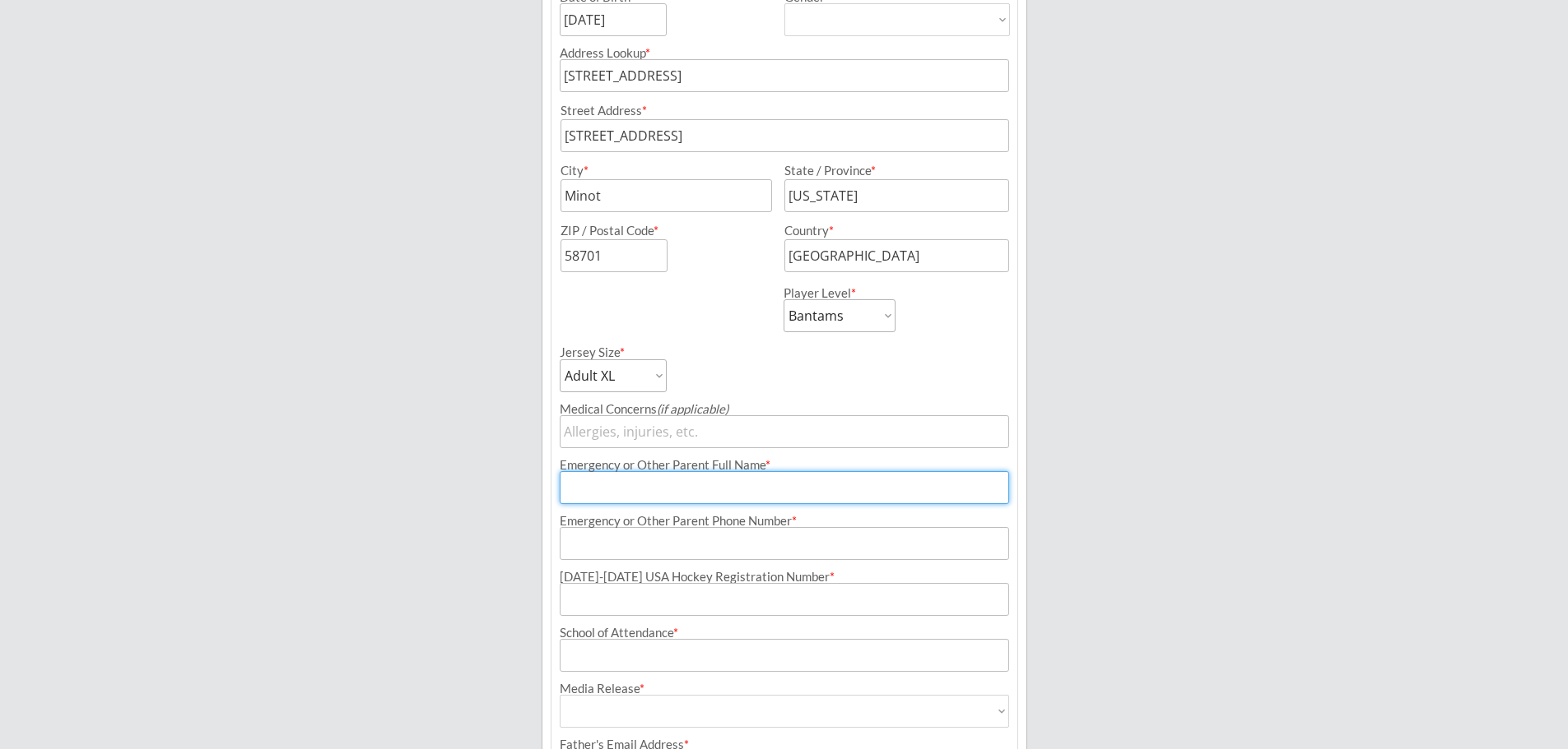
click at [666, 485] on input "input" at bounding box center [784, 488] width 449 height 33
type input "[PERSON_NAME]"
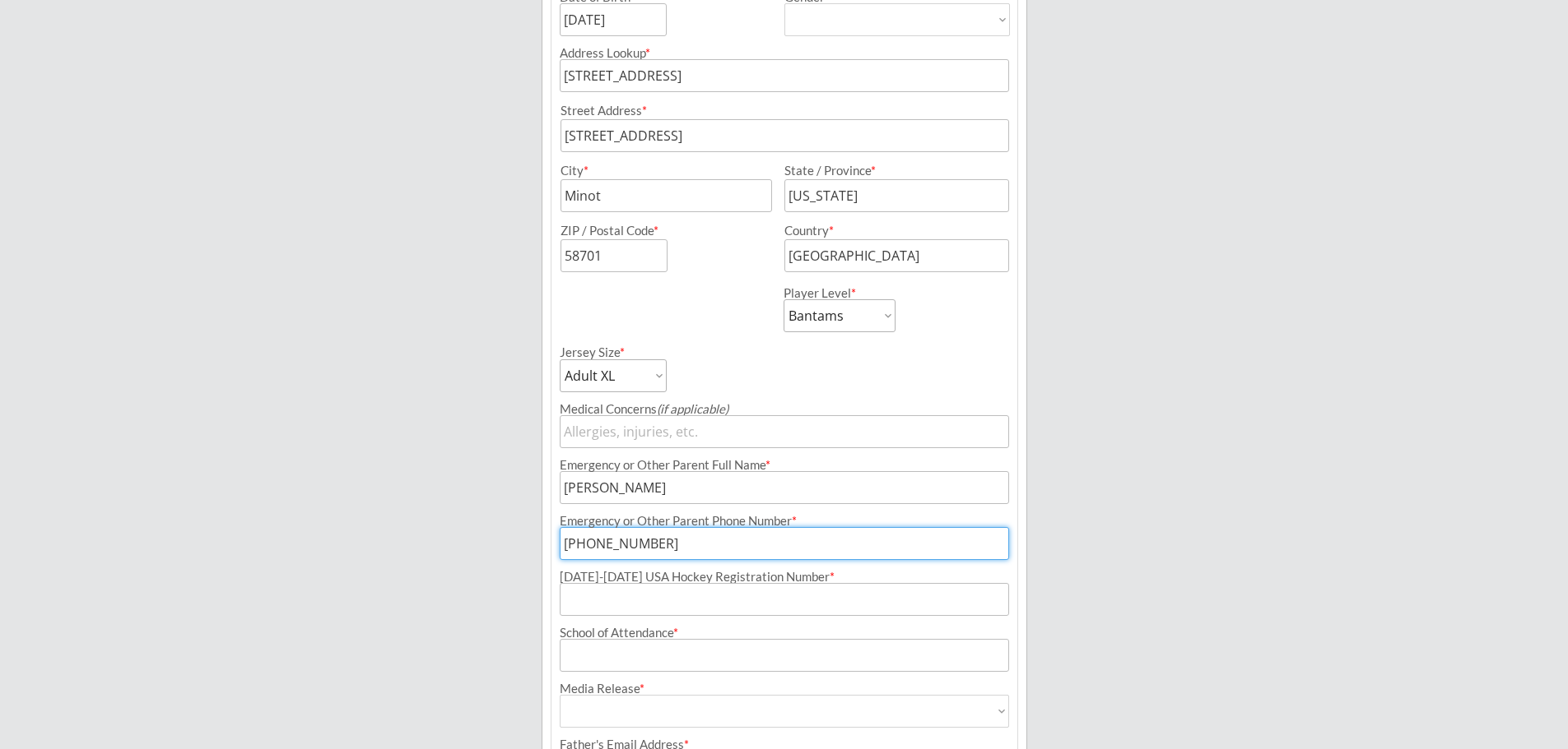
type input "[PHONE_NUMBER]"
click at [681, 600] on input "input" at bounding box center [784, 600] width 449 height 33
click at [605, 600] on input "input" at bounding box center [784, 600] width 449 height 33
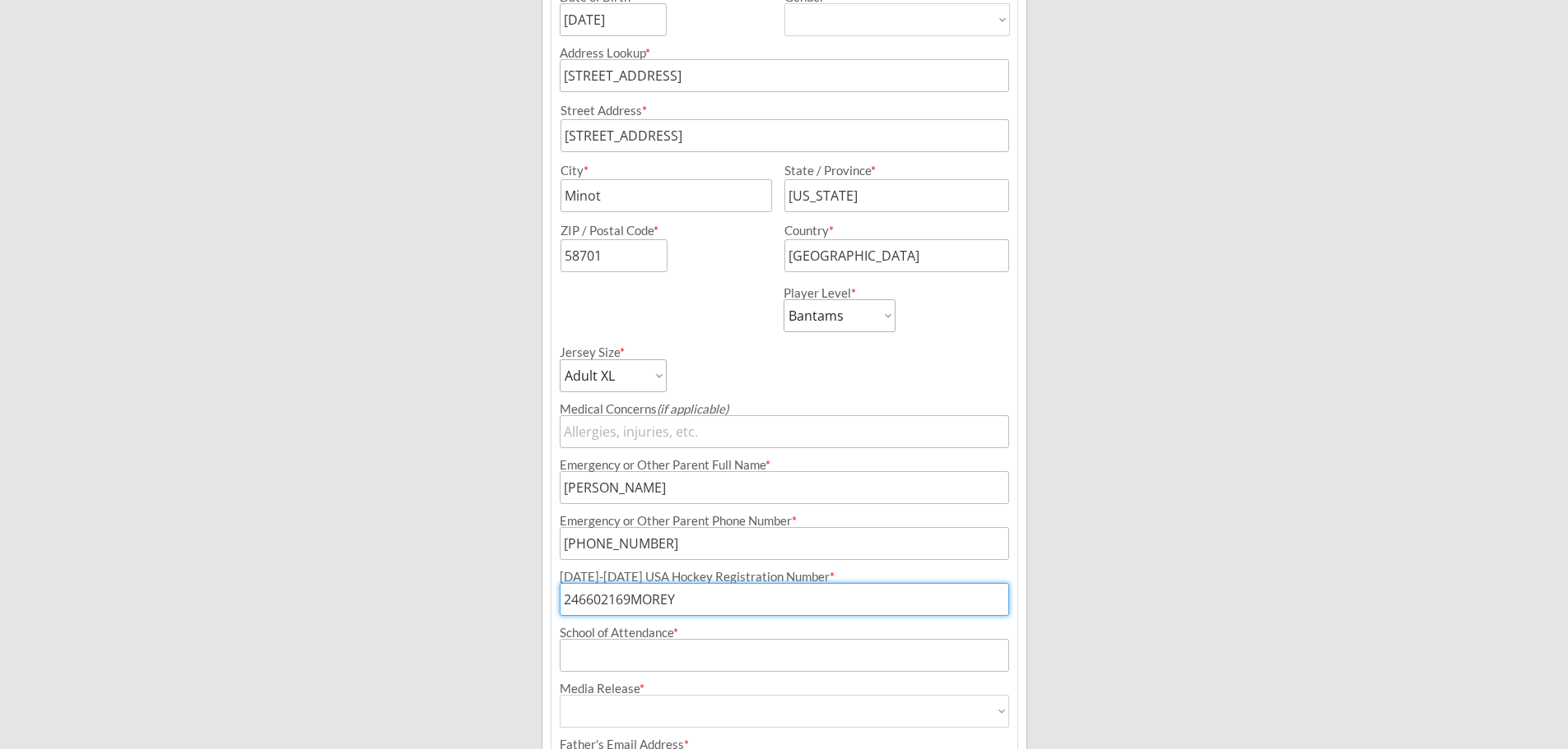
type input "246602169MOREY"
click at [607, 654] on input "input" at bounding box center [784, 655] width 449 height 33
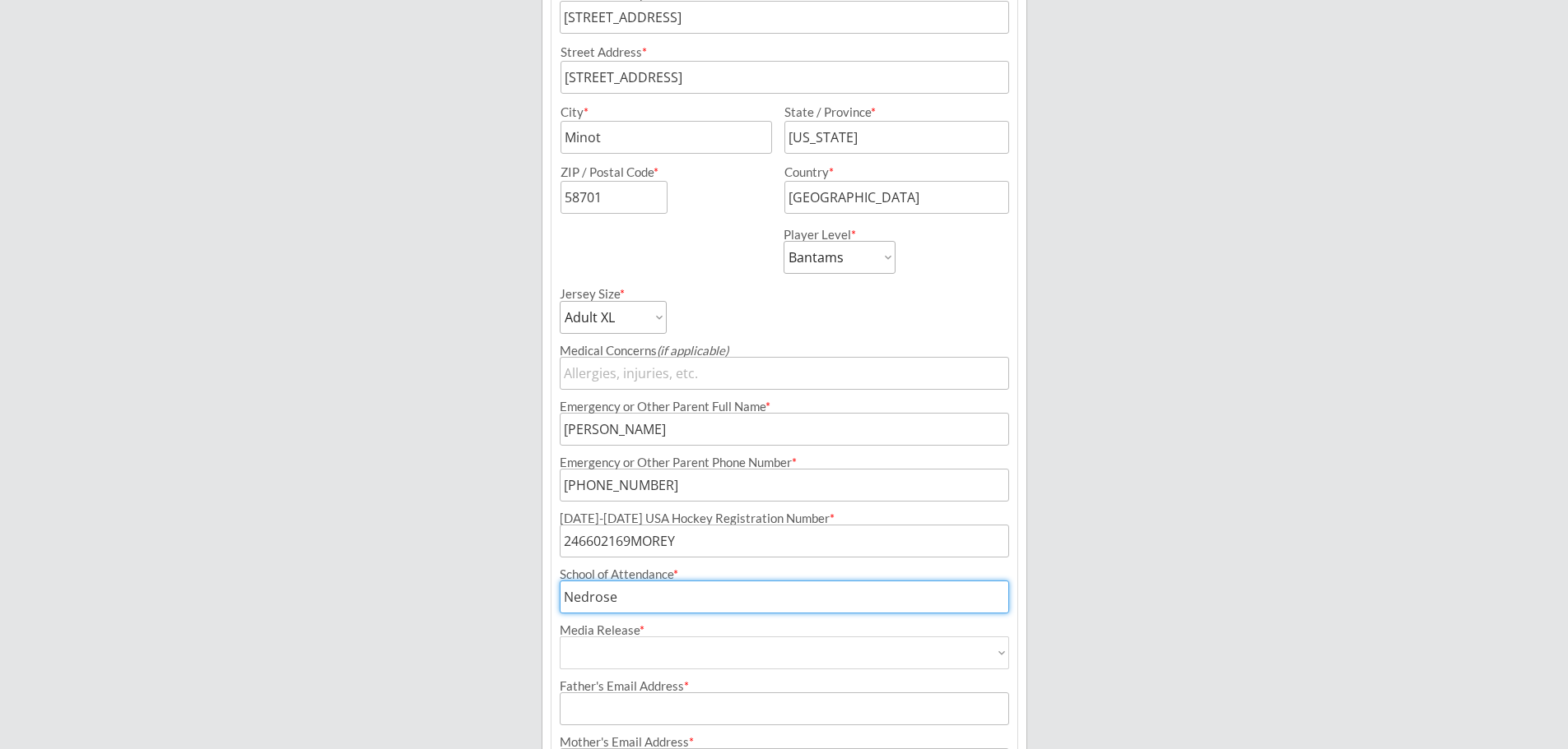
scroll to position [546, 0]
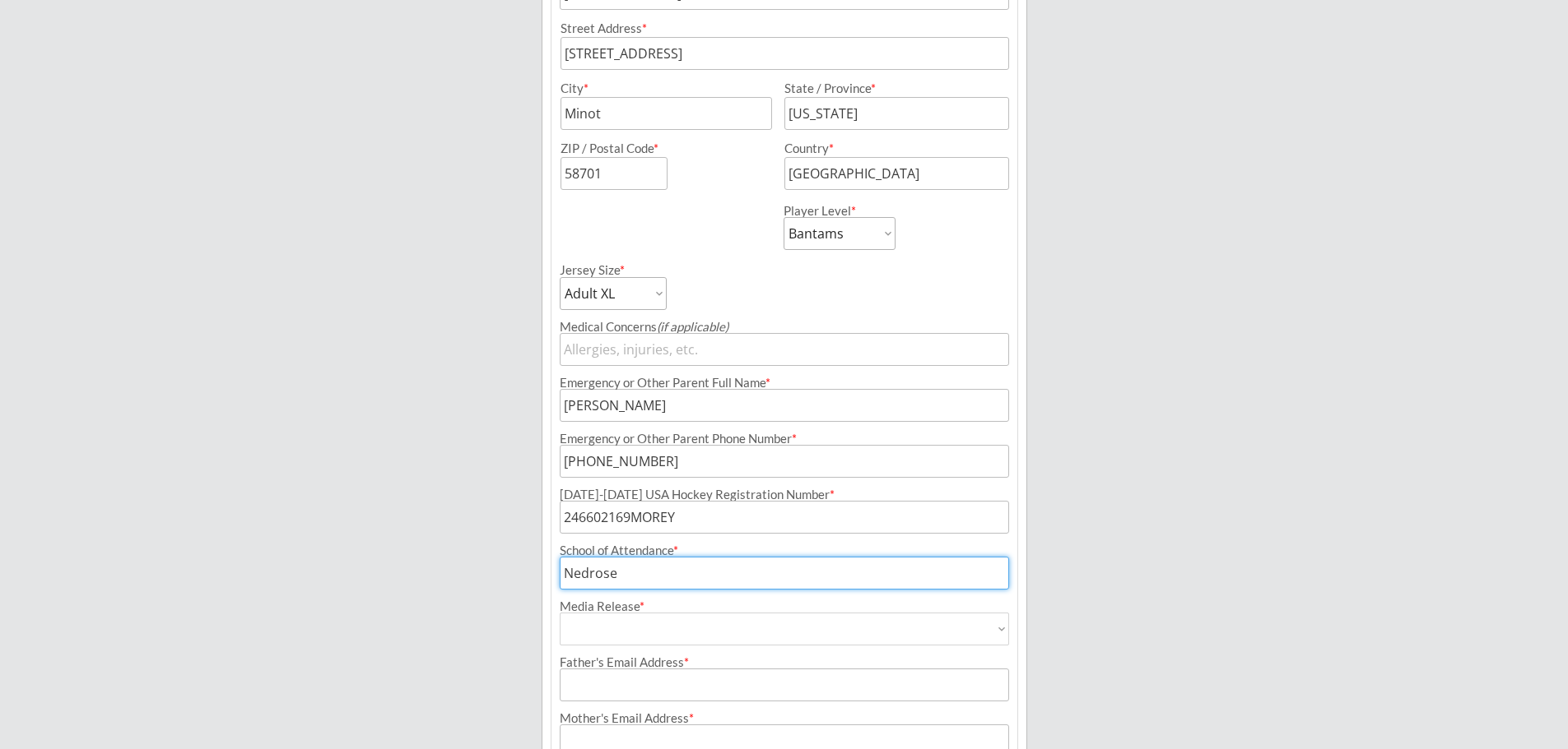
type input "Nedrose"
click at [657, 637] on select "Yes No" at bounding box center [784, 629] width 449 height 33
select select ""Yes""
click at [559, 613] on select "Yes No" at bounding box center [784, 629] width 449 height 33
type input "Yes"
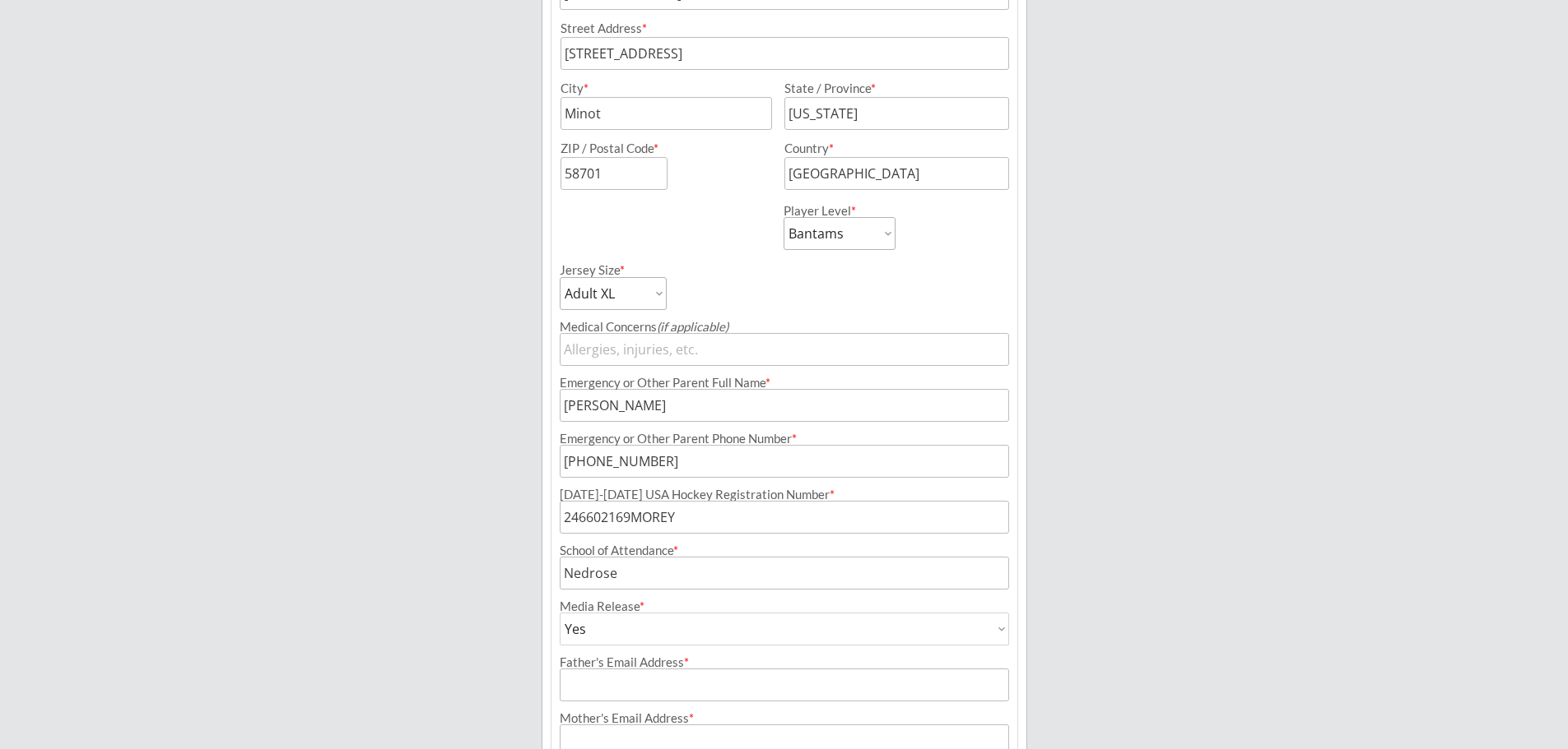
click at [633, 681] on input "input" at bounding box center [784, 685] width 449 height 33
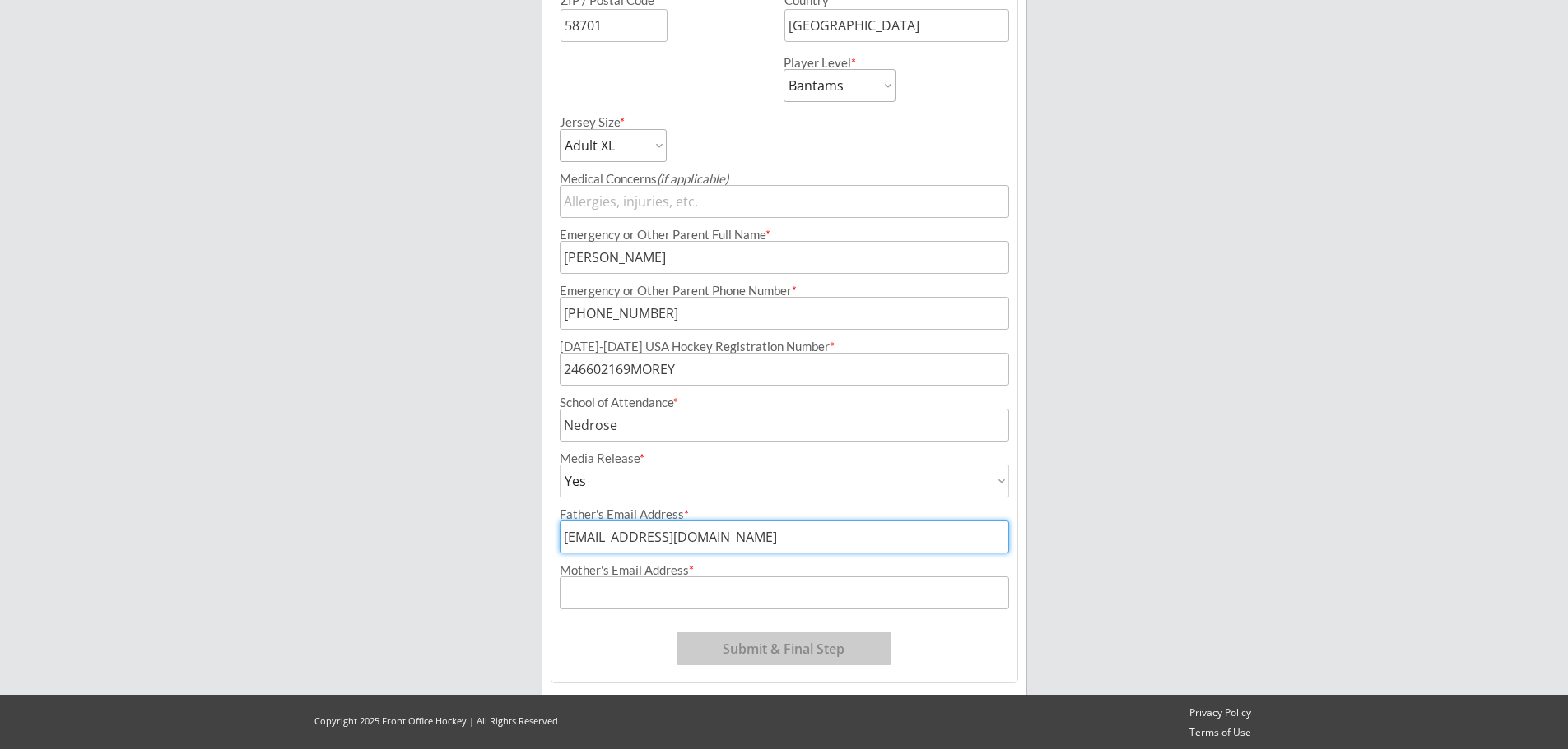
scroll to position [696, 0]
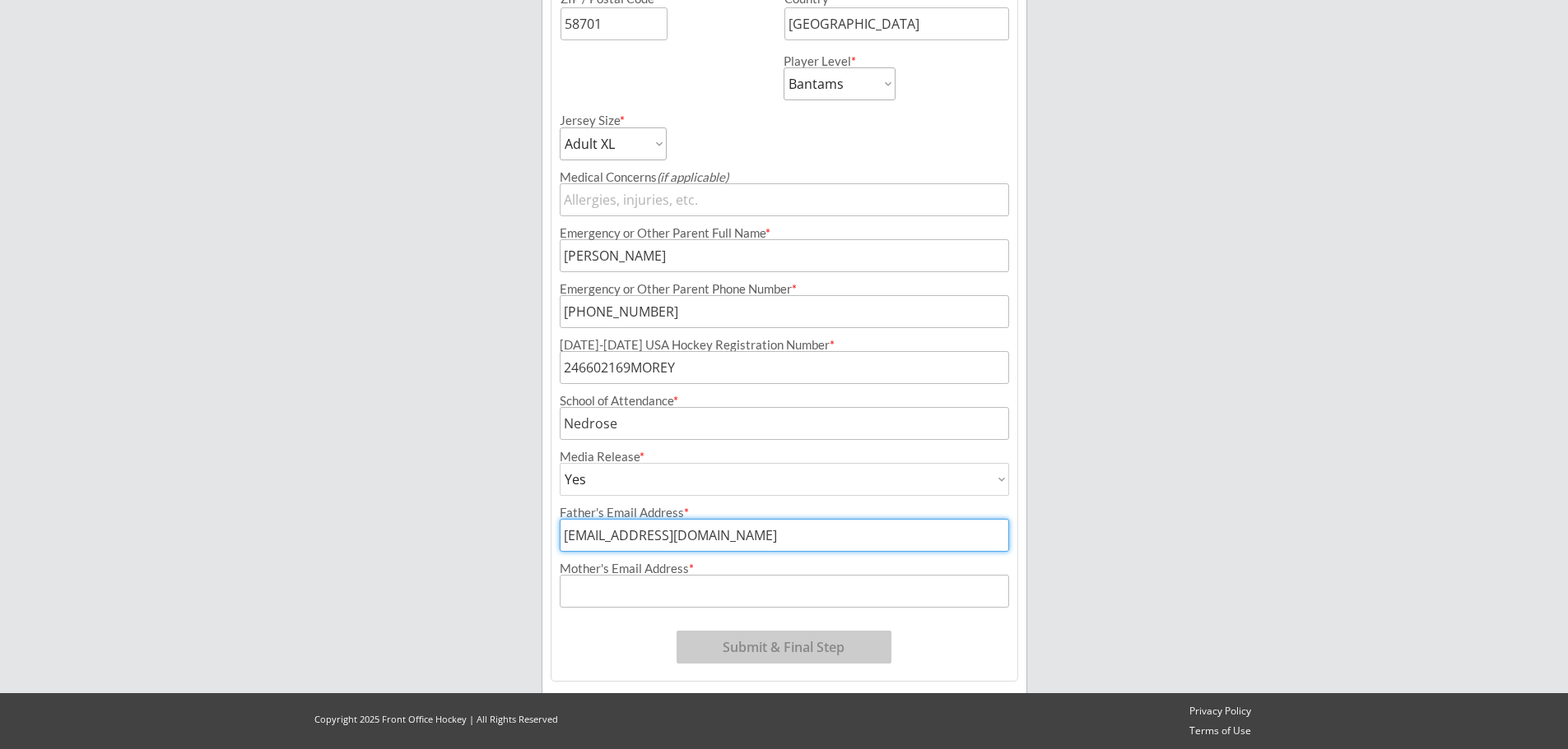
type input "[EMAIL_ADDRESS][DOMAIN_NAME]"
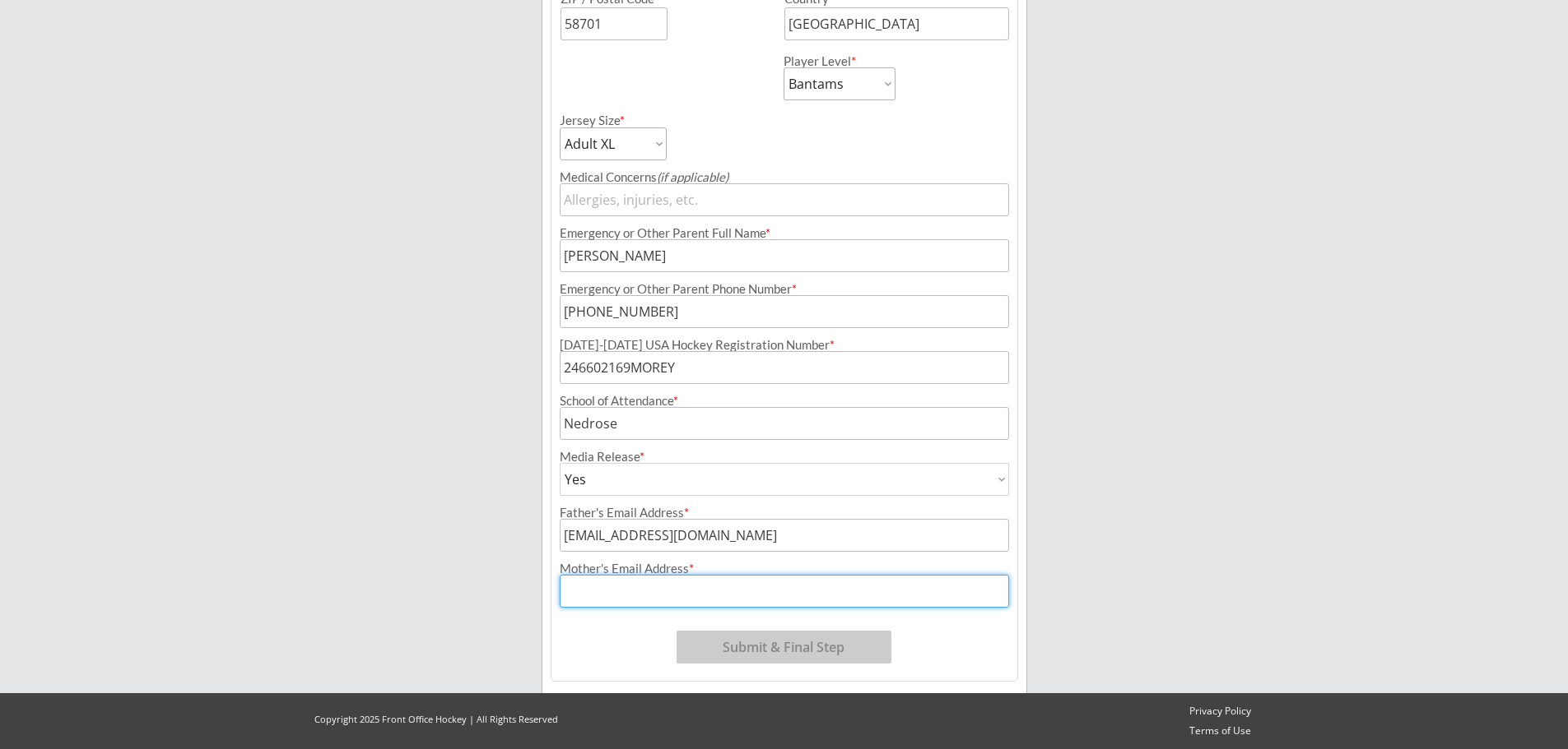
click at [588, 591] on input "input" at bounding box center [784, 591] width 449 height 33
type input "[EMAIL_ADDRESS][DOMAIN_NAME]"
click at [766, 656] on button "Submit & Final Step" at bounding box center [784, 647] width 214 height 33
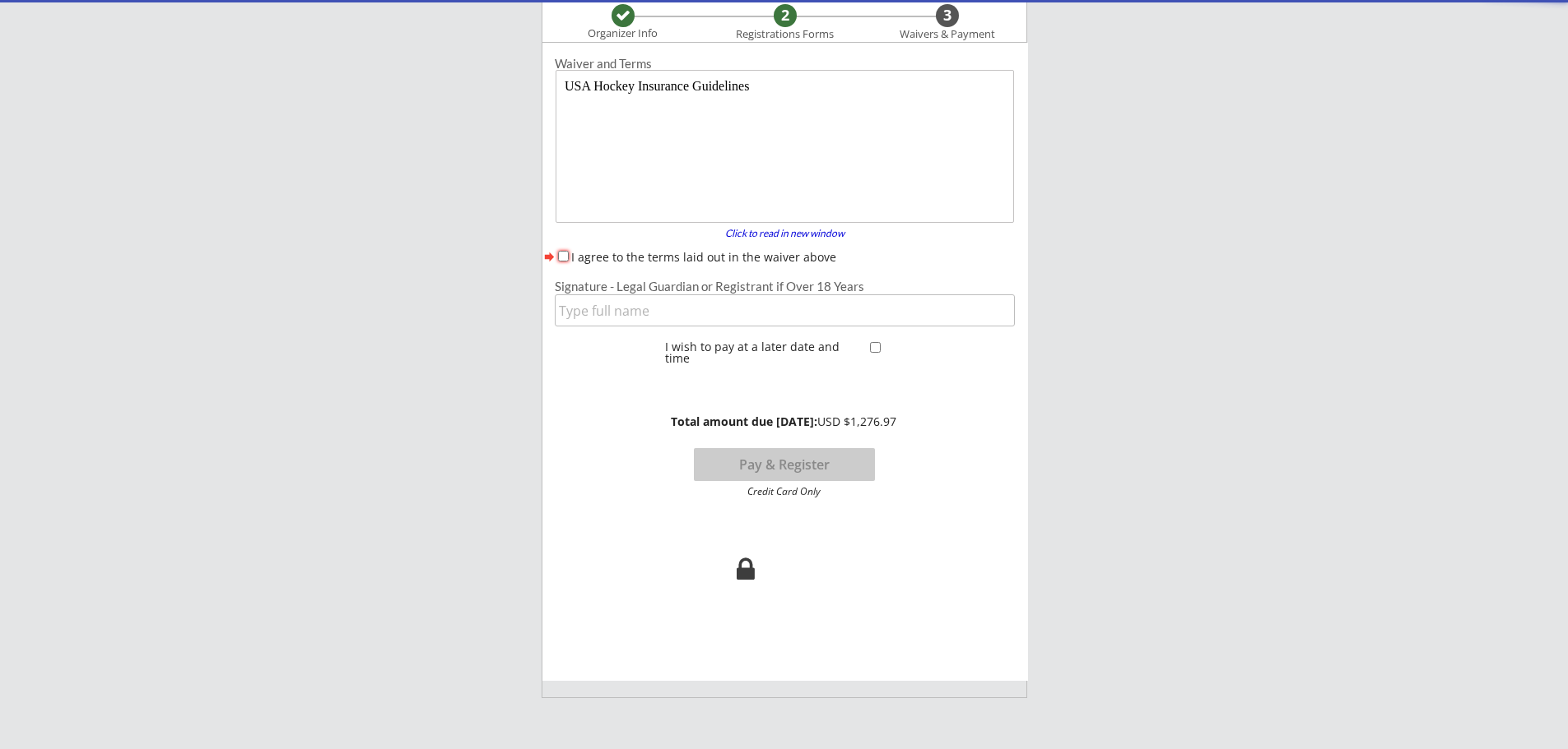
scroll to position [0, 0]
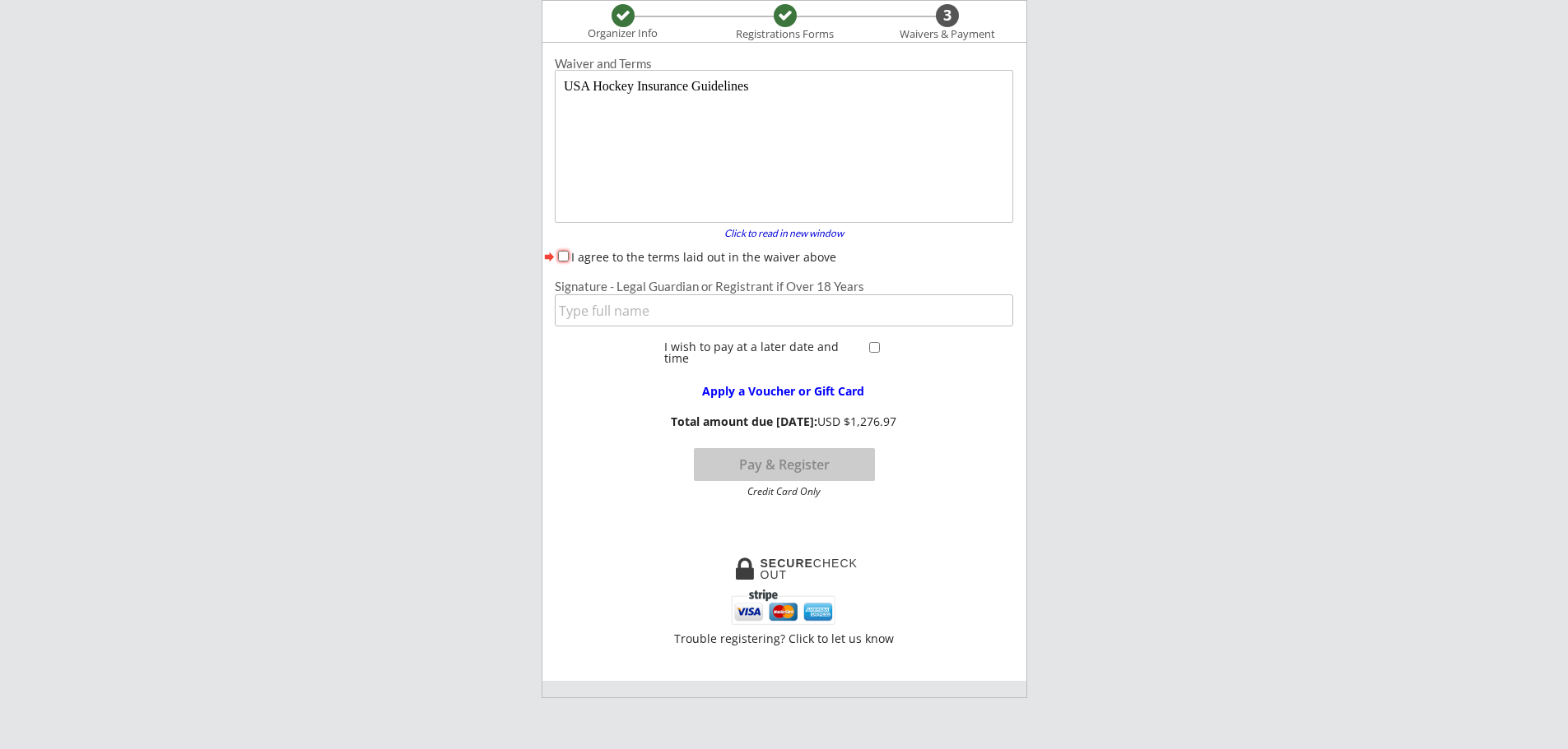
click at [568, 258] on div "I agree to the terms laid out in the waiver above" at bounding box center [784, 257] width 458 height 17
click at [564, 257] on input "I agree to the terms laid out in the waiver above" at bounding box center [564, 257] width 11 height 11
checkbox input "true"
click at [607, 312] on input "input" at bounding box center [784, 311] width 458 height 32
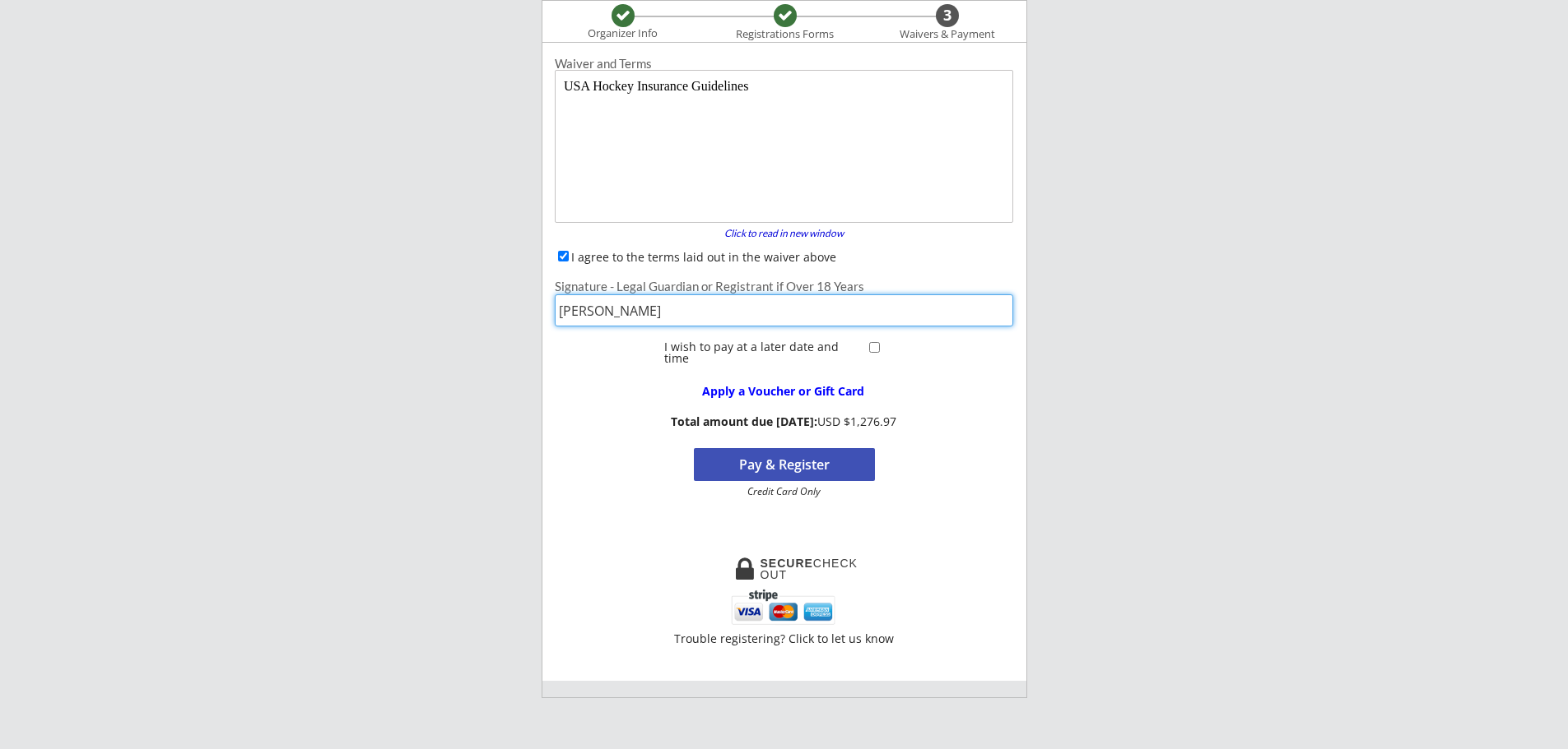
type input "[PERSON_NAME]"
click at [874, 348] on input "checkbox" at bounding box center [875, 347] width 11 height 11
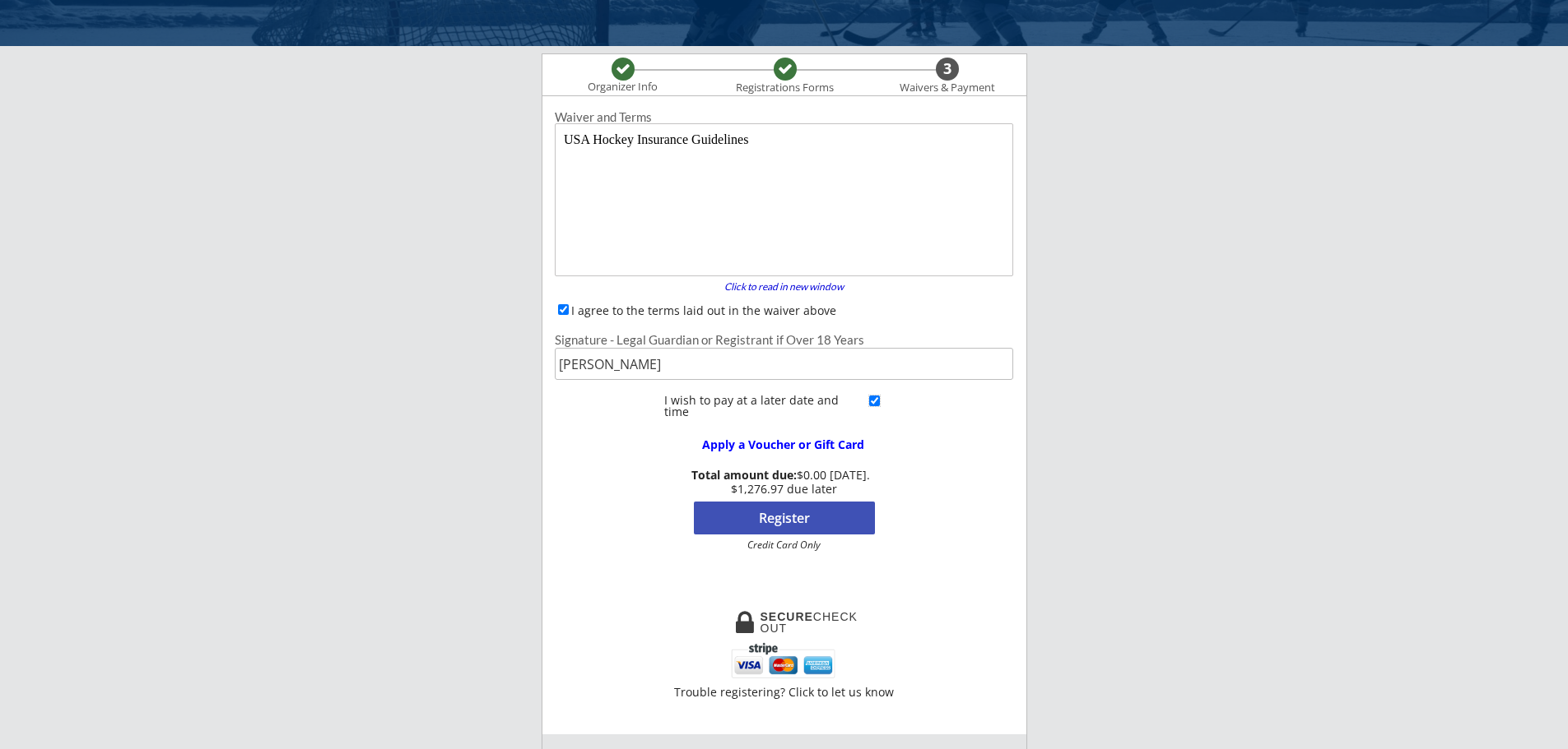
scroll to position [52, 0]
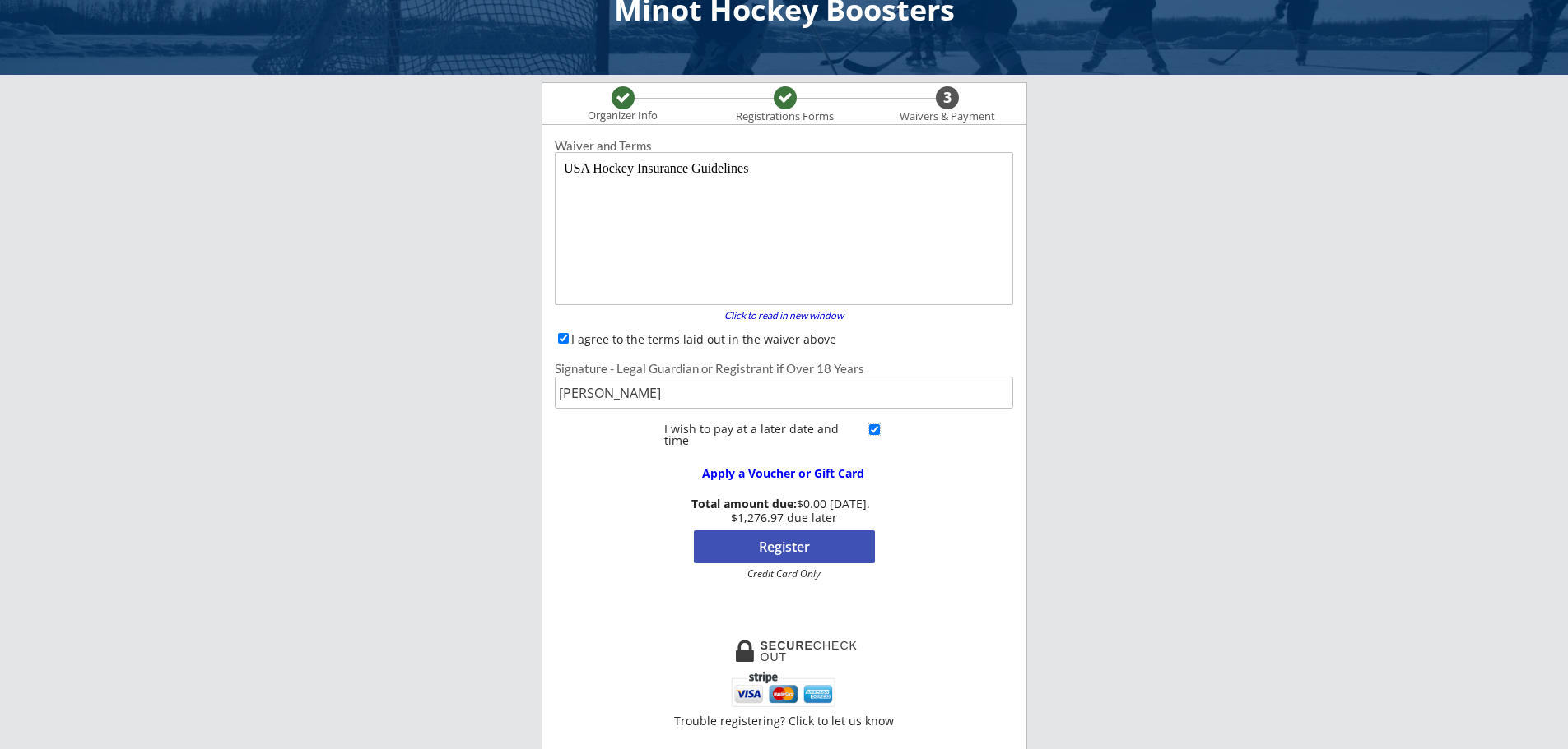
click at [875, 430] on input "checkbox" at bounding box center [875, 430] width 11 height 11
click at [877, 429] on input "checkbox" at bounding box center [875, 430] width 11 height 11
checkbox input "true"
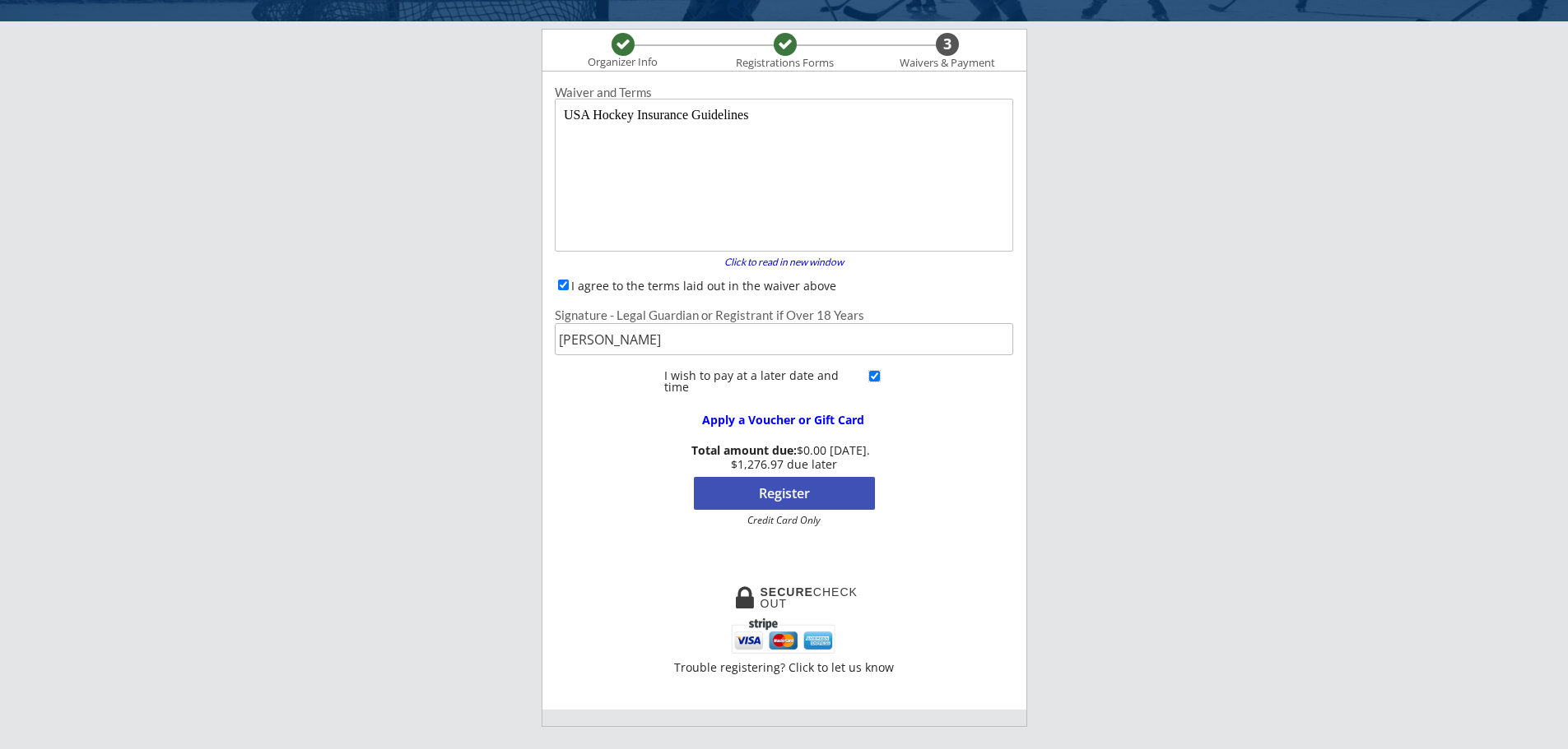
scroll to position [135, 0]
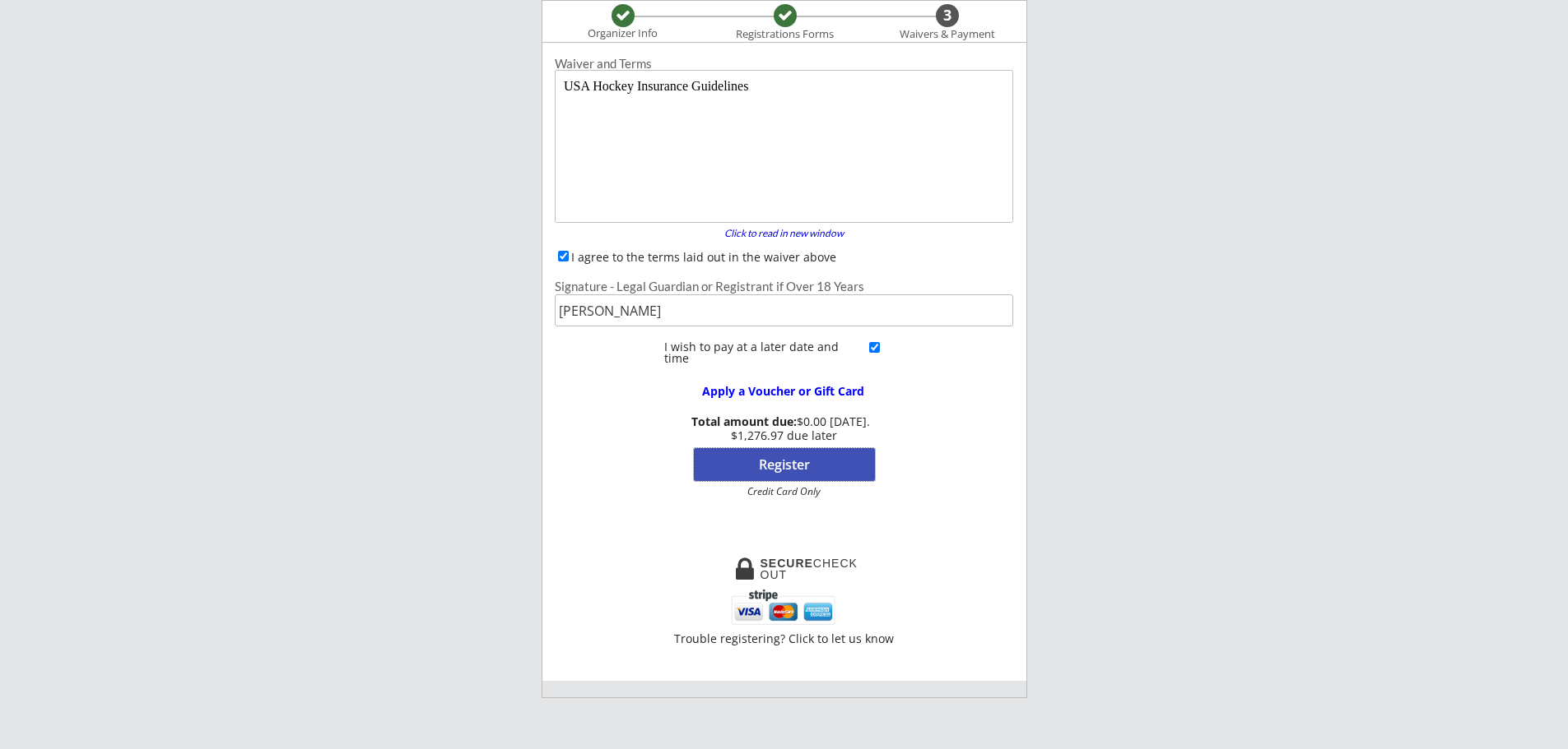
click at [793, 465] on button "Register" at bounding box center [784, 465] width 181 height 33
